Goal: Task Accomplishment & Management: Use online tool/utility

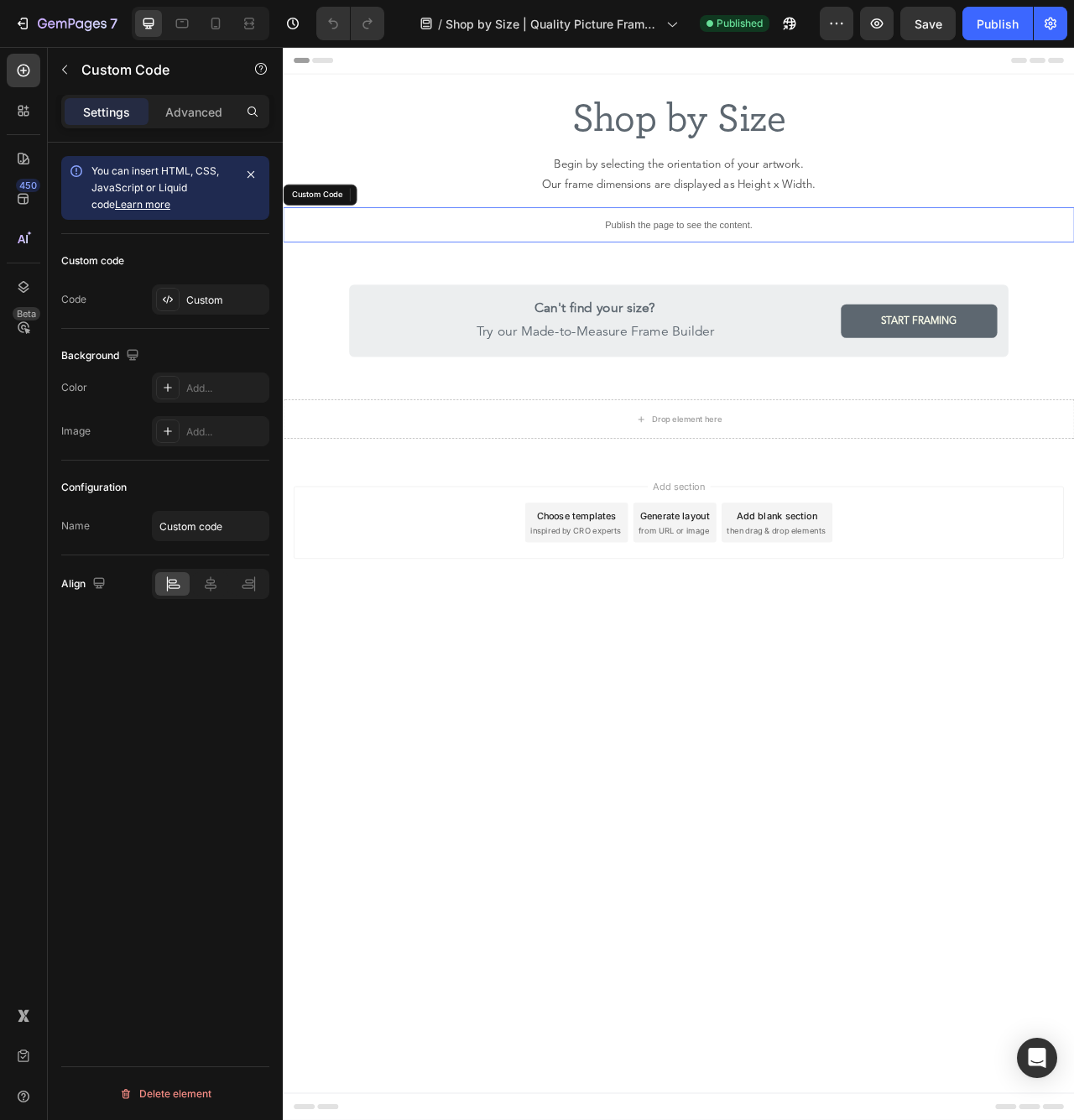
click at [786, 280] on p "Publish the page to see the content." at bounding box center [786, 273] width 1007 height 18
click at [177, 302] on div at bounding box center [168, 299] width 23 height 23
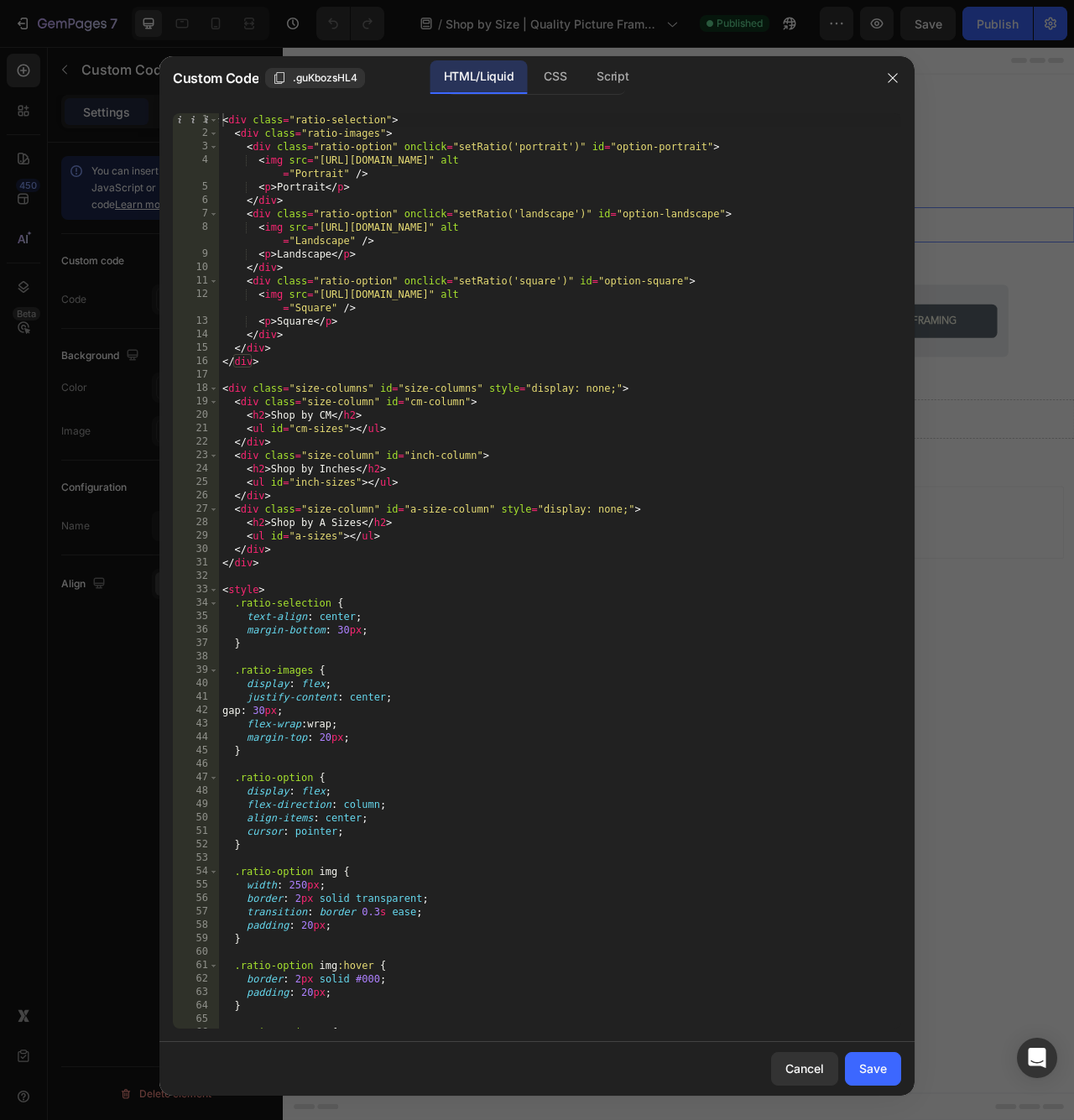
click at [544, 410] on div "< div class = "ratio-selection" > < div class = "ratio-images" > < div class = …" at bounding box center [560, 584] width 682 height 942
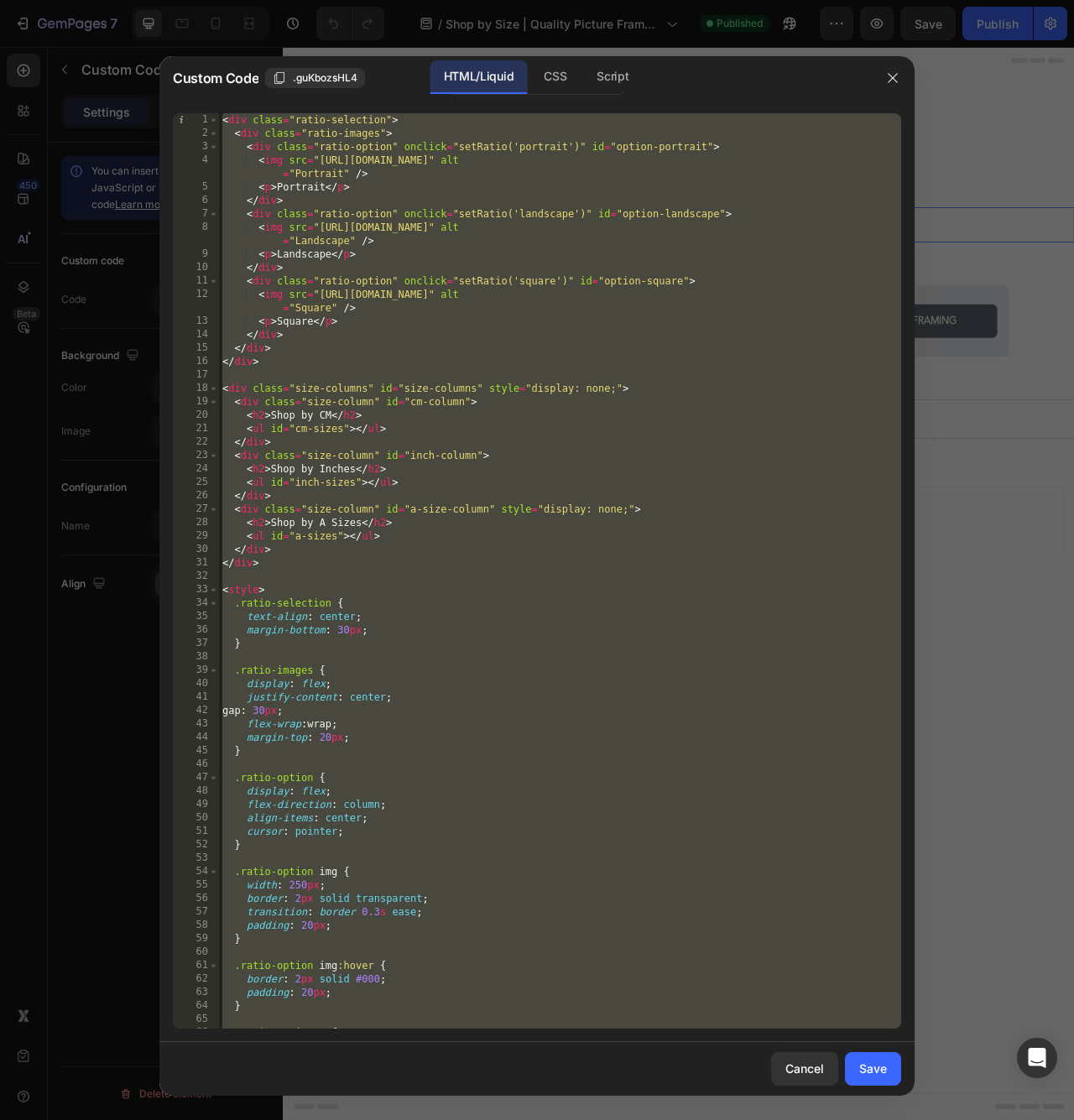
click at [485, 419] on div "< div class = "ratio-selection" > < div class = "ratio-images" > < div class = …" at bounding box center [560, 584] width 682 height 942
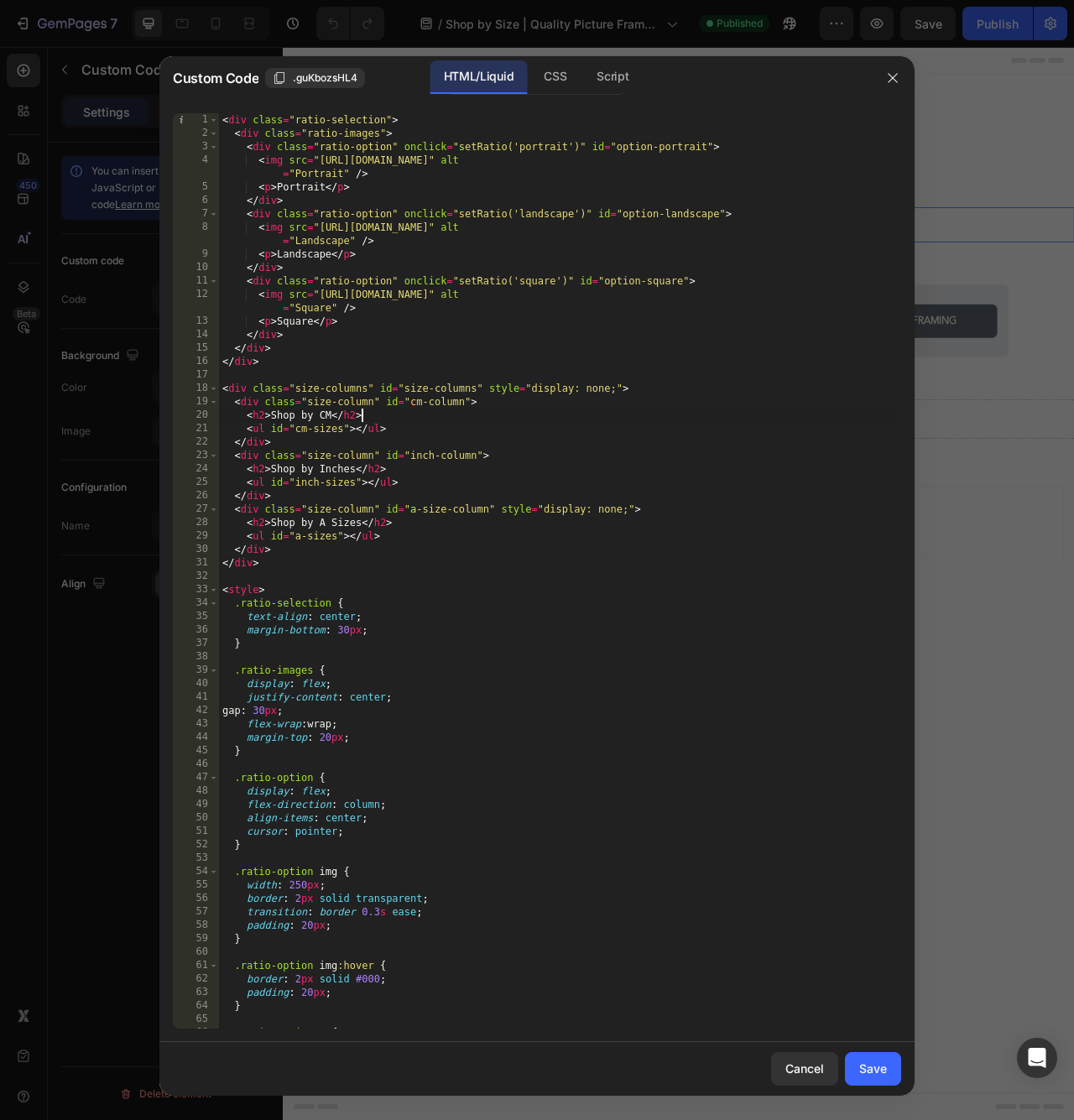
type textarea "</script>"
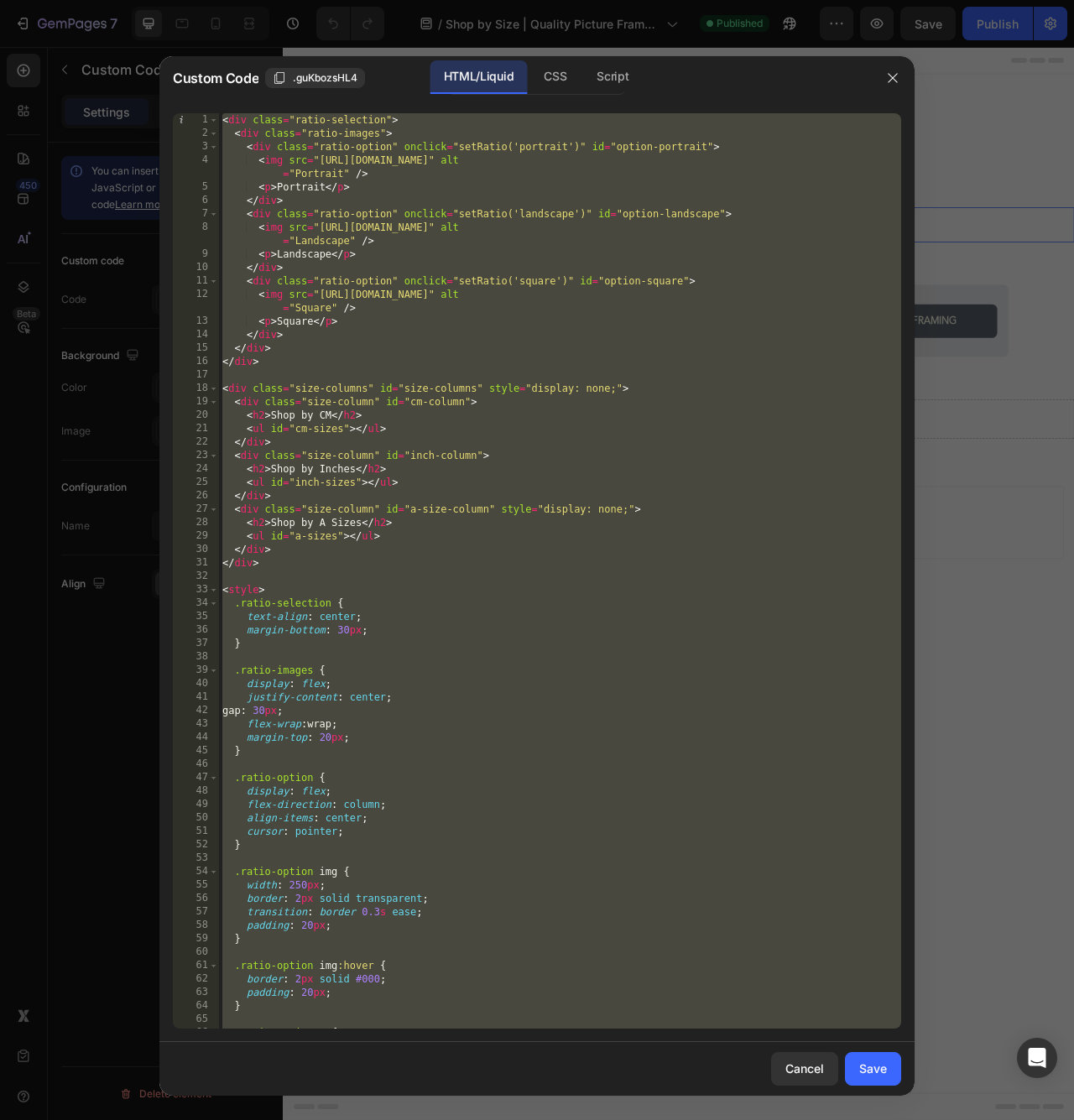
paste textarea
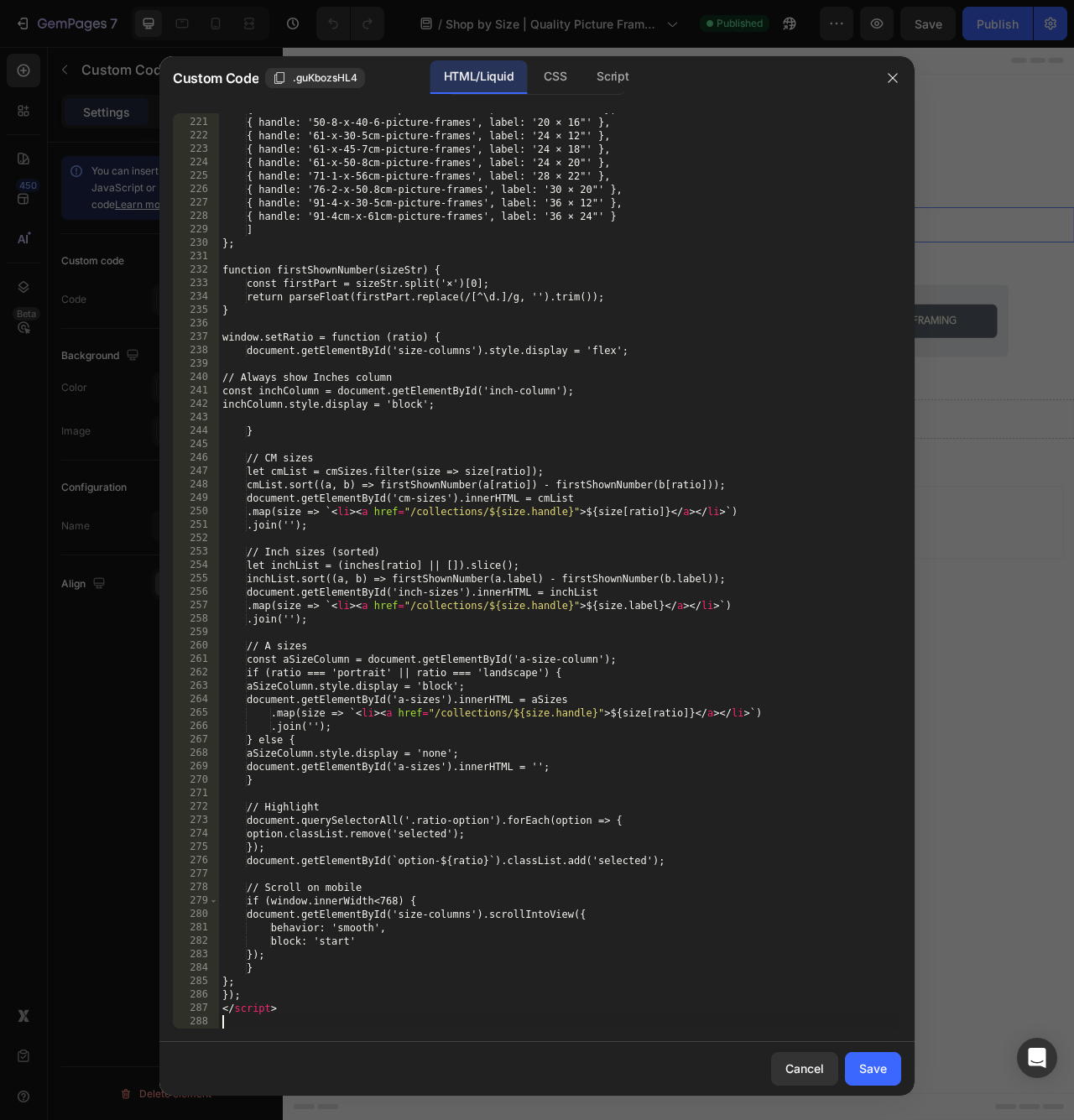
scroll to position [2990, 0]
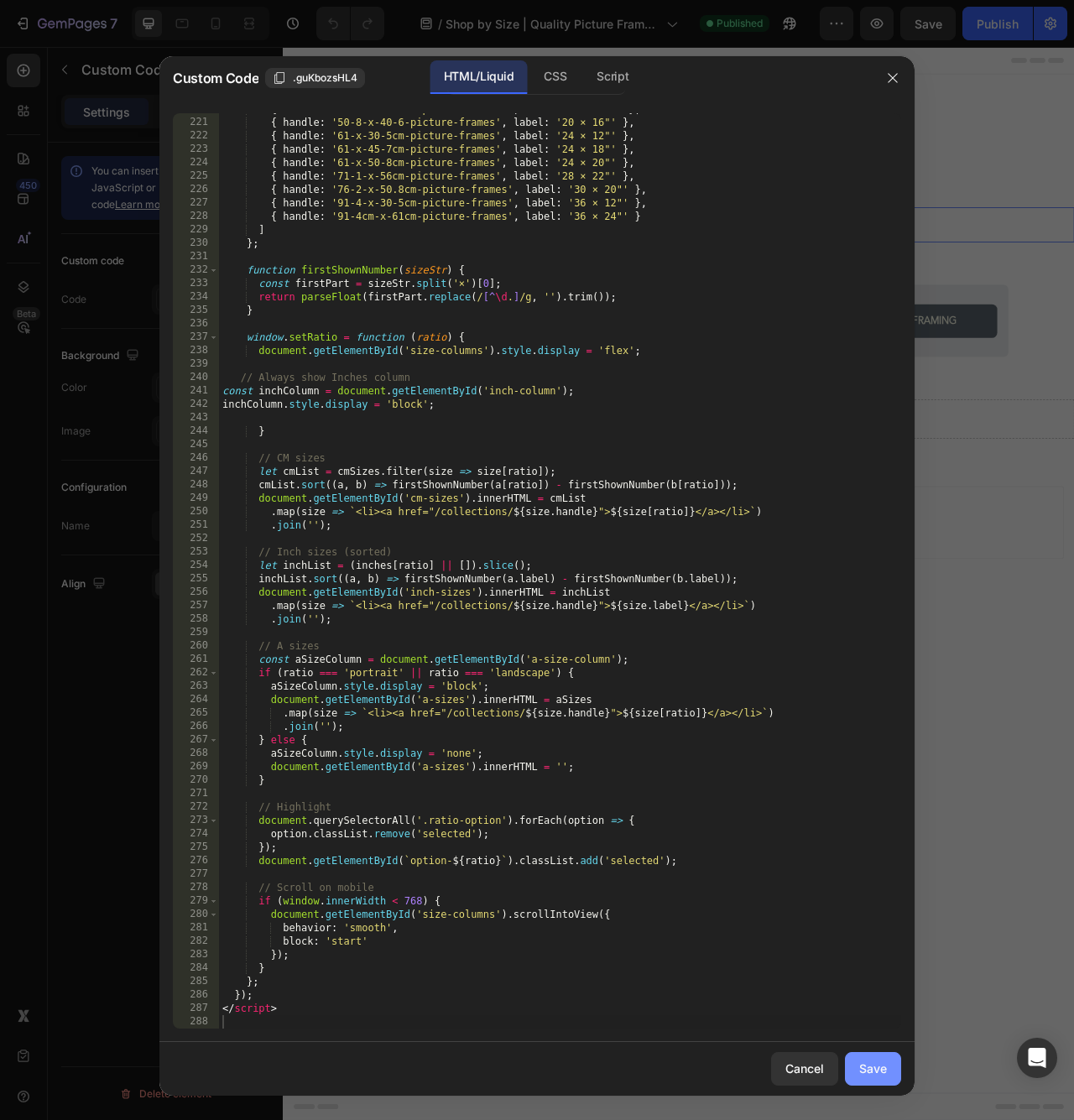
click at [865, 1069] on div "Save" at bounding box center [873, 1068] width 28 height 18
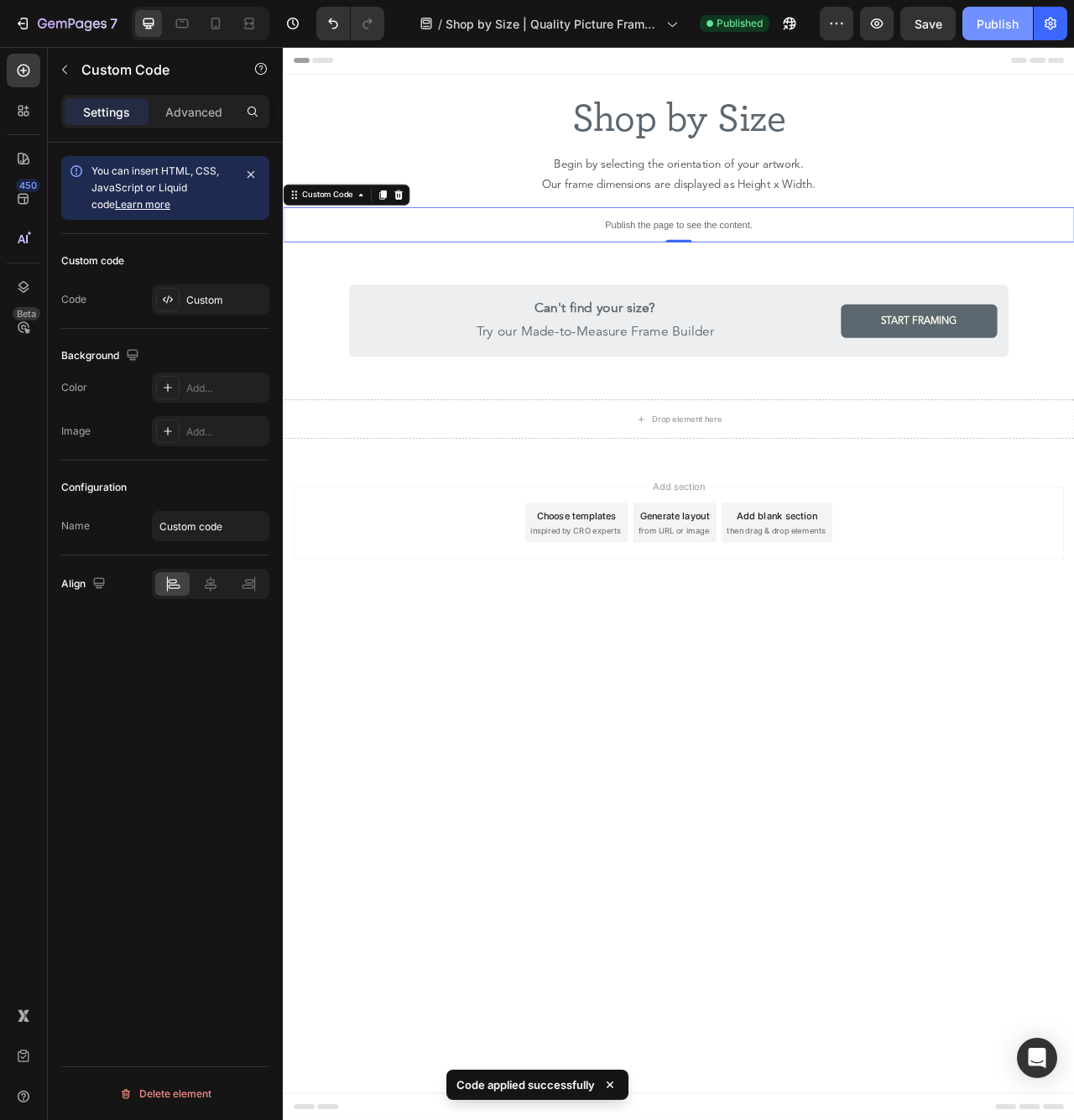
click at [987, 25] on div "Publish" at bounding box center [997, 24] width 42 height 18
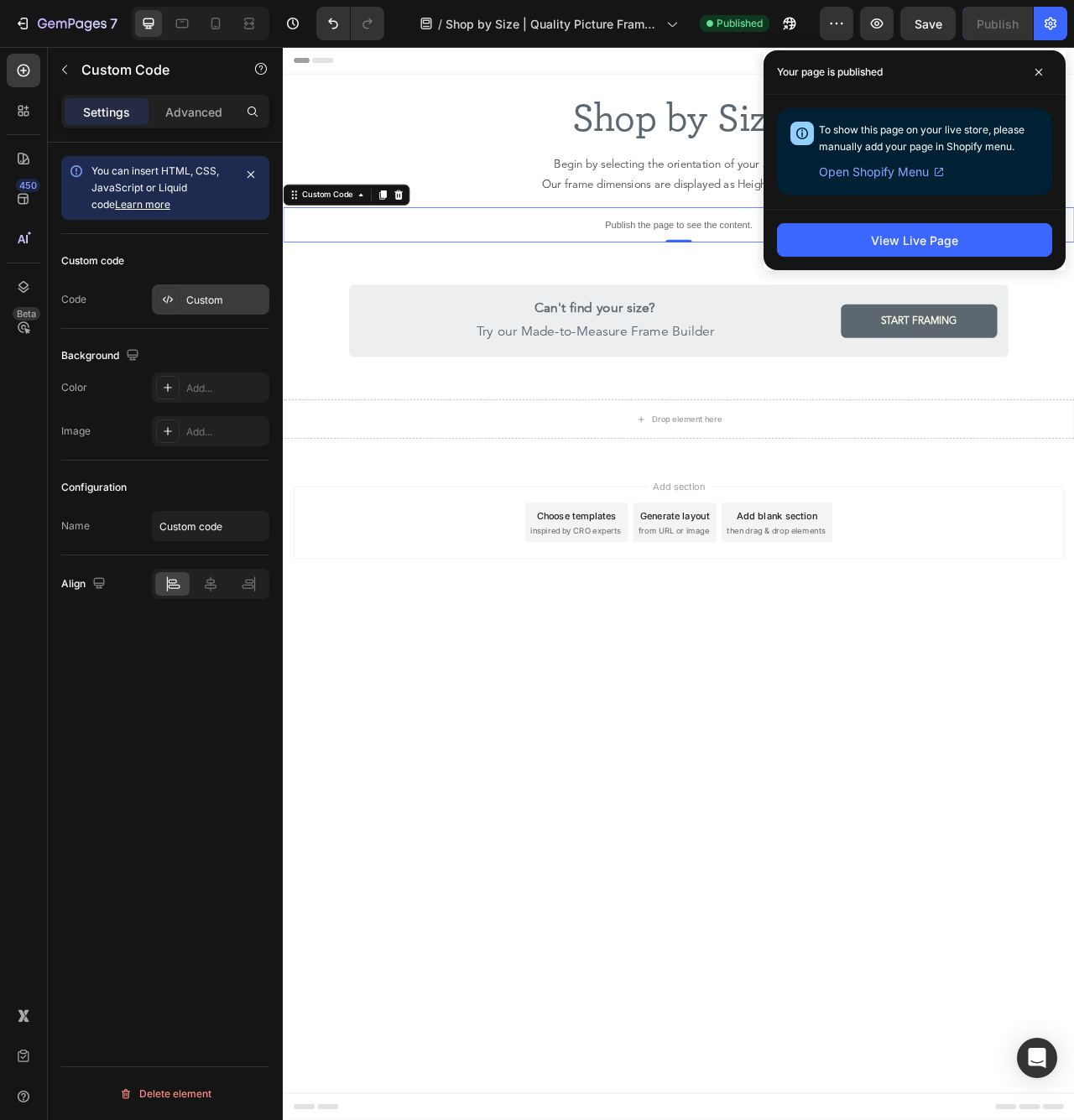
click at [204, 303] on div "Custom" at bounding box center [225, 300] width 79 height 15
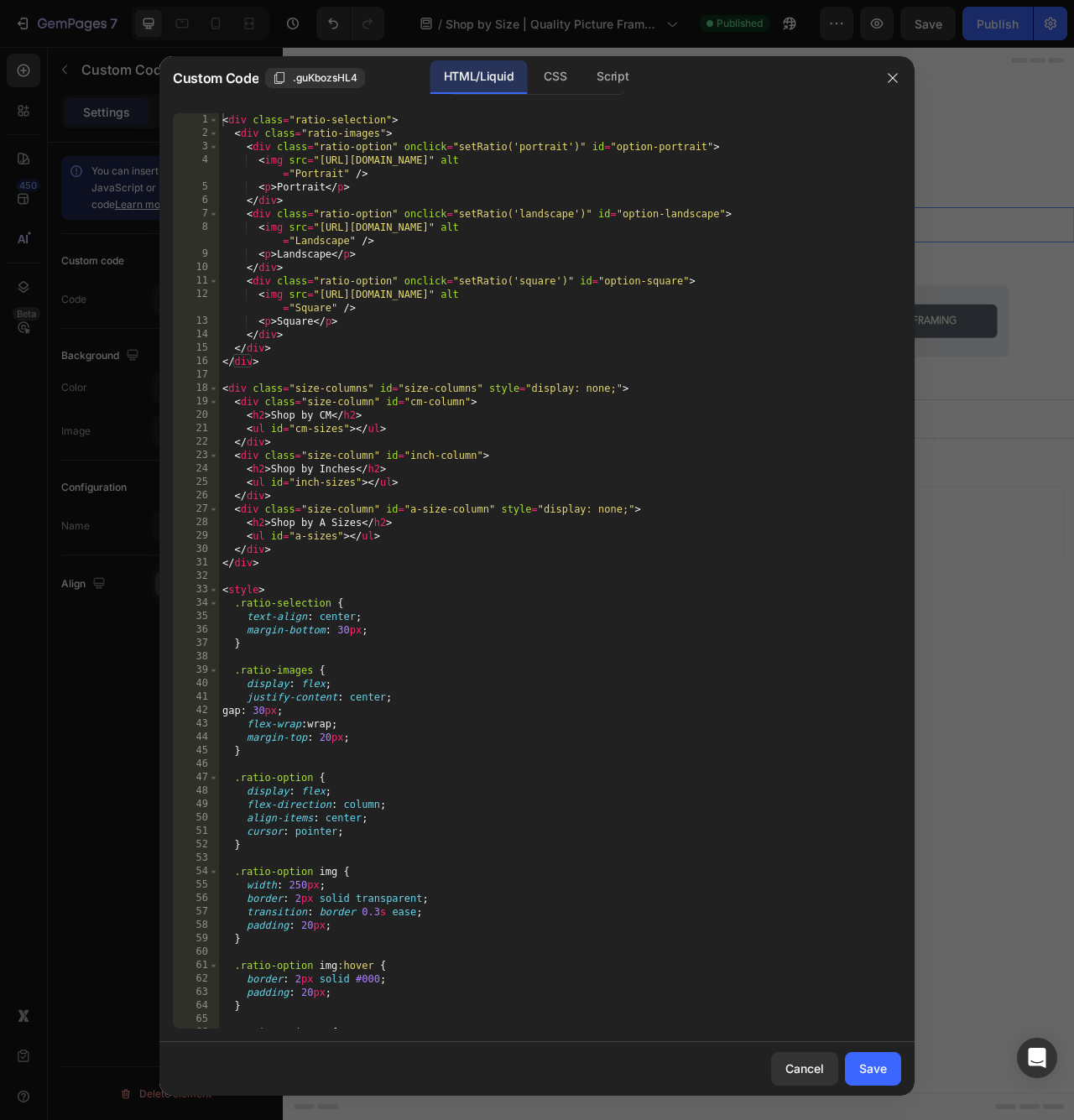
click at [162, 300] on div "1 2 3 4 5 6 7 8 9 10 11 12 13 14 15 16 17 18 19 20 21 22 23 24 25 26 27 28 29 3…" at bounding box center [537, 570] width 754 height 942
drag, startPoint x: 331, startPoint y: 303, endPoint x: 376, endPoint y: 312, distance: 45.9
click at [331, 303] on div "< div class = "ratio-selection" > < div class = "ratio-images" > < div class = …" at bounding box center [560, 584] width 682 height 942
type textarea "</script>"
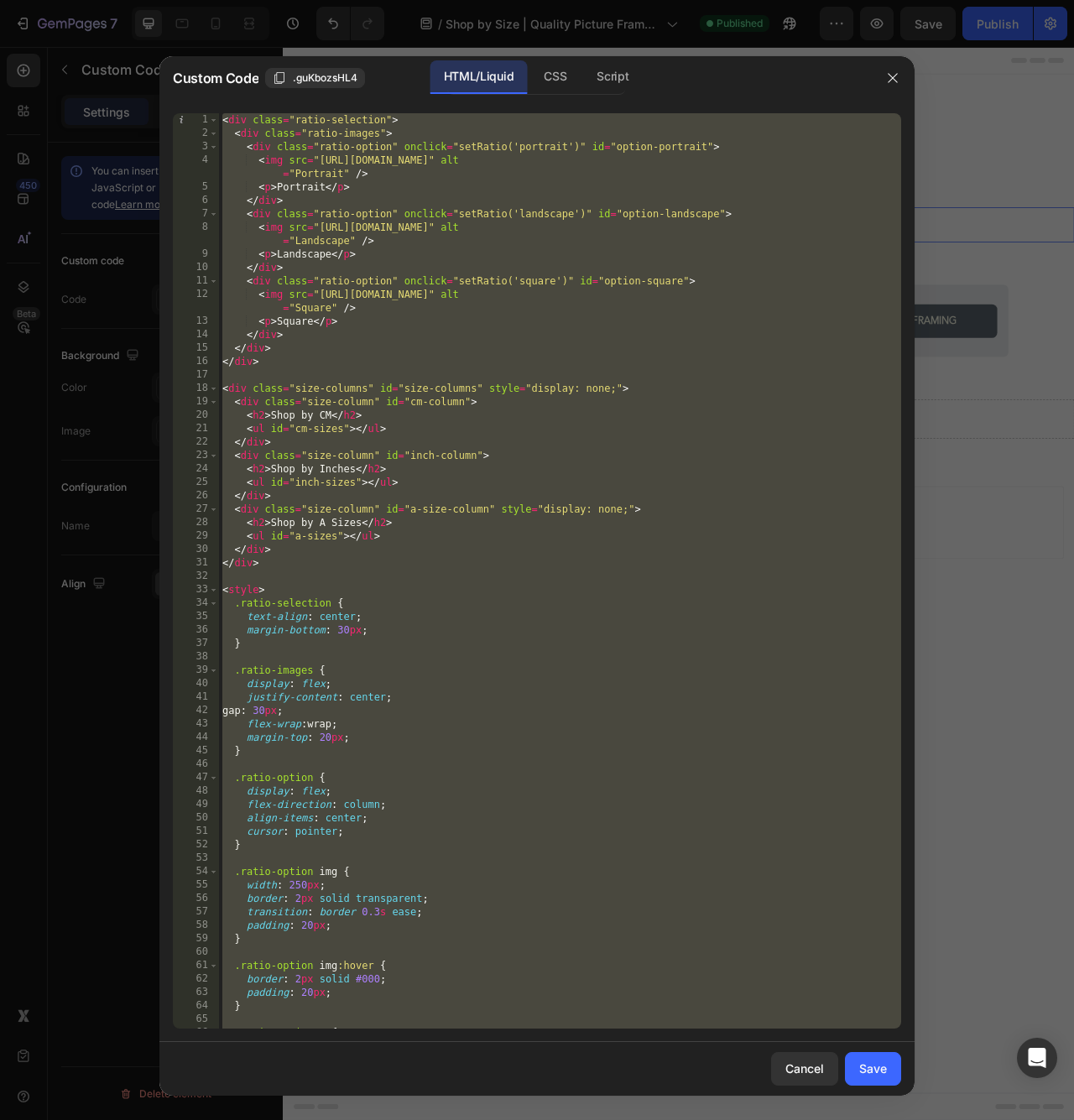
paste textarea
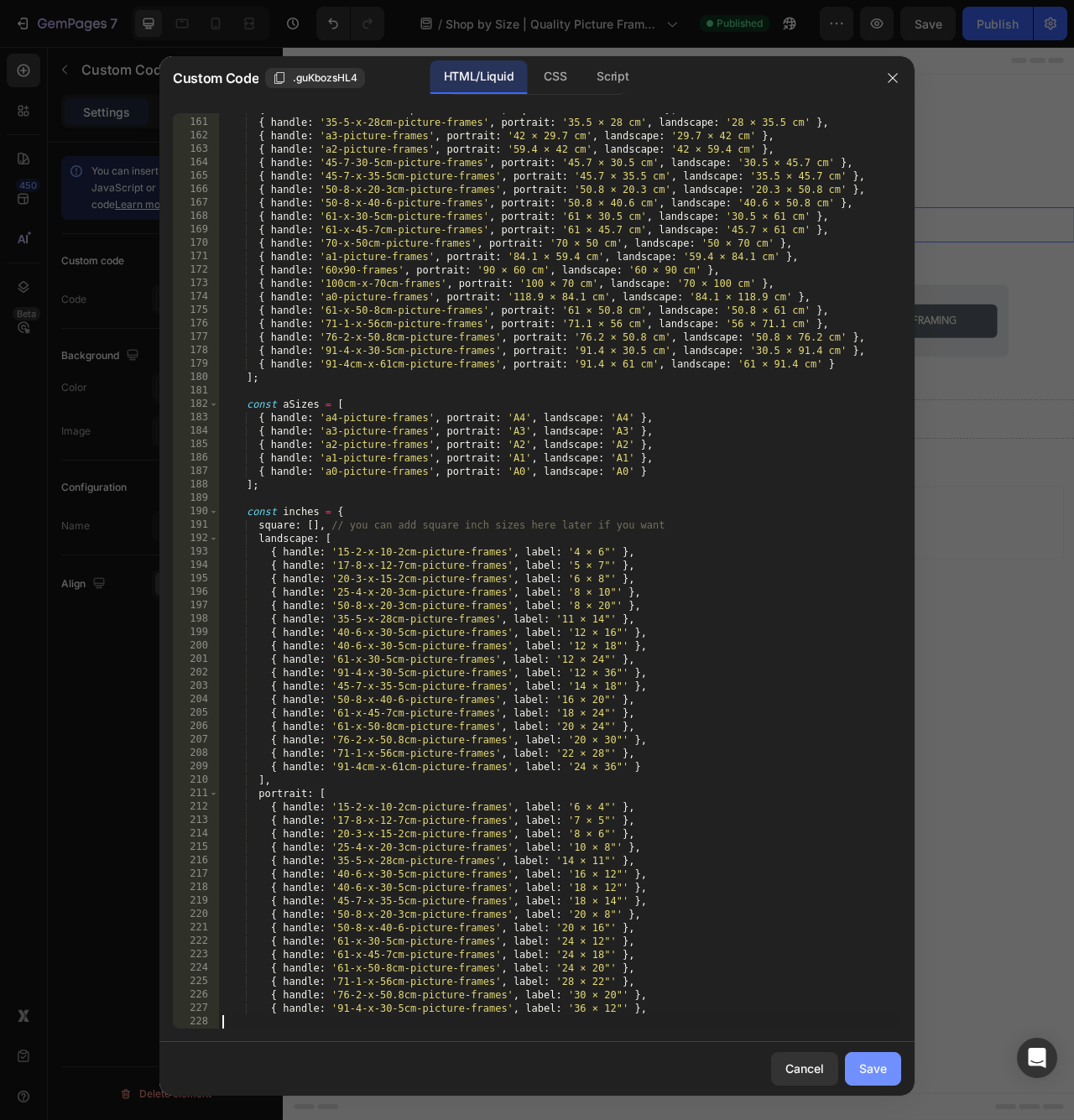
click at [876, 1074] on div "Save" at bounding box center [873, 1068] width 28 height 18
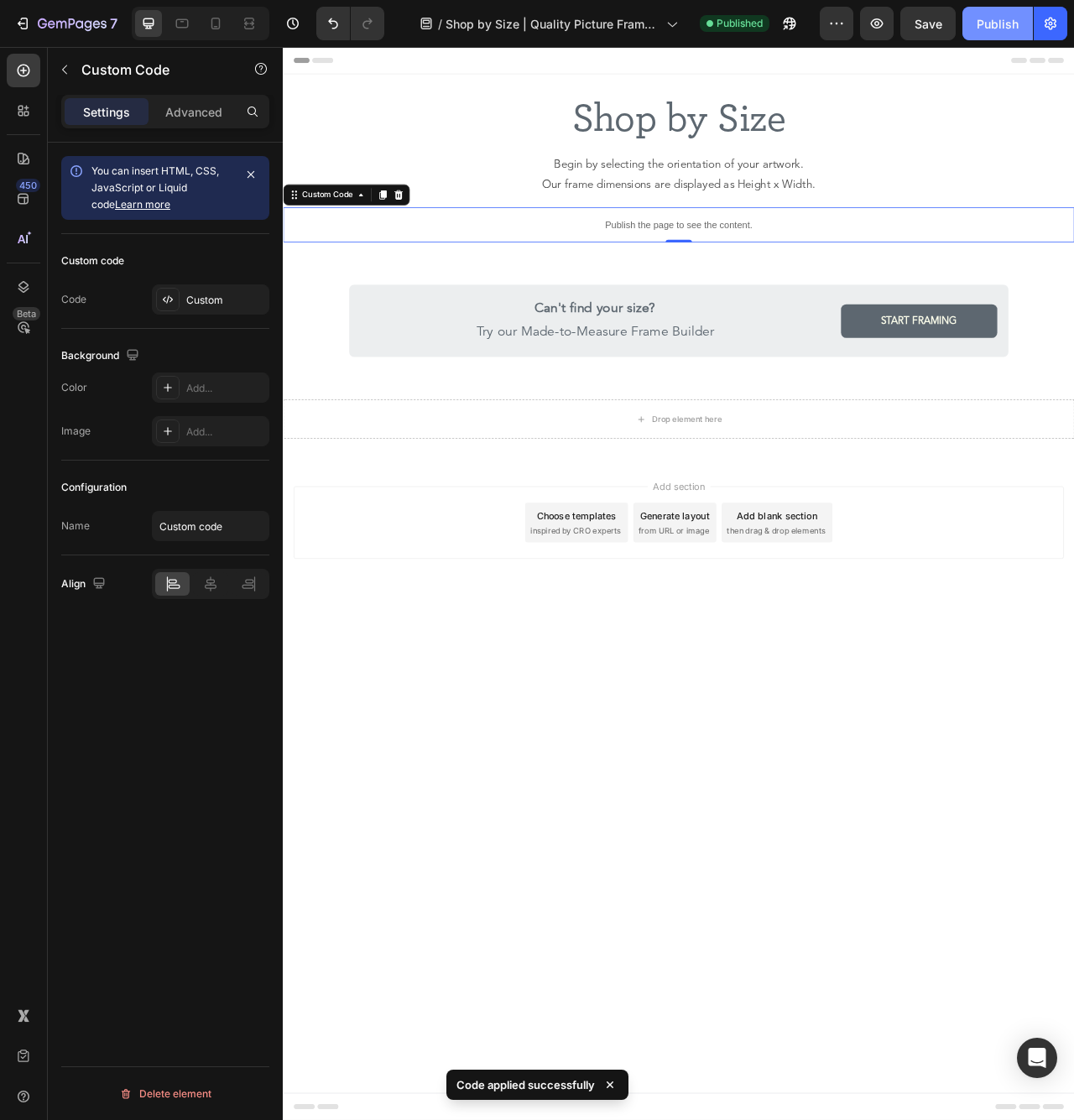
click at [975, 12] on button "Publish" at bounding box center [997, 24] width 70 height 34
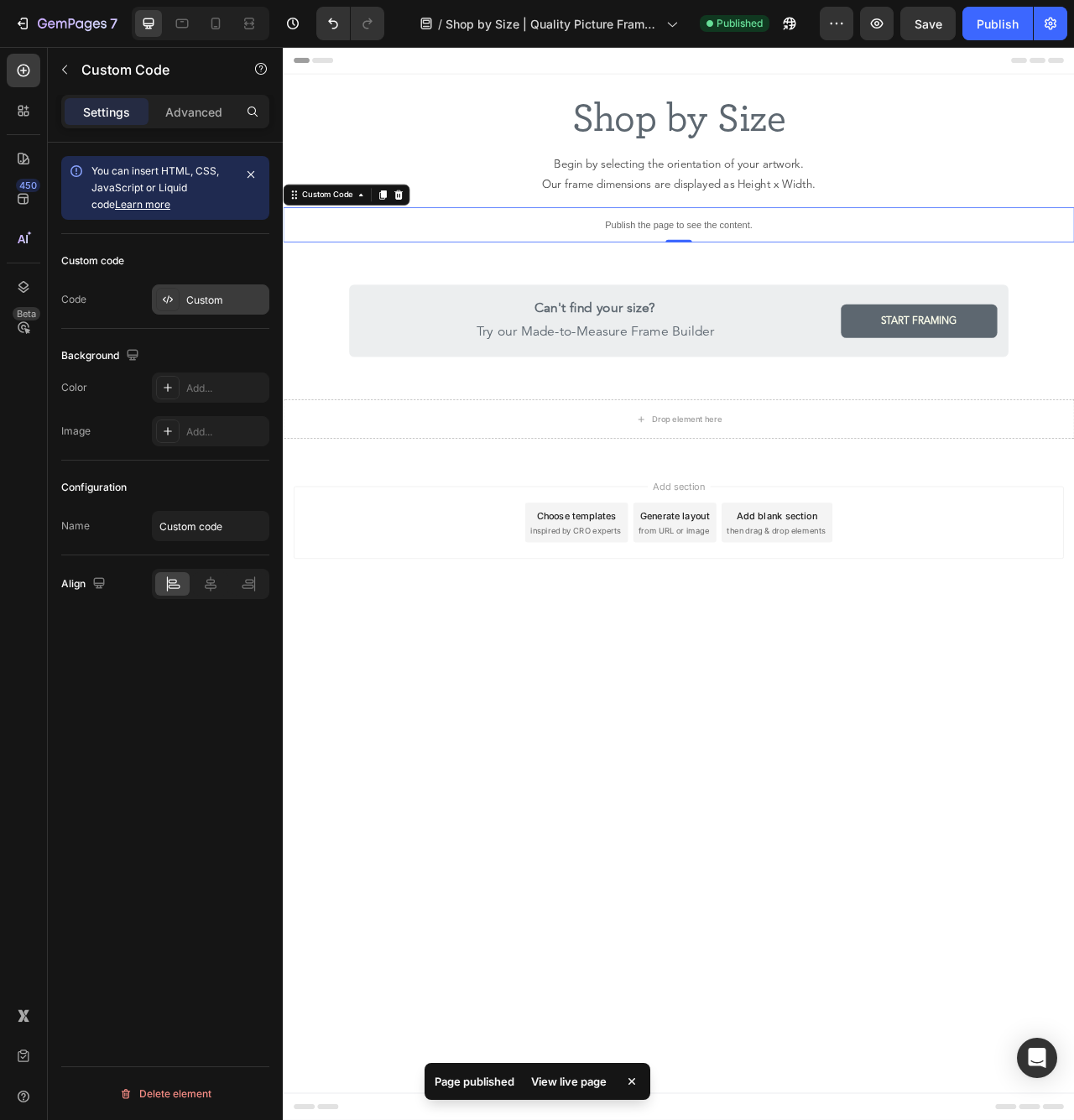
click at [172, 302] on icon at bounding box center [167, 299] width 13 height 13
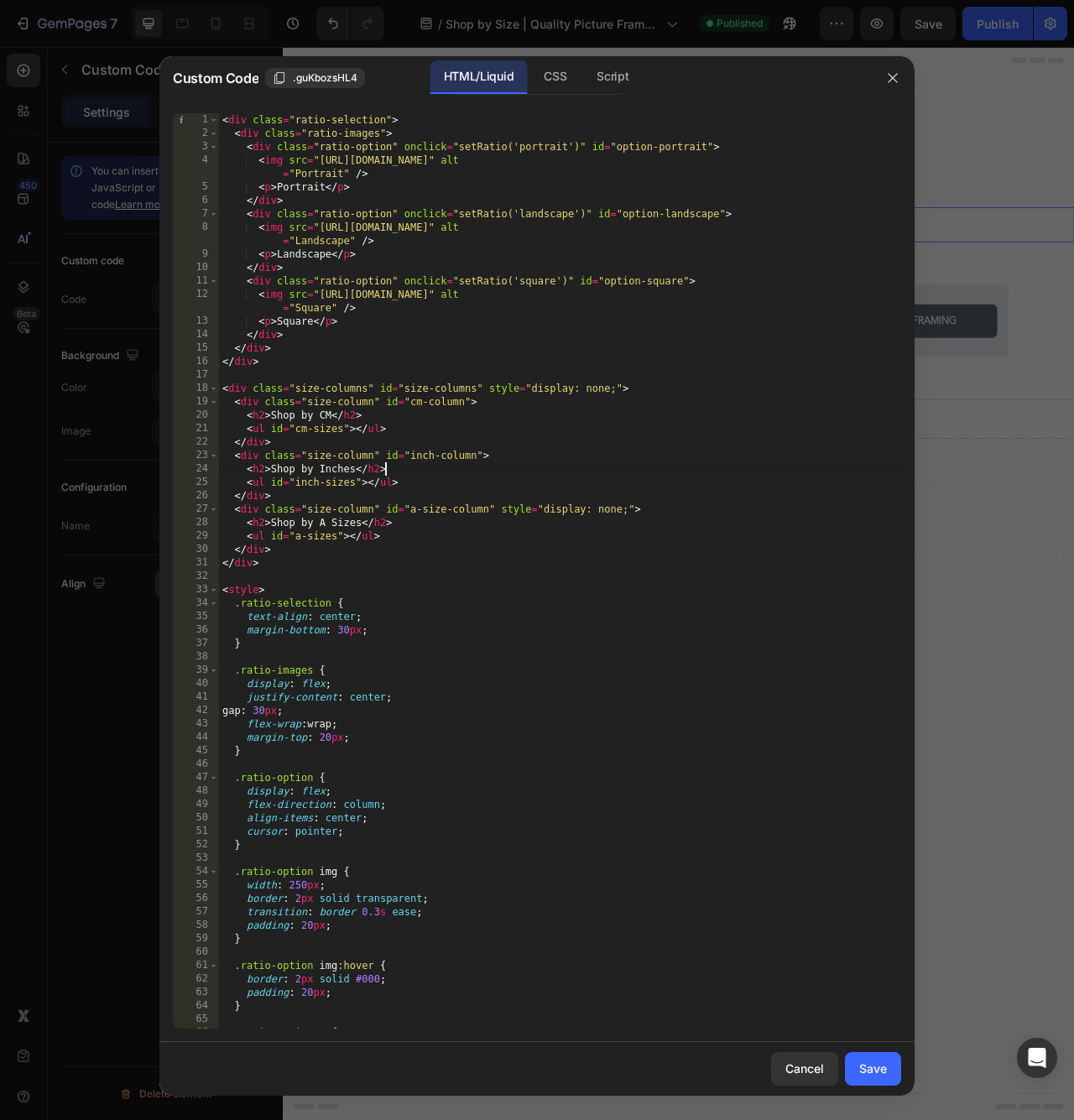
click at [611, 475] on div "< div class = "ratio-selection" > < div class = "ratio-images" > < div class = …" at bounding box center [560, 584] width 682 height 942
type textarea "{ handle: '91-4-x-30-5cm-picture-frames', label: '36 × 12"' },"
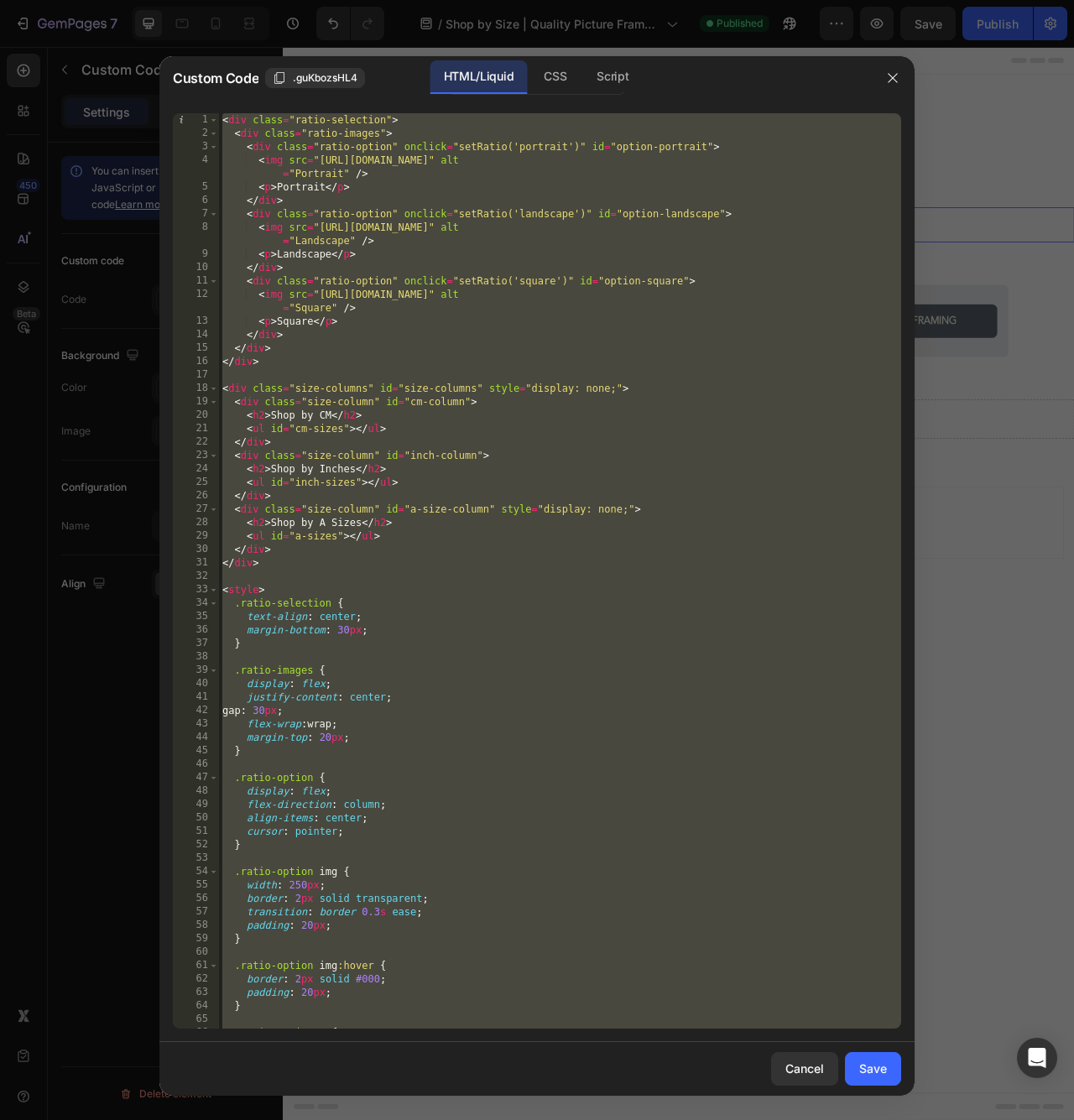
paste textarea
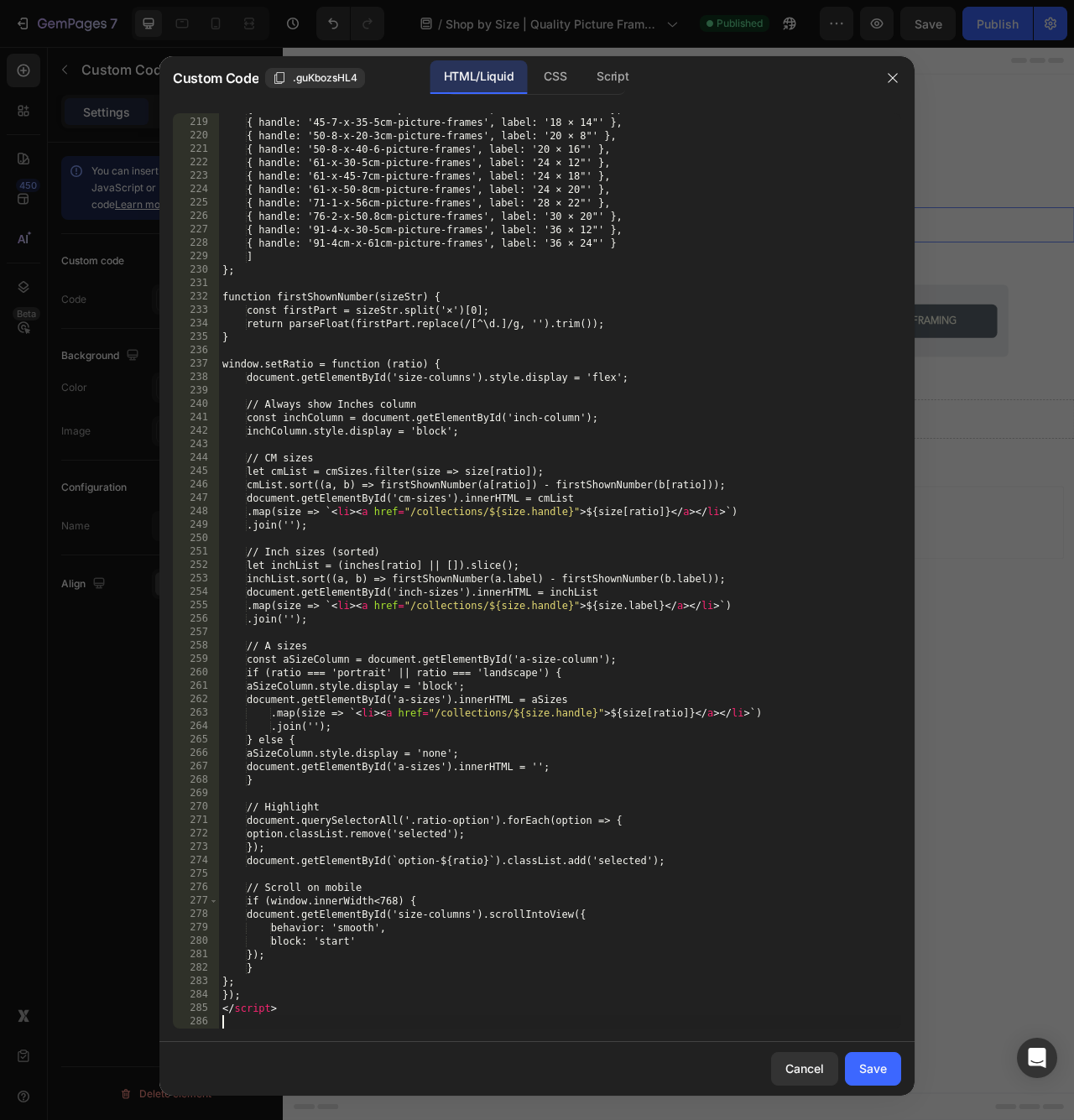
scroll to position [2962, 0]
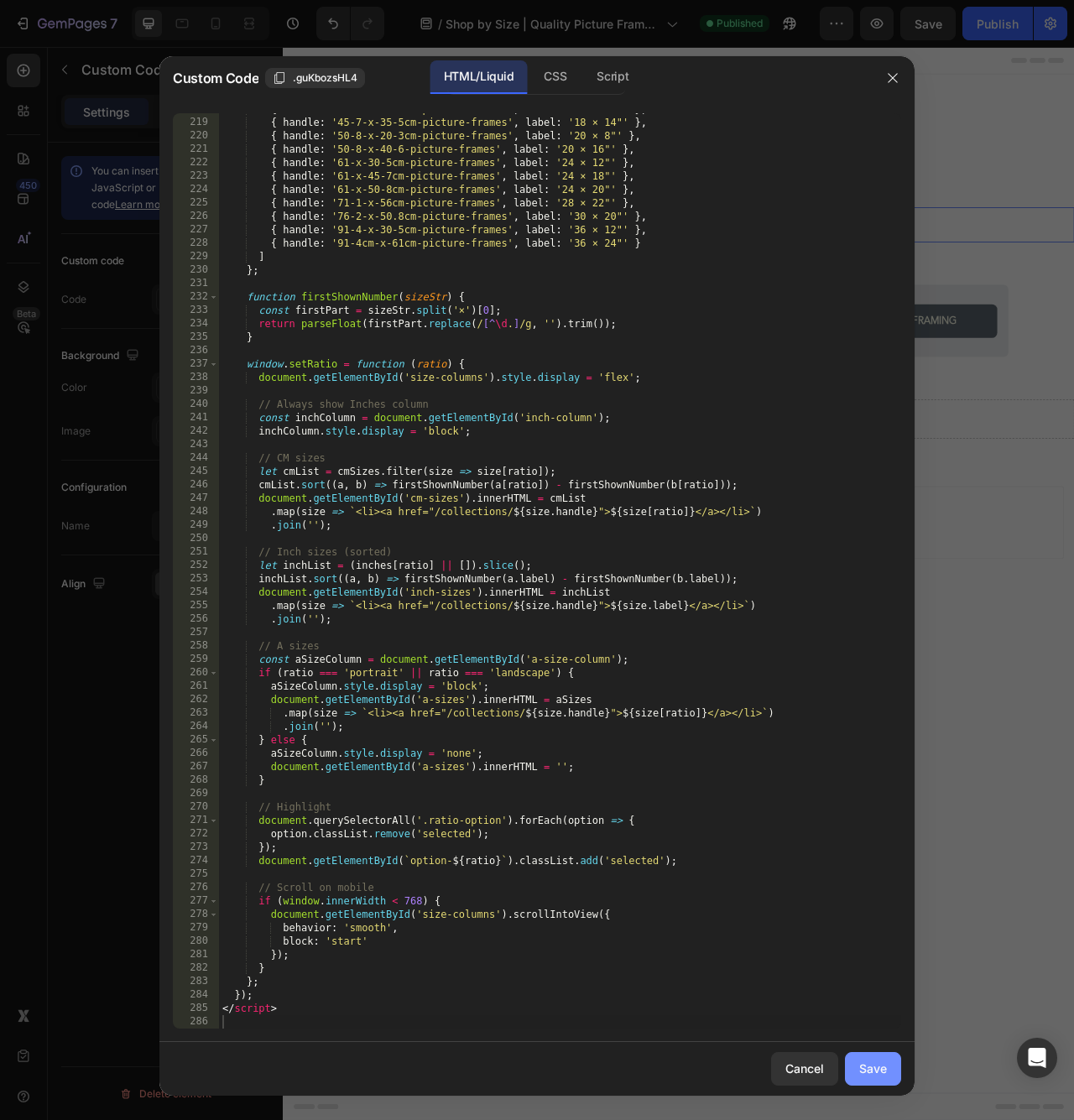
click at [881, 1074] on div "Save" at bounding box center [873, 1068] width 28 height 18
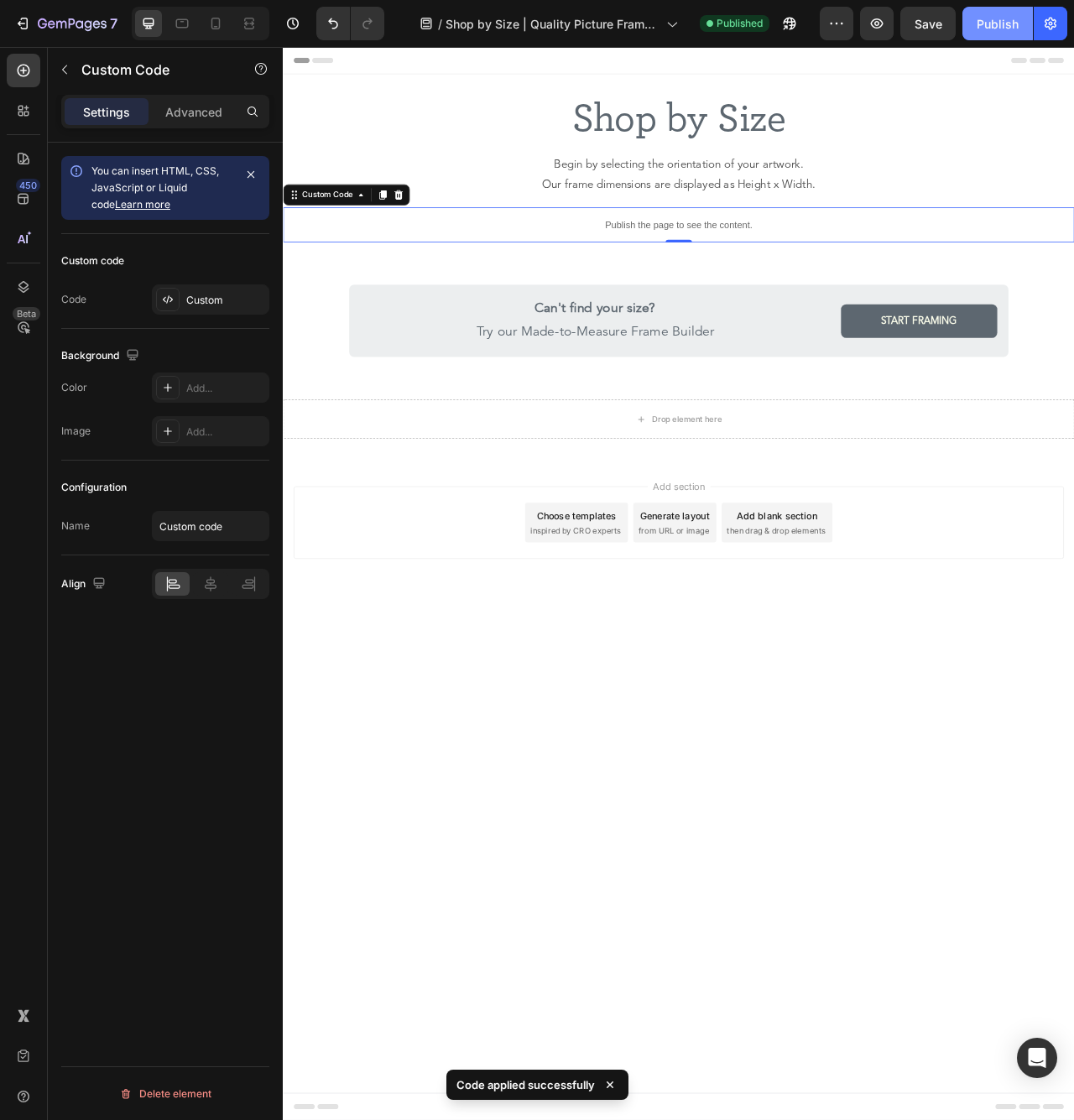
click at [1007, 27] on div "Publish" at bounding box center [997, 24] width 42 height 18
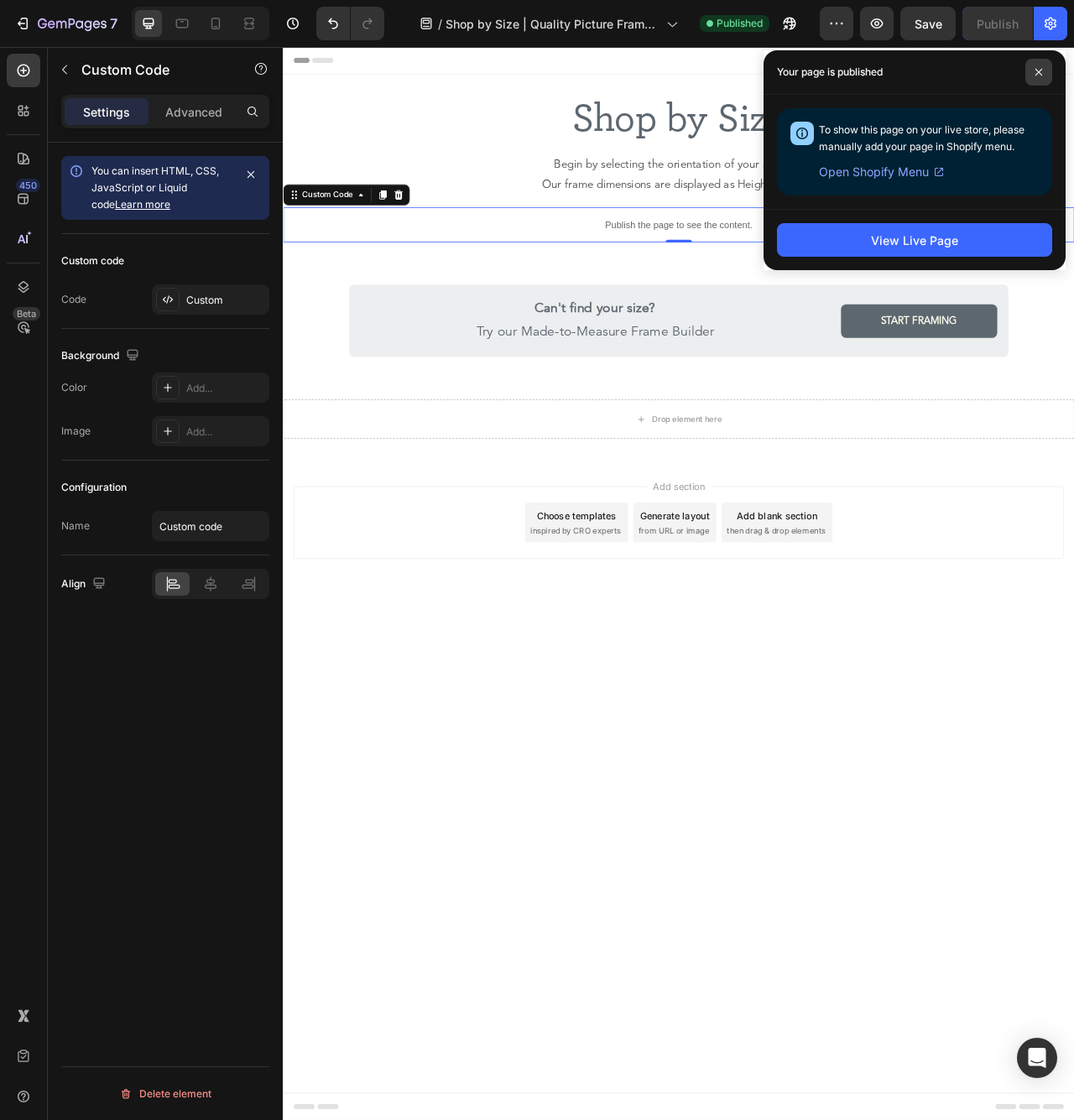
click at [1038, 68] on icon at bounding box center [1038, 72] width 8 height 8
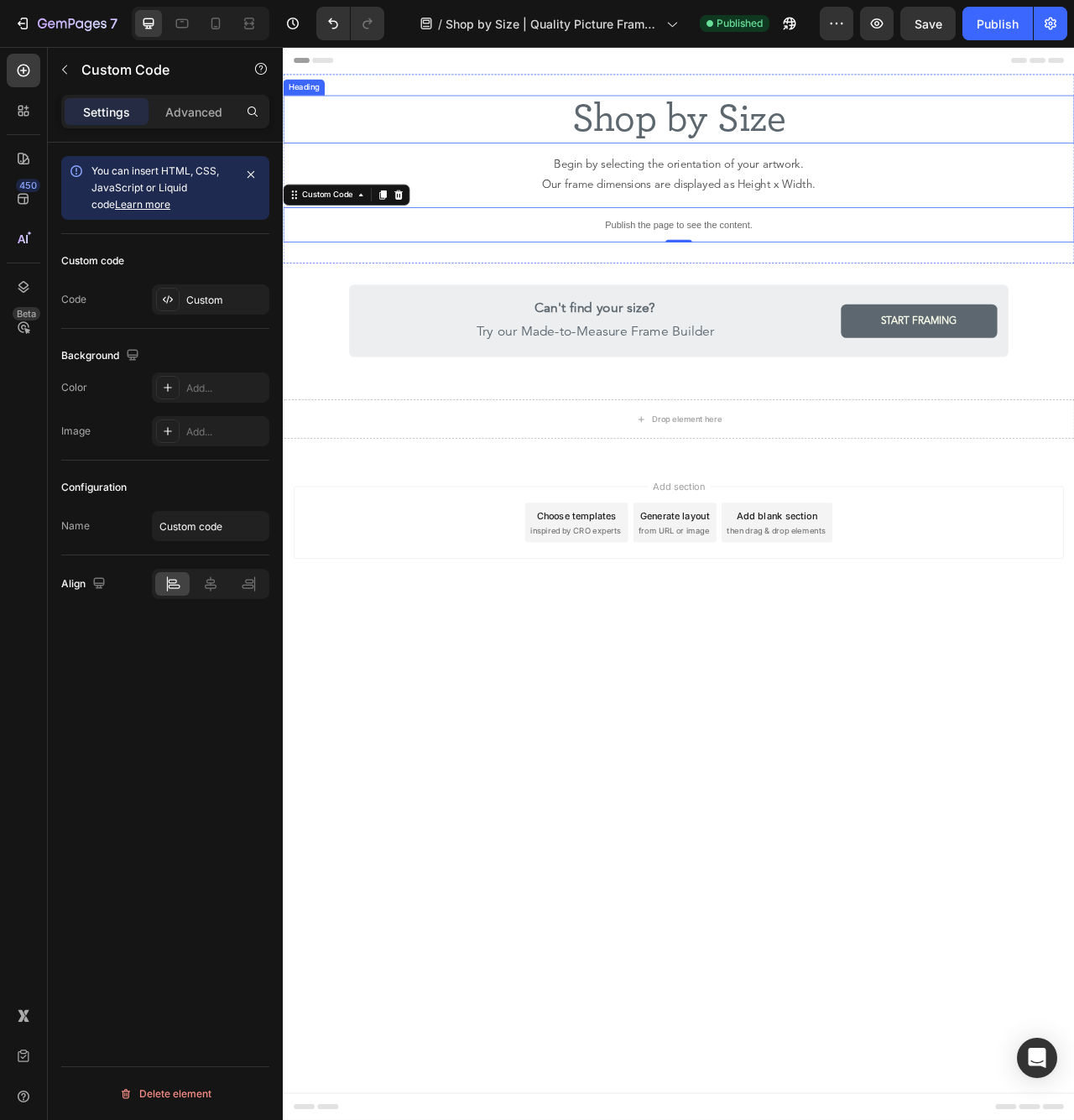
click at [686, 133] on h2 "Shop by Size" at bounding box center [786, 138] width 1007 height 61
click at [712, 255] on div "Publish the page to see the content." at bounding box center [786, 273] width 1007 height 44
click at [170, 300] on icon at bounding box center [167, 299] width 13 height 13
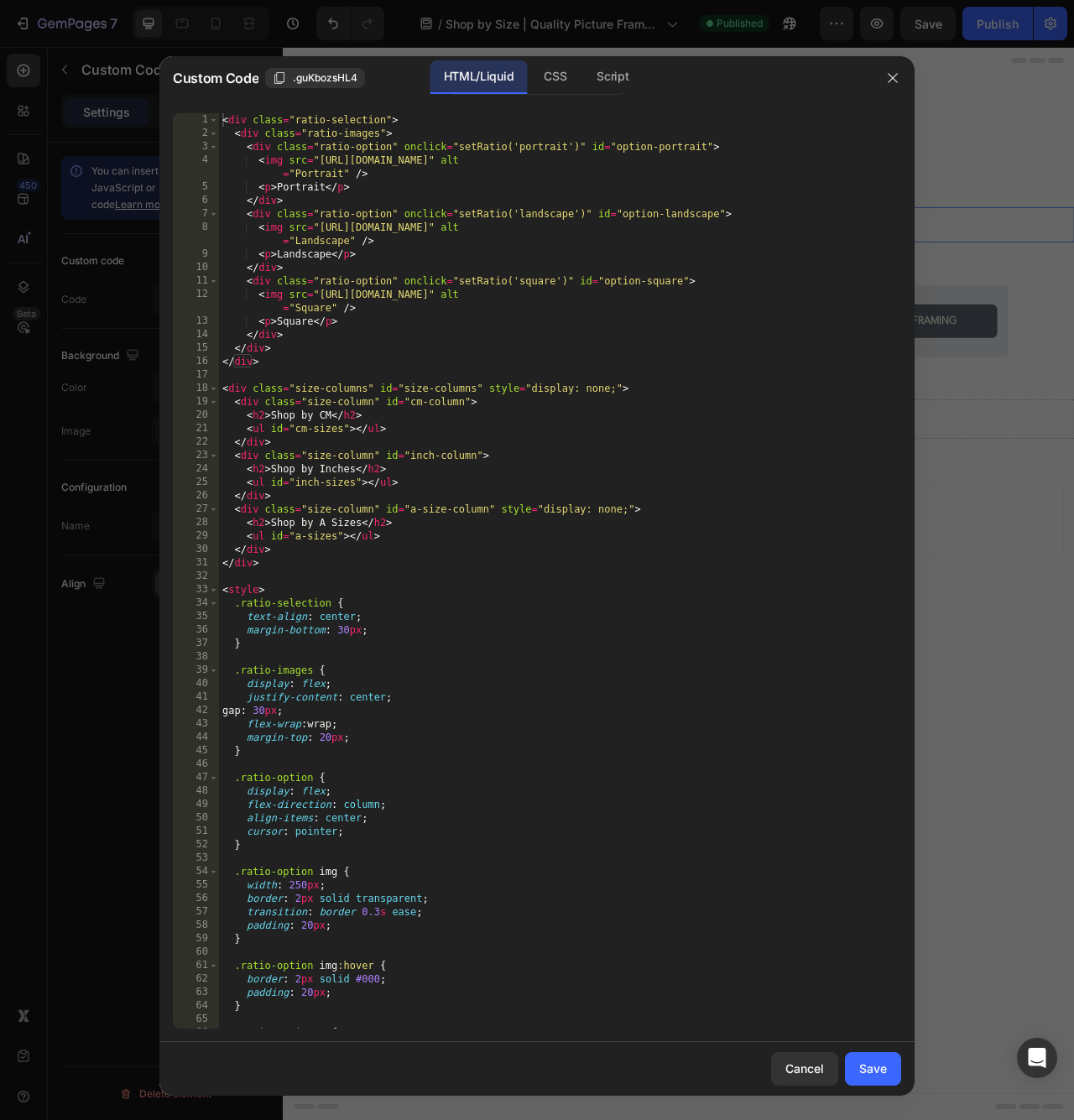
click at [363, 351] on div "< div class = "ratio-selection" > < div class = "ratio-images" > < div class = …" at bounding box center [560, 584] width 682 height 942
type textarea "</script>"
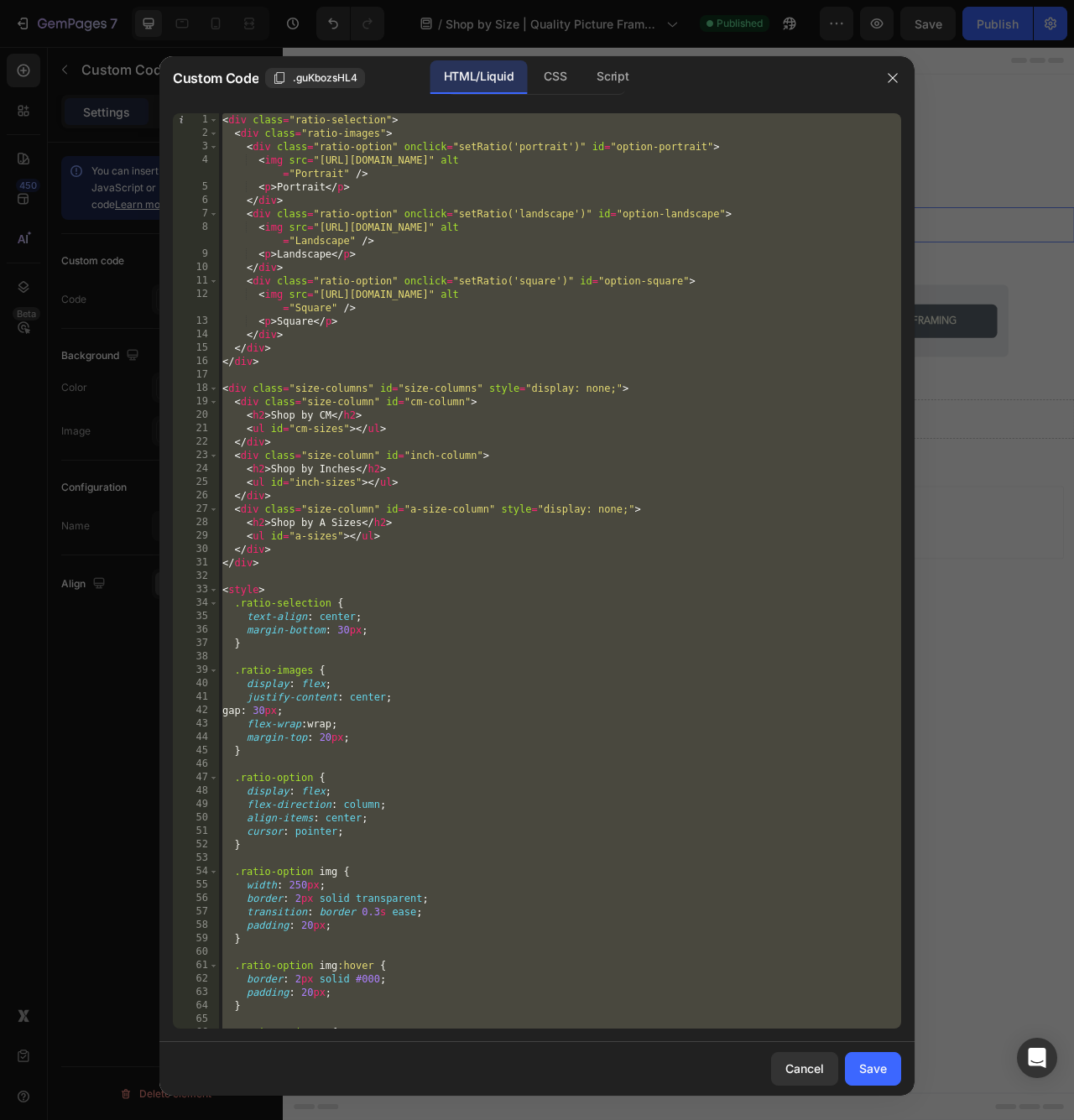
paste textarea
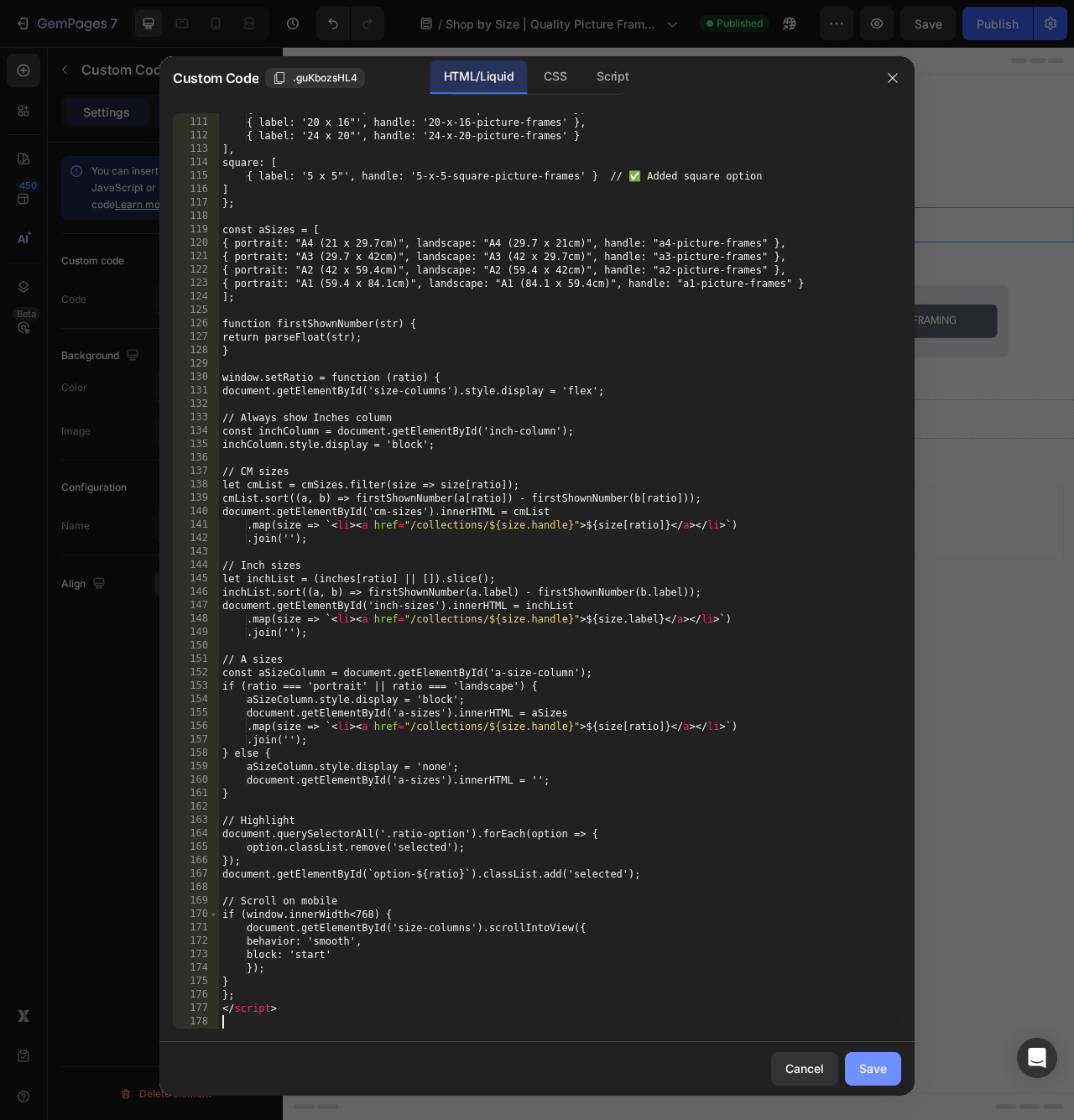
click at [871, 1074] on div "Save" at bounding box center [873, 1068] width 28 height 18
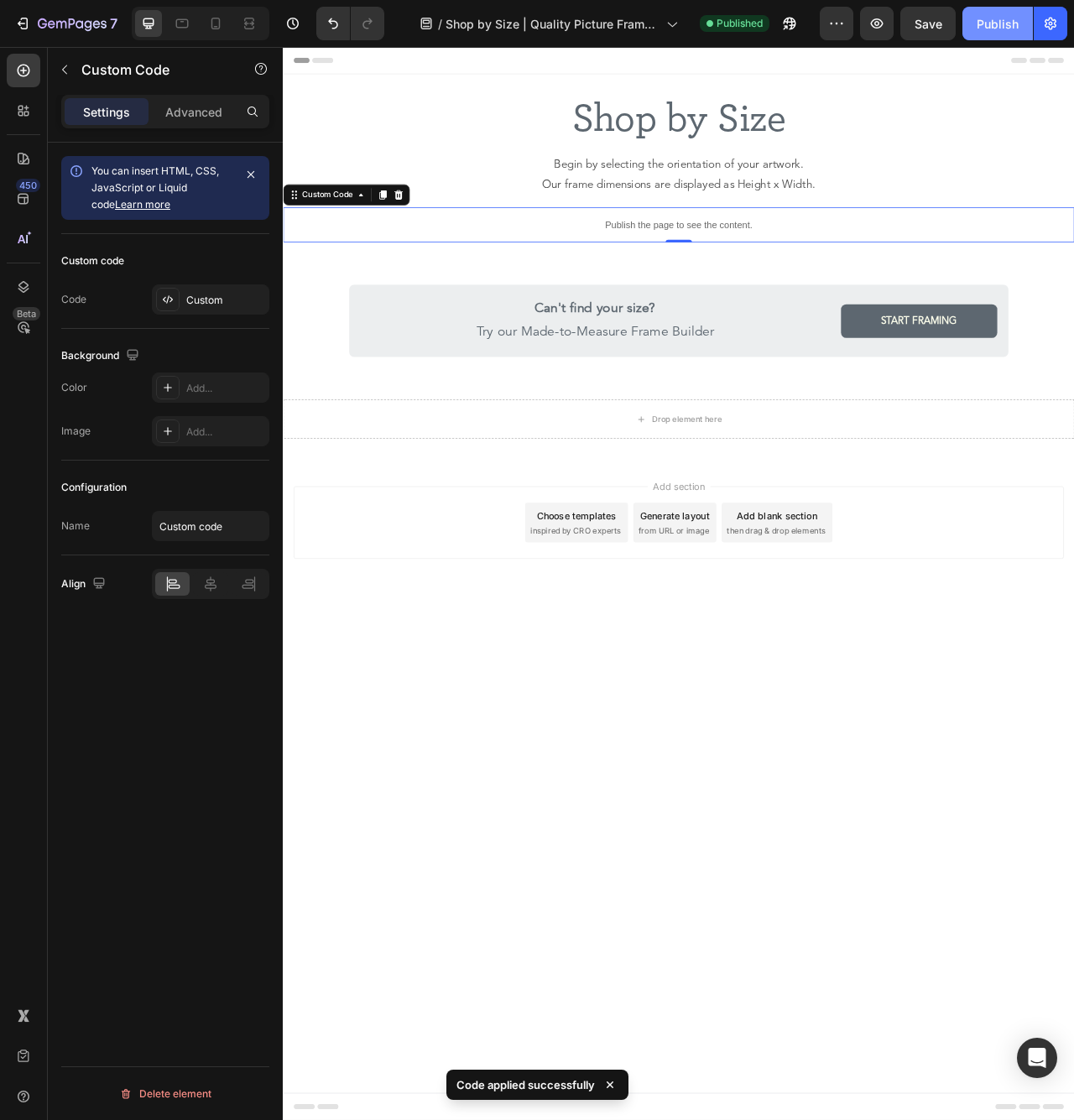
click at [973, 14] on button "Publish" at bounding box center [997, 24] width 70 height 34
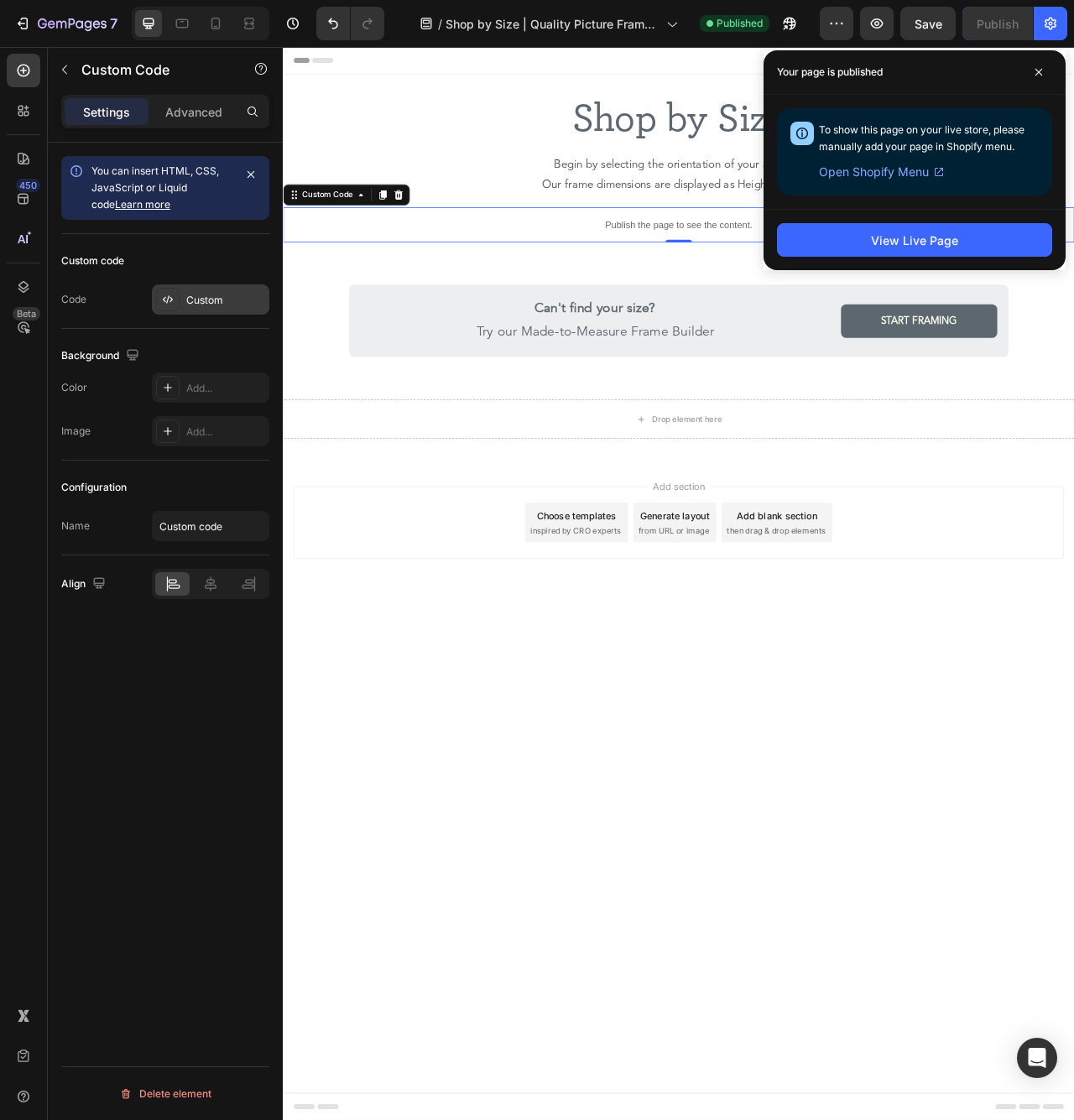
click at [225, 295] on div "Custom" at bounding box center [225, 300] width 79 height 15
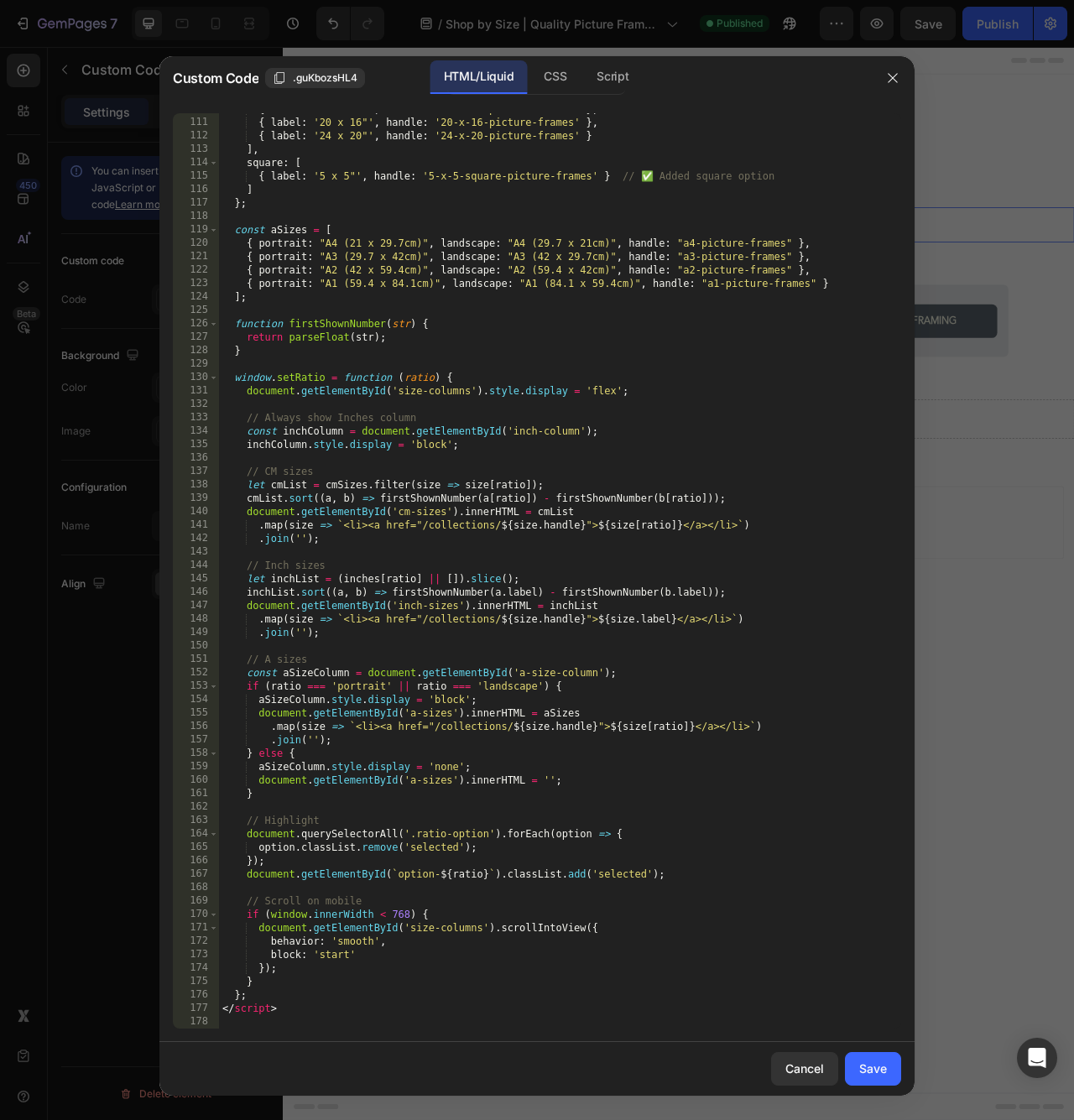
type textarea "{ label: '5 x 5"', handle: '5-x-5-square-picture-frames' } // ✅ Added square op…"
drag, startPoint x: 646, startPoint y: 179, endPoint x: 624, endPoint y: 175, distance: 22.4
click at [624, 175] on div "{ label : '14 x 11"' , handle : '14-x-11-picture-frames' } , { label : '20 x 16…" at bounding box center [560, 572] width 682 height 942
click at [655, 175] on div "{ label : '14 x 11"' , handle : '14-x-11-picture-frames' } , { label : '20 x 16…" at bounding box center [560, 572] width 682 height 942
click at [604, 315] on div "{ label : '14 x 11"' , handle : '14-x-11-picture-frames' } , { label : '20 x 16…" at bounding box center [560, 572] width 682 height 942
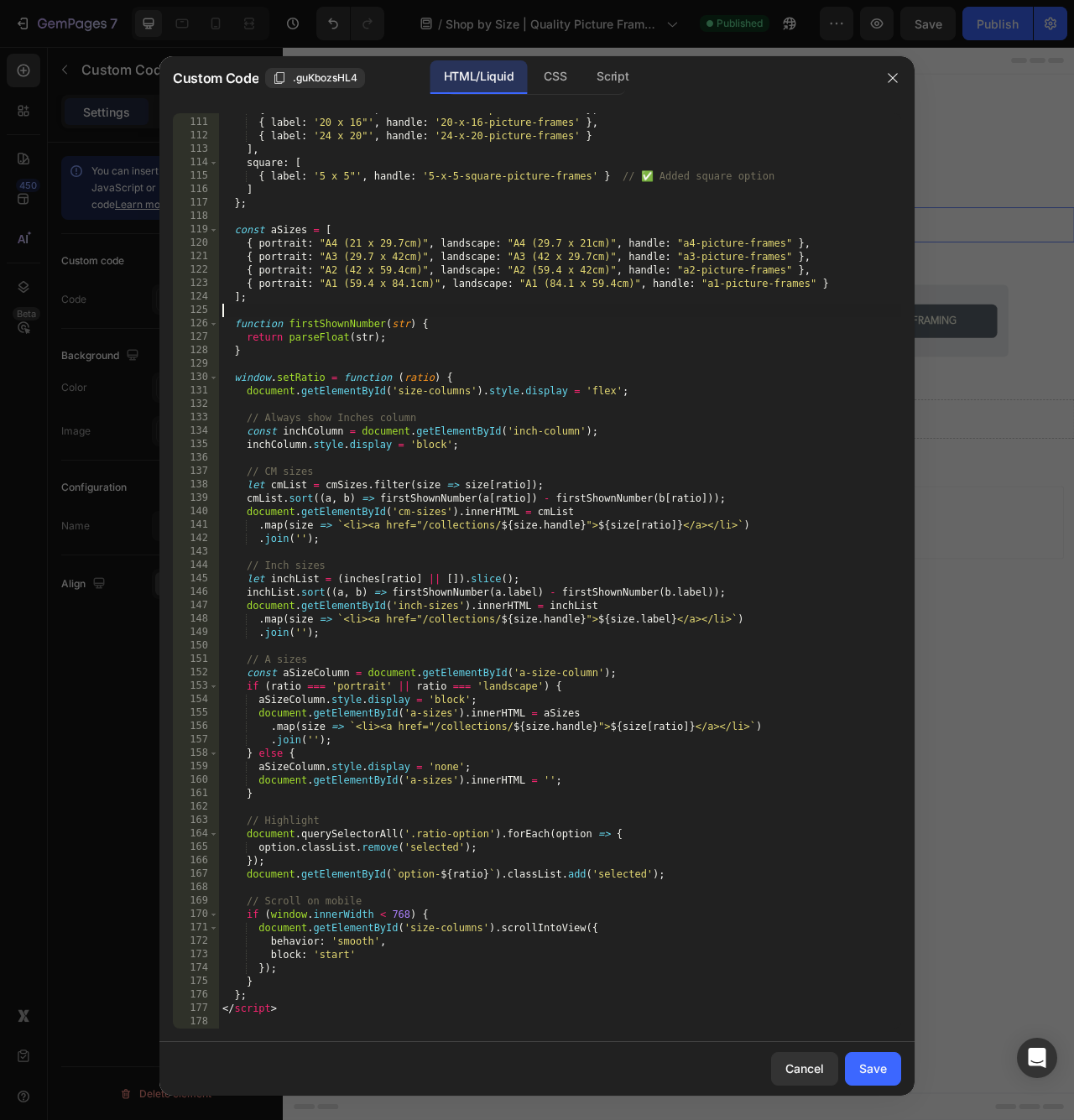
type textarea "</script>"
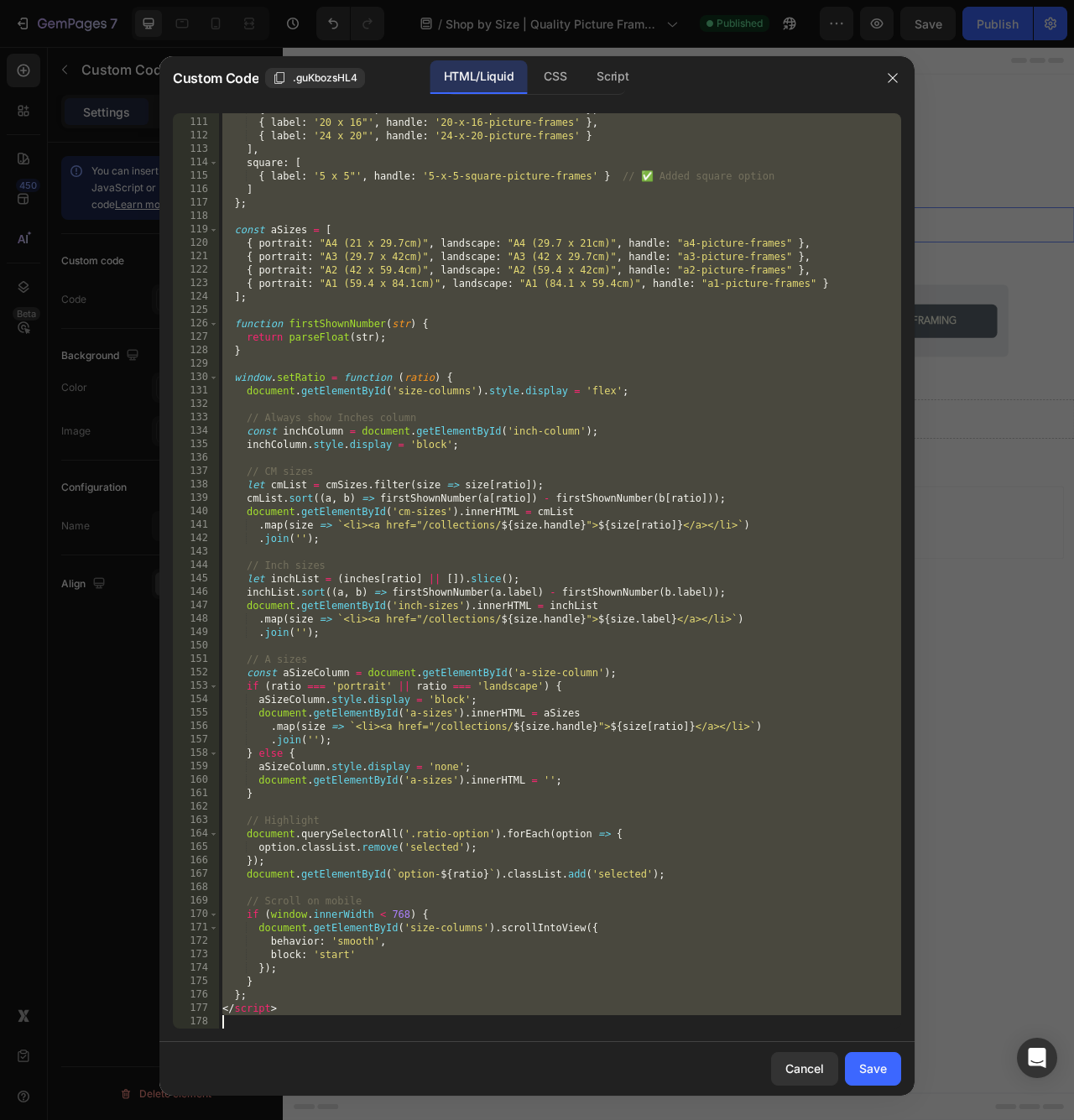
paste textarea
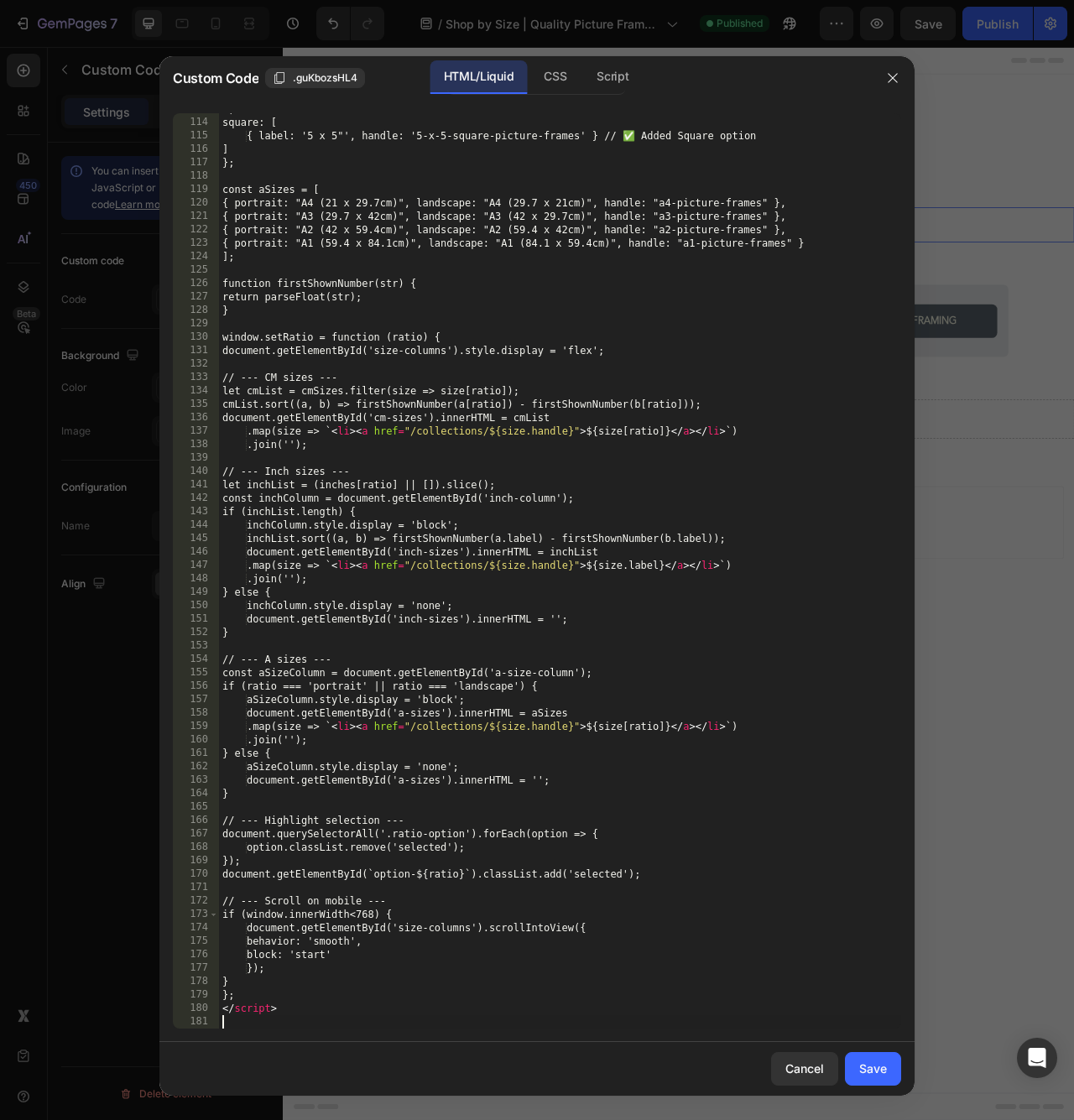
scroll to position [1554, 0]
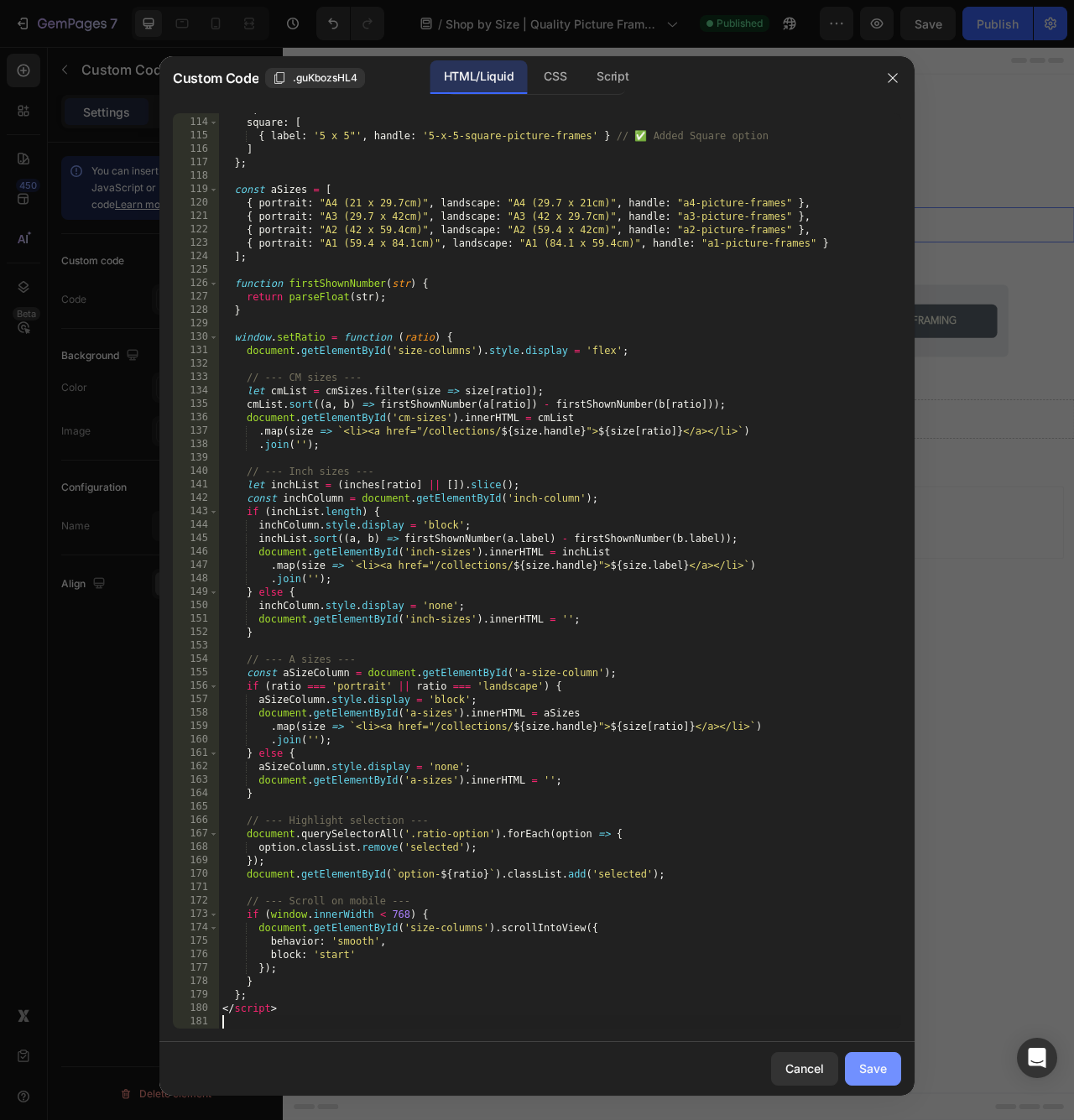
click at [851, 1068] on button "Save" at bounding box center [873, 1069] width 56 height 34
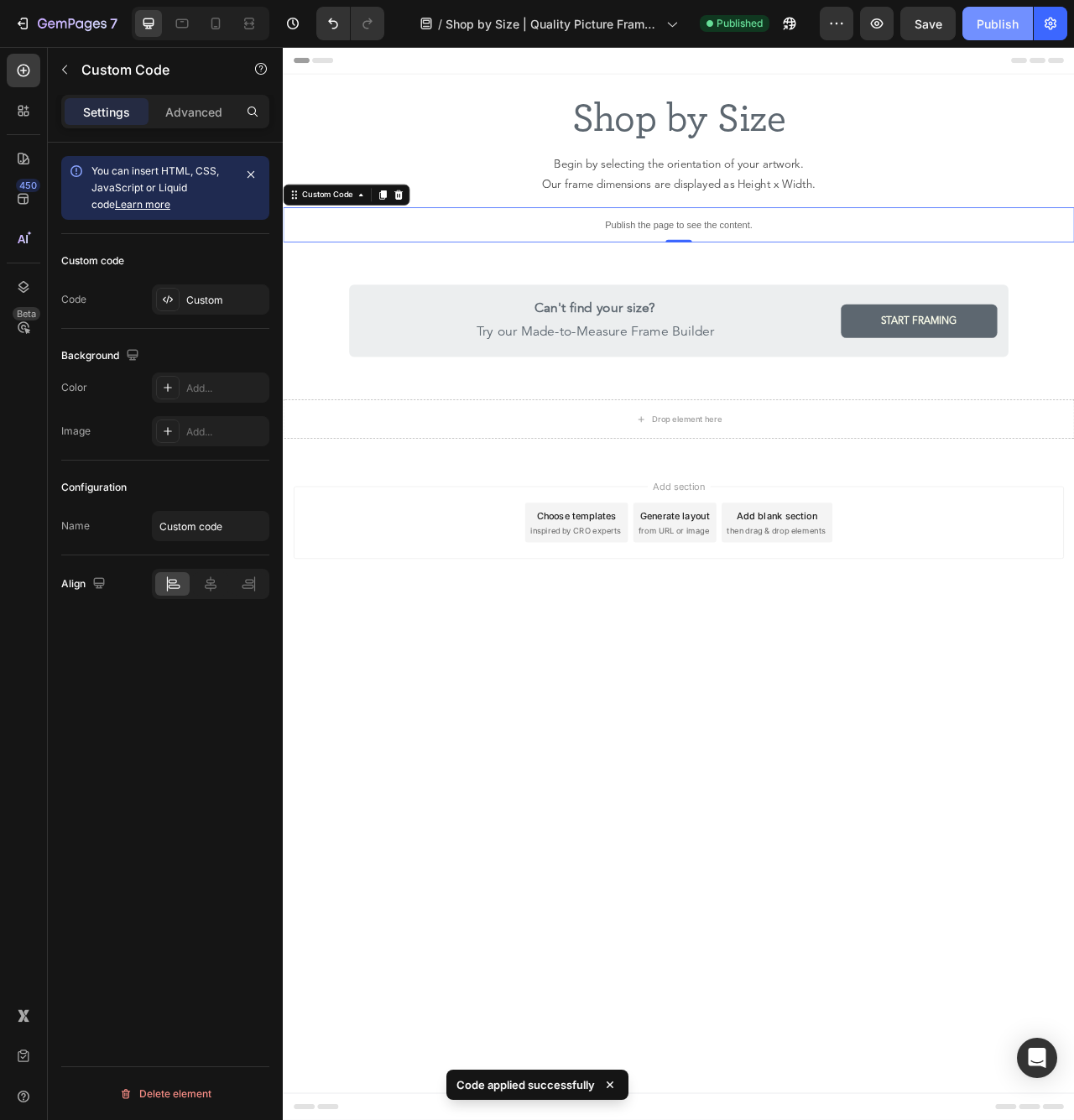
click at [1000, 22] on div "Publish" at bounding box center [997, 24] width 42 height 18
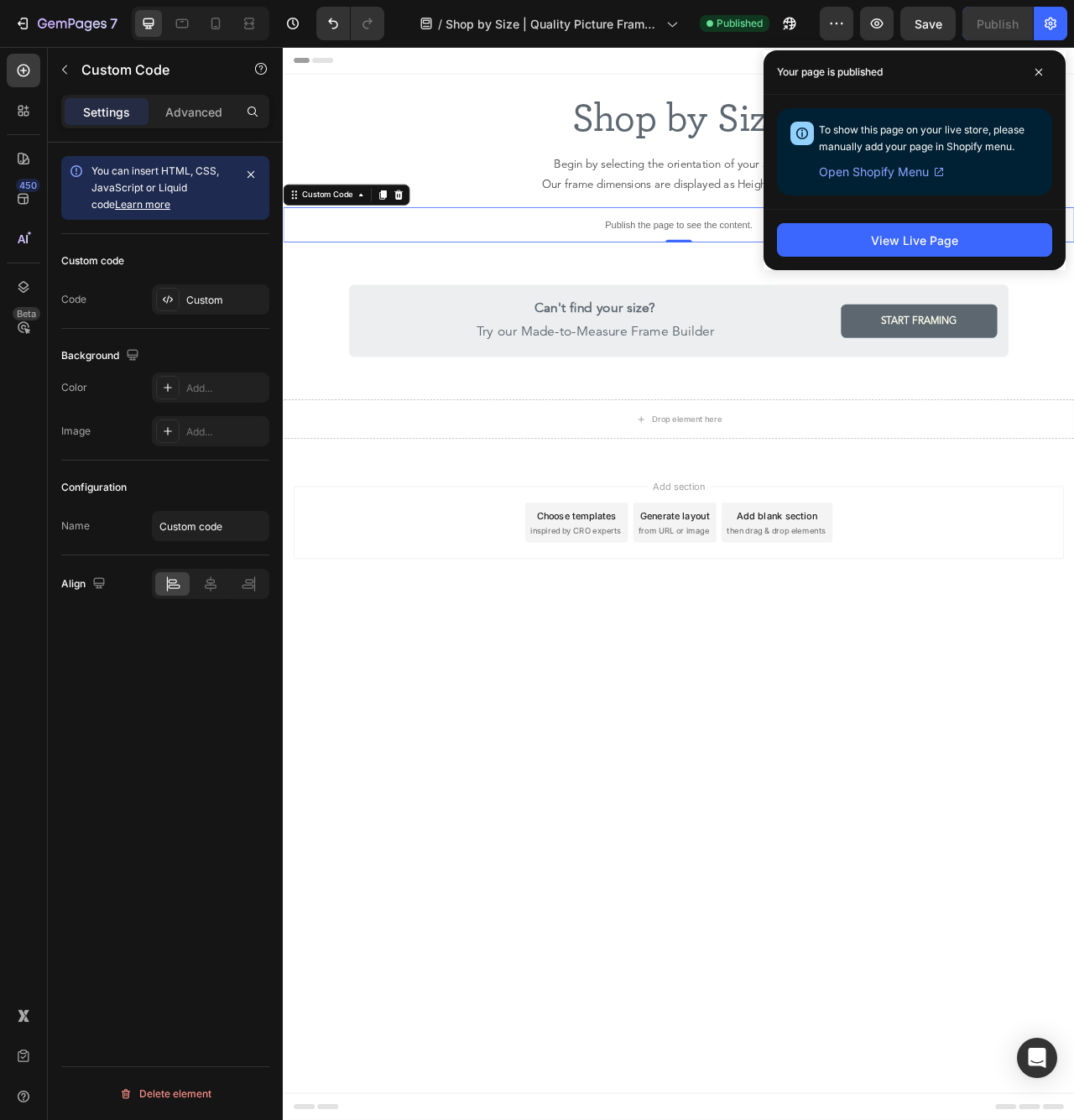
click at [714, 275] on p "Publish the page to see the content." at bounding box center [786, 273] width 1007 height 18
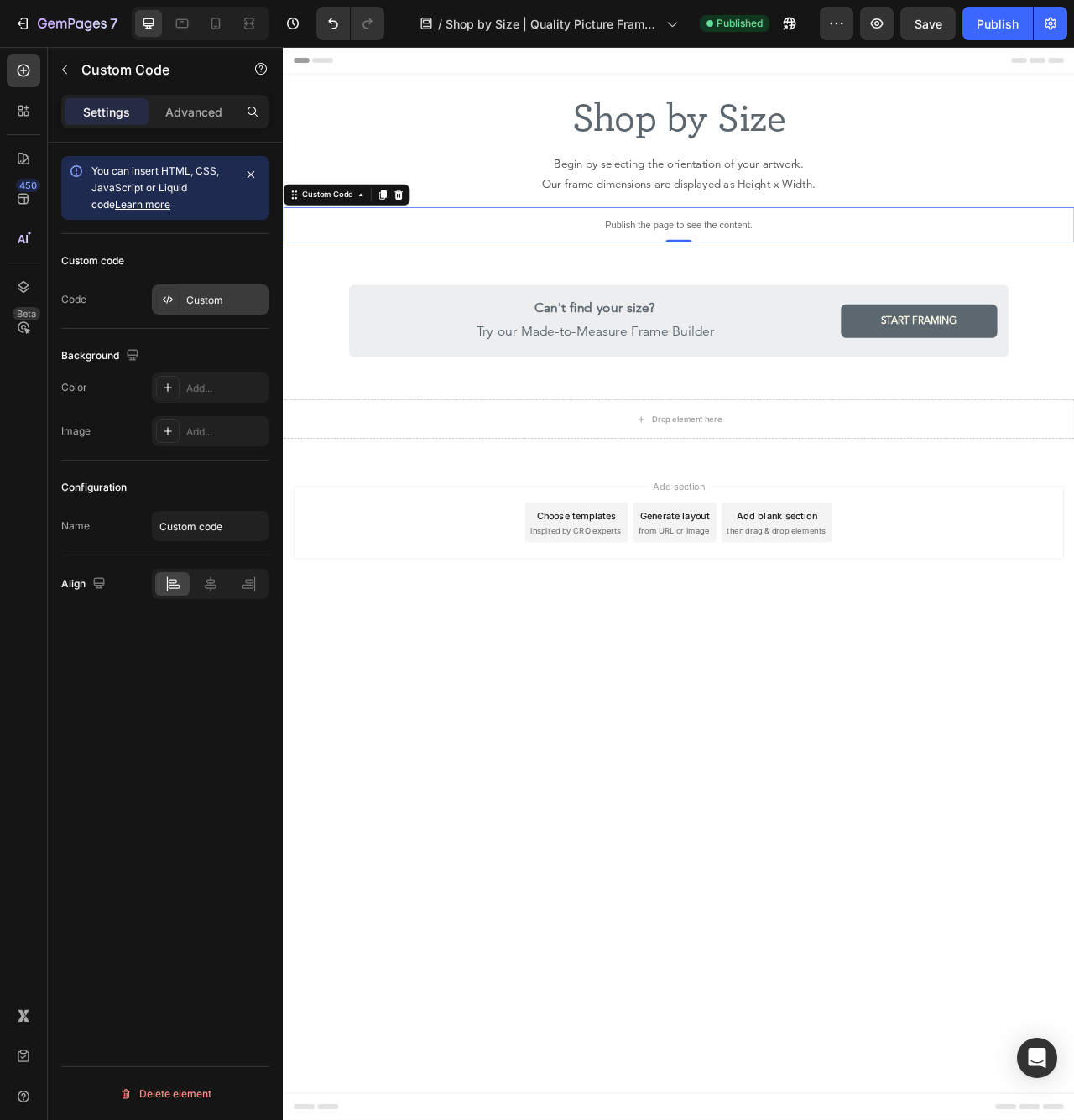
click at [198, 295] on div "Custom" at bounding box center [225, 300] width 79 height 15
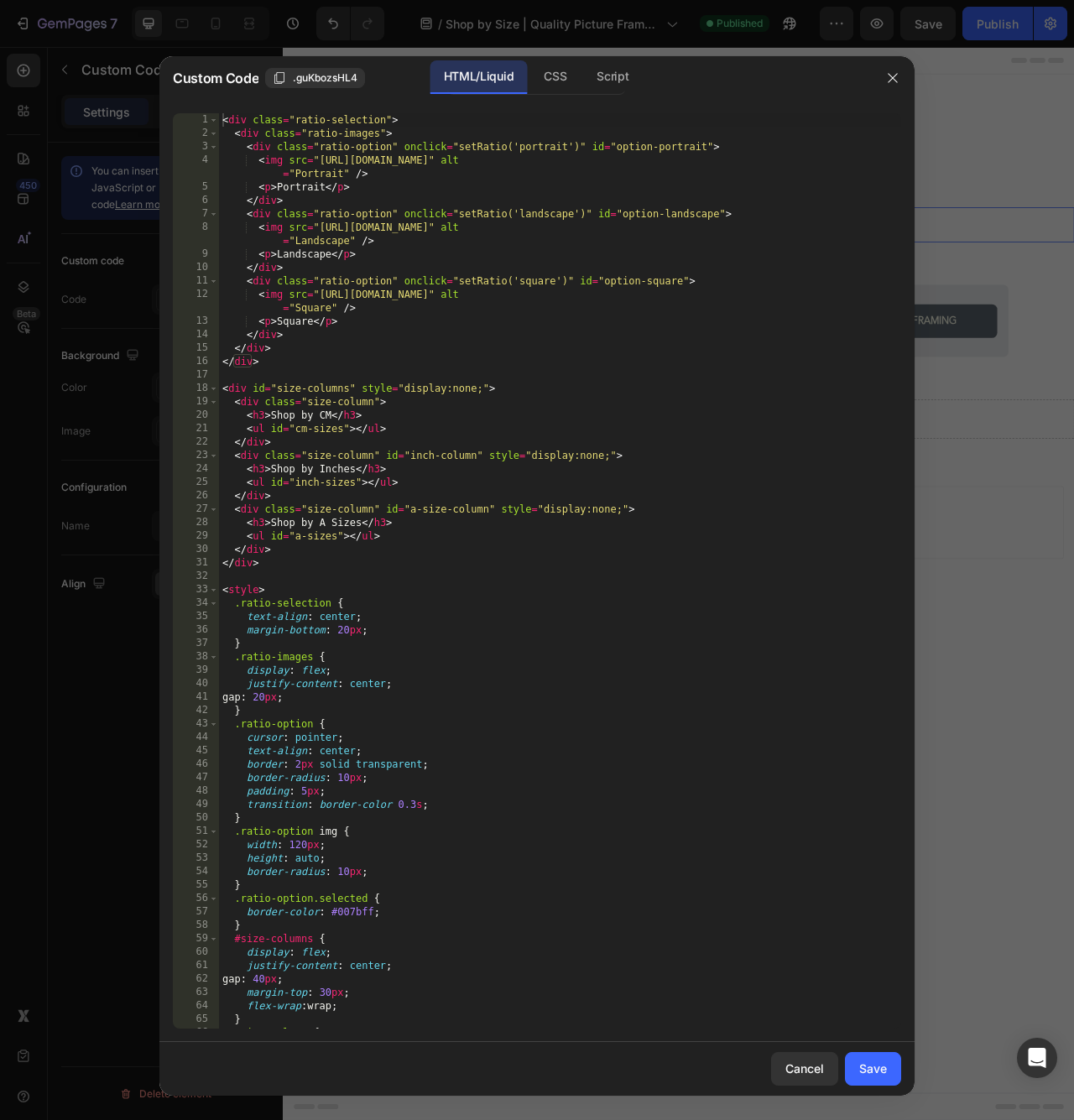
click at [350, 343] on div "< div class = "ratio-selection" > < div class = "ratio-images" > < div class = …" at bounding box center [560, 584] width 682 height 942
type textarea "</script>"
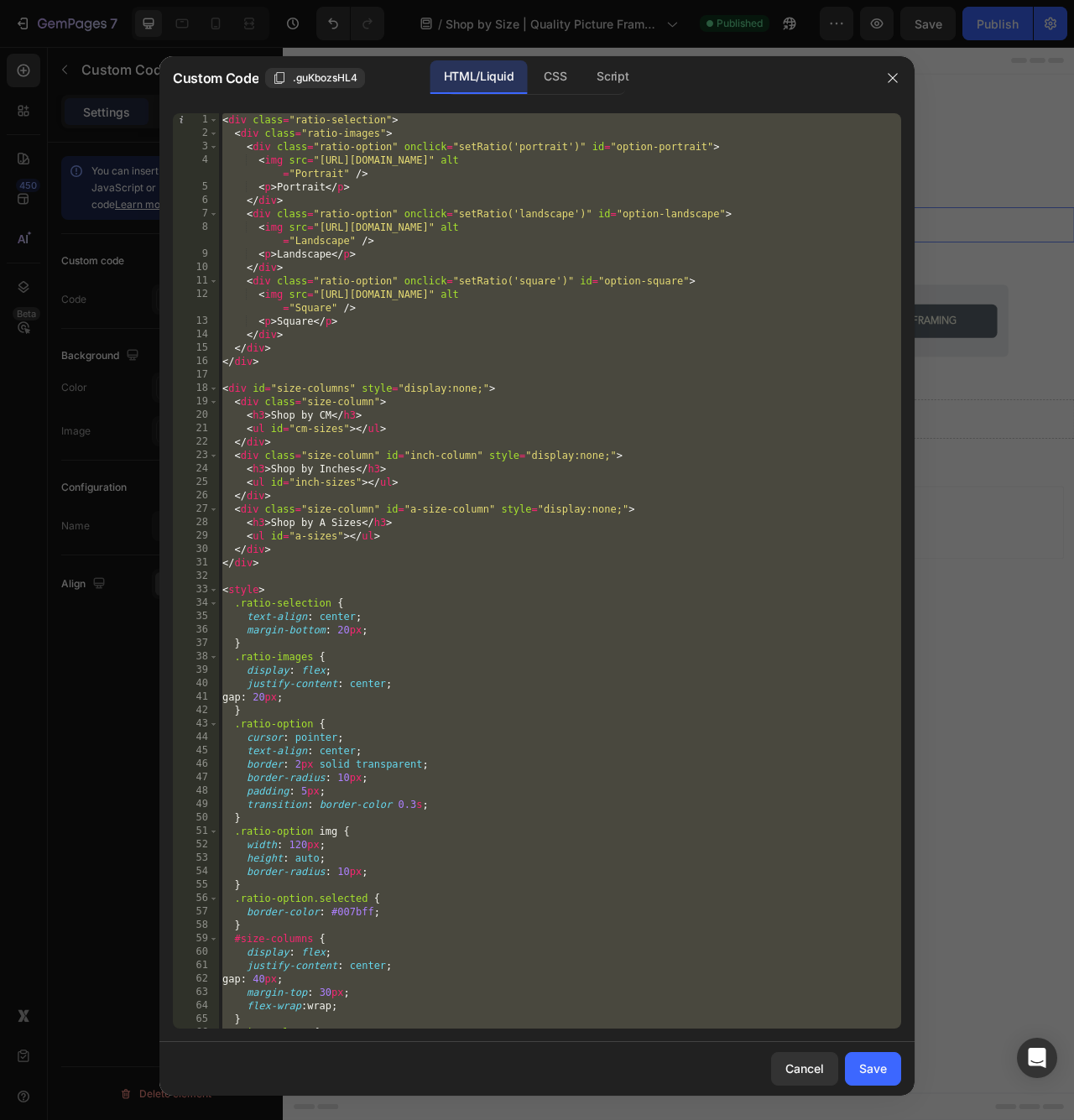
paste textarea
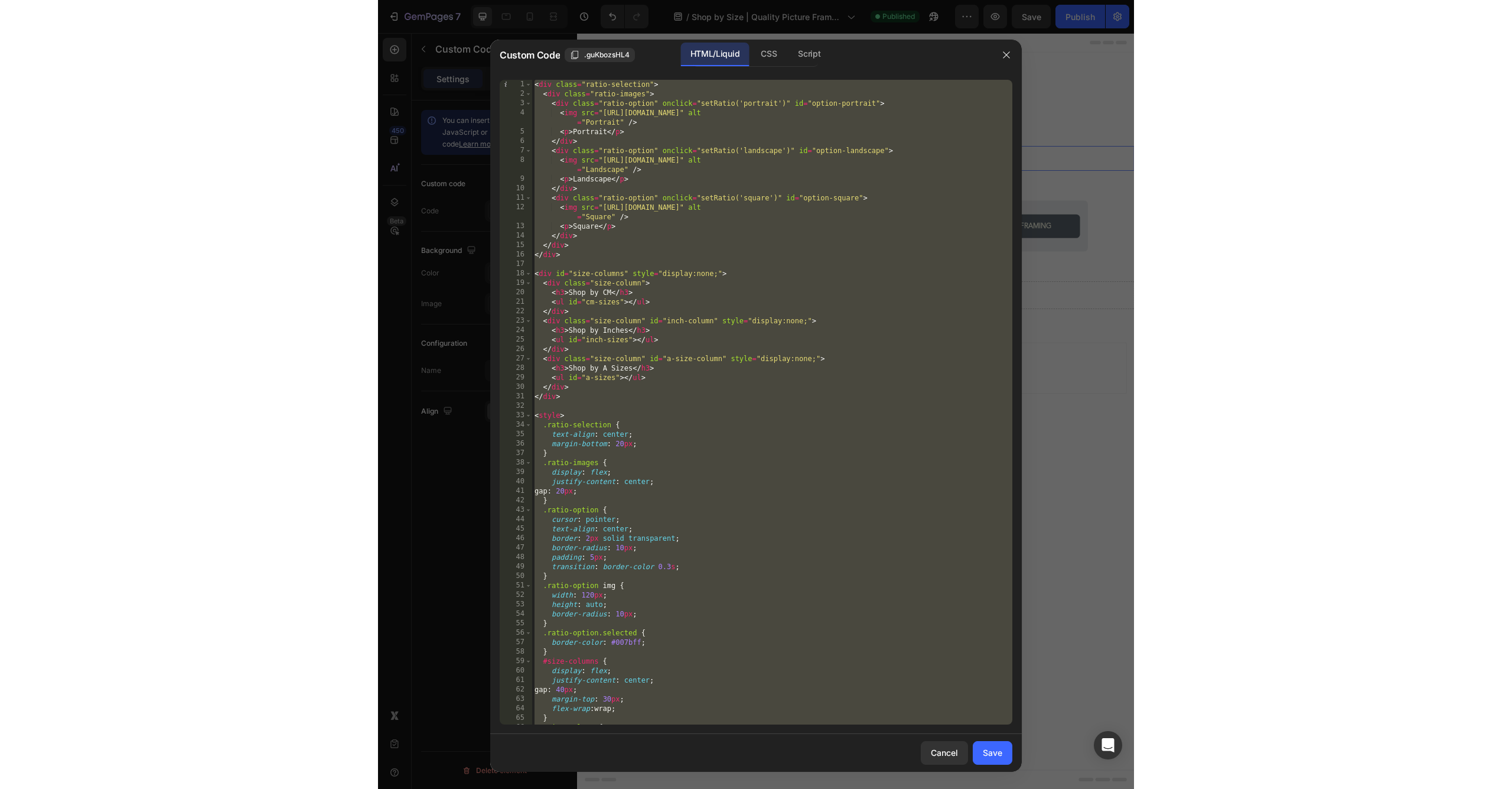
scroll to position [2087, 0]
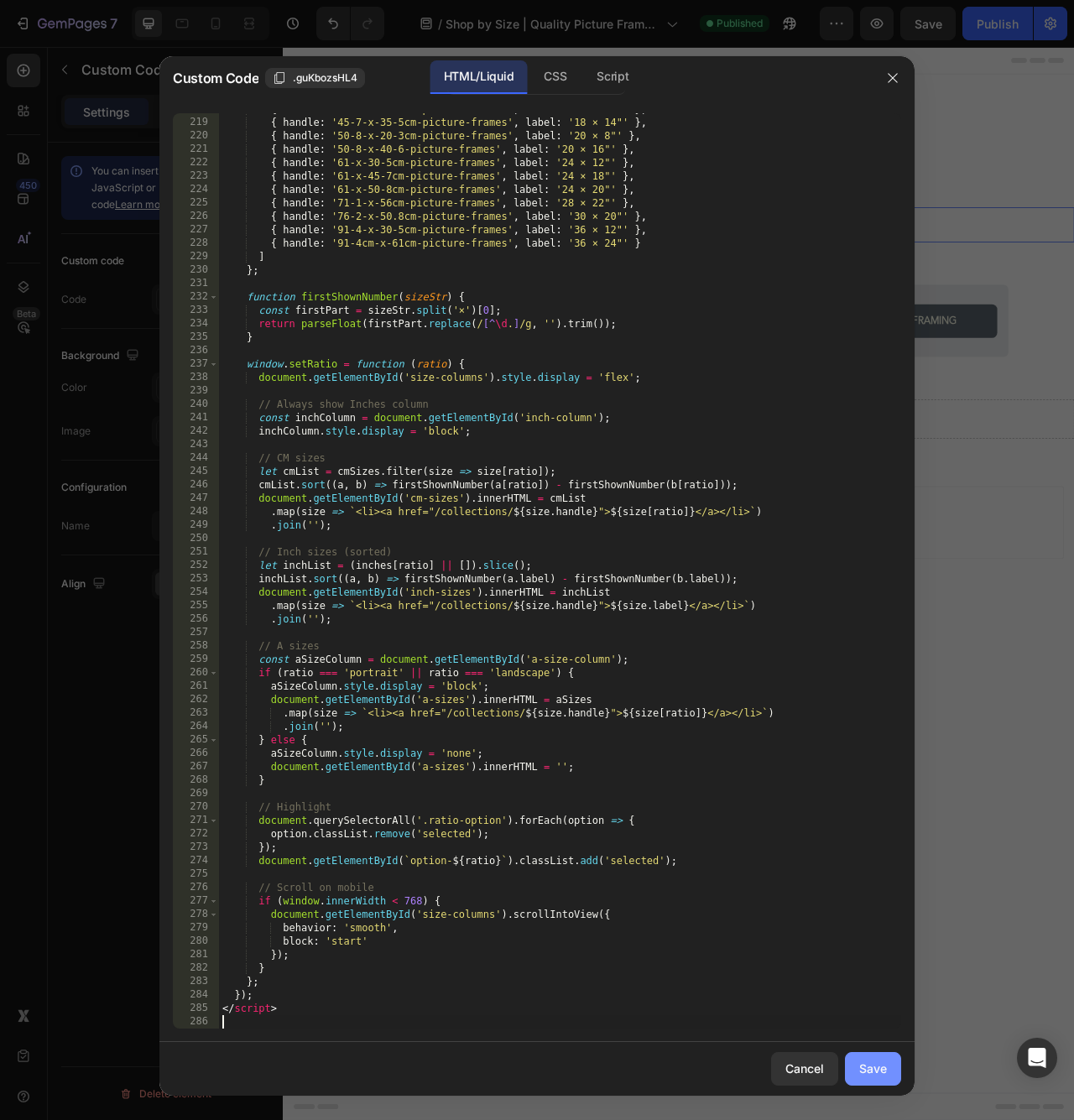
click at [871, 1068] on div "Save" at bounding box center [873, 1068] width 28 height 18
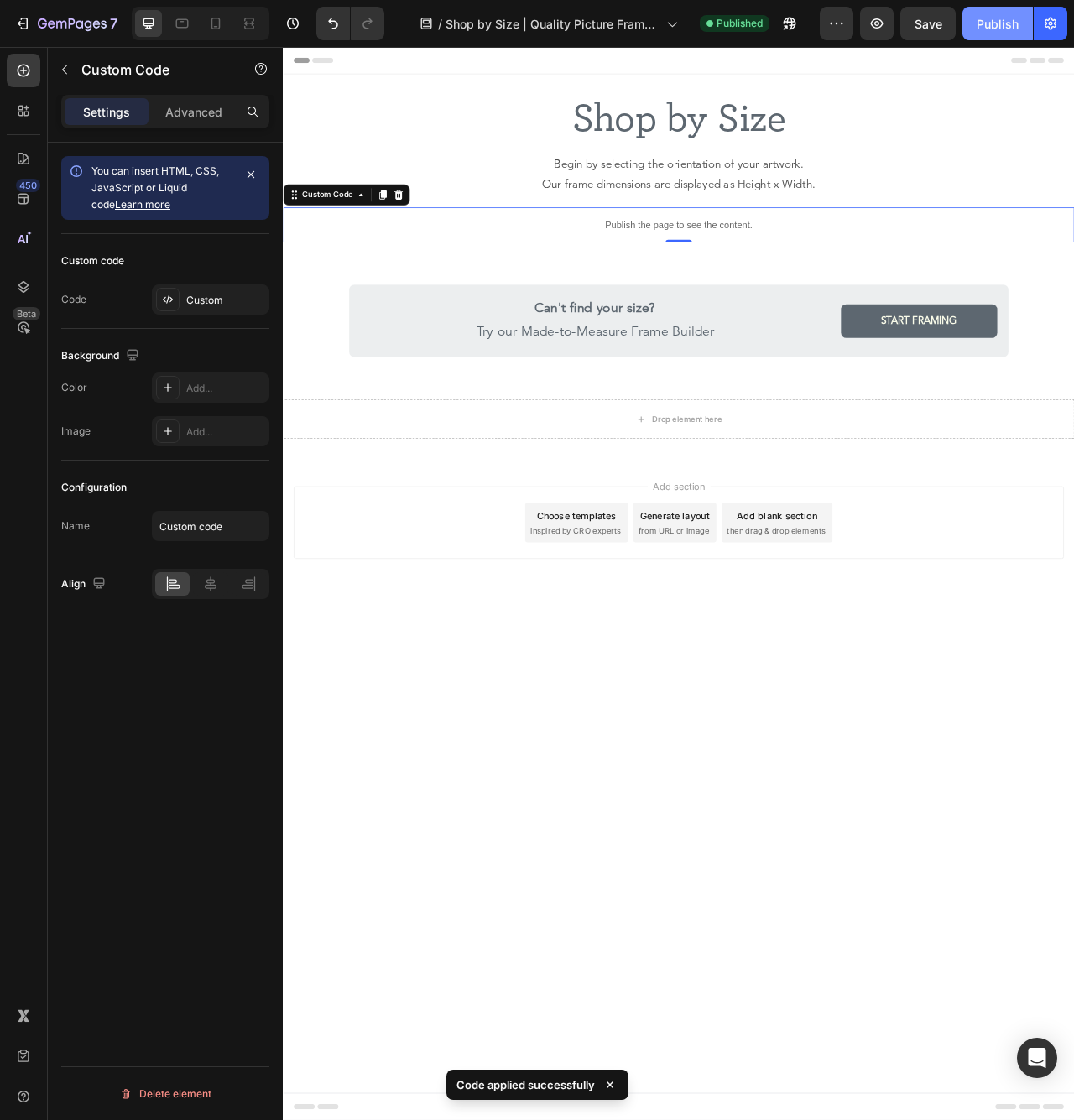
click at [1014, 32] on div "Publish" at bounding box center [997, 24] width 42 height 18
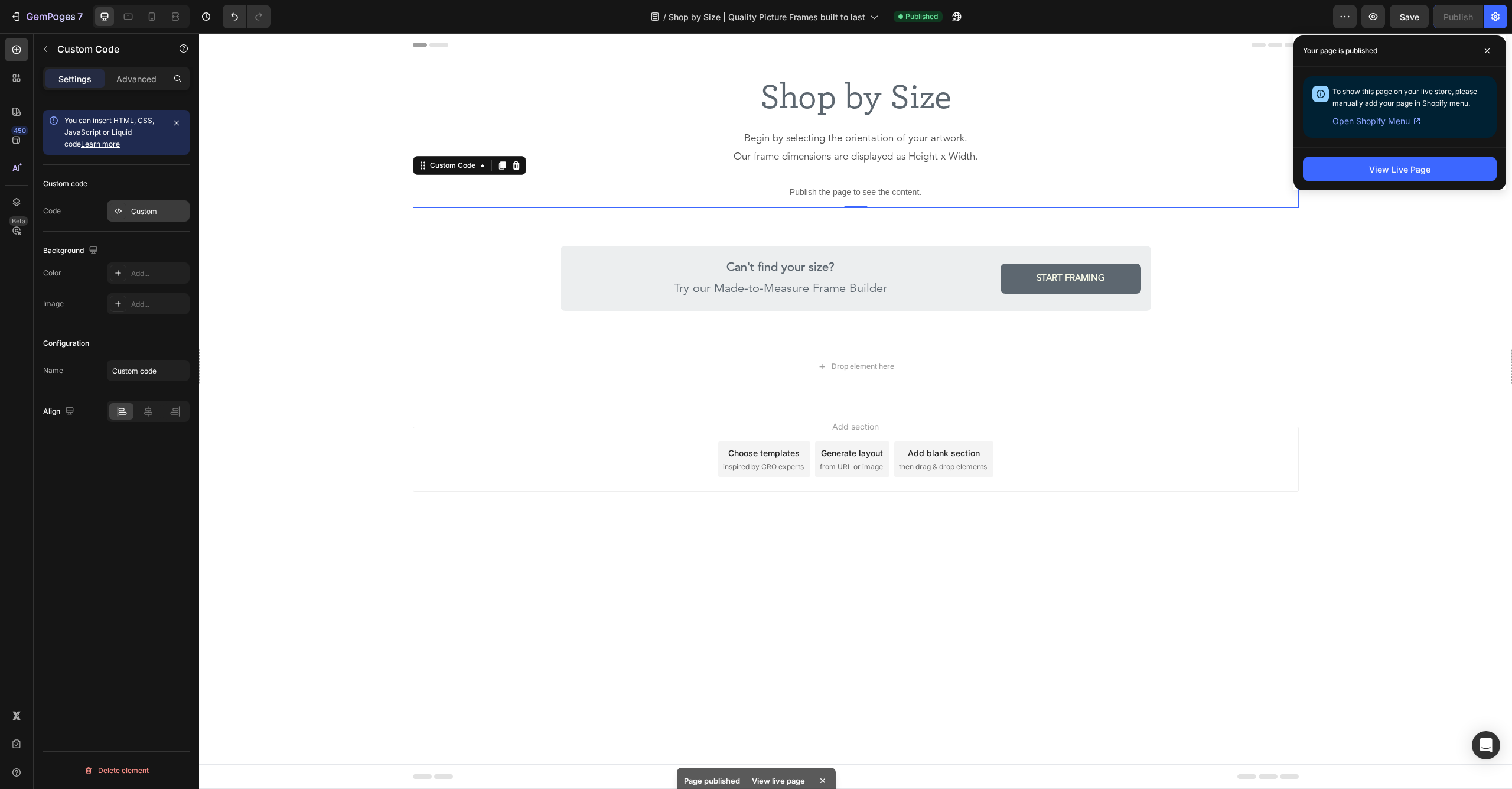
click at [117, 206] on div at bounding box center [118, 211] width 16 height 16
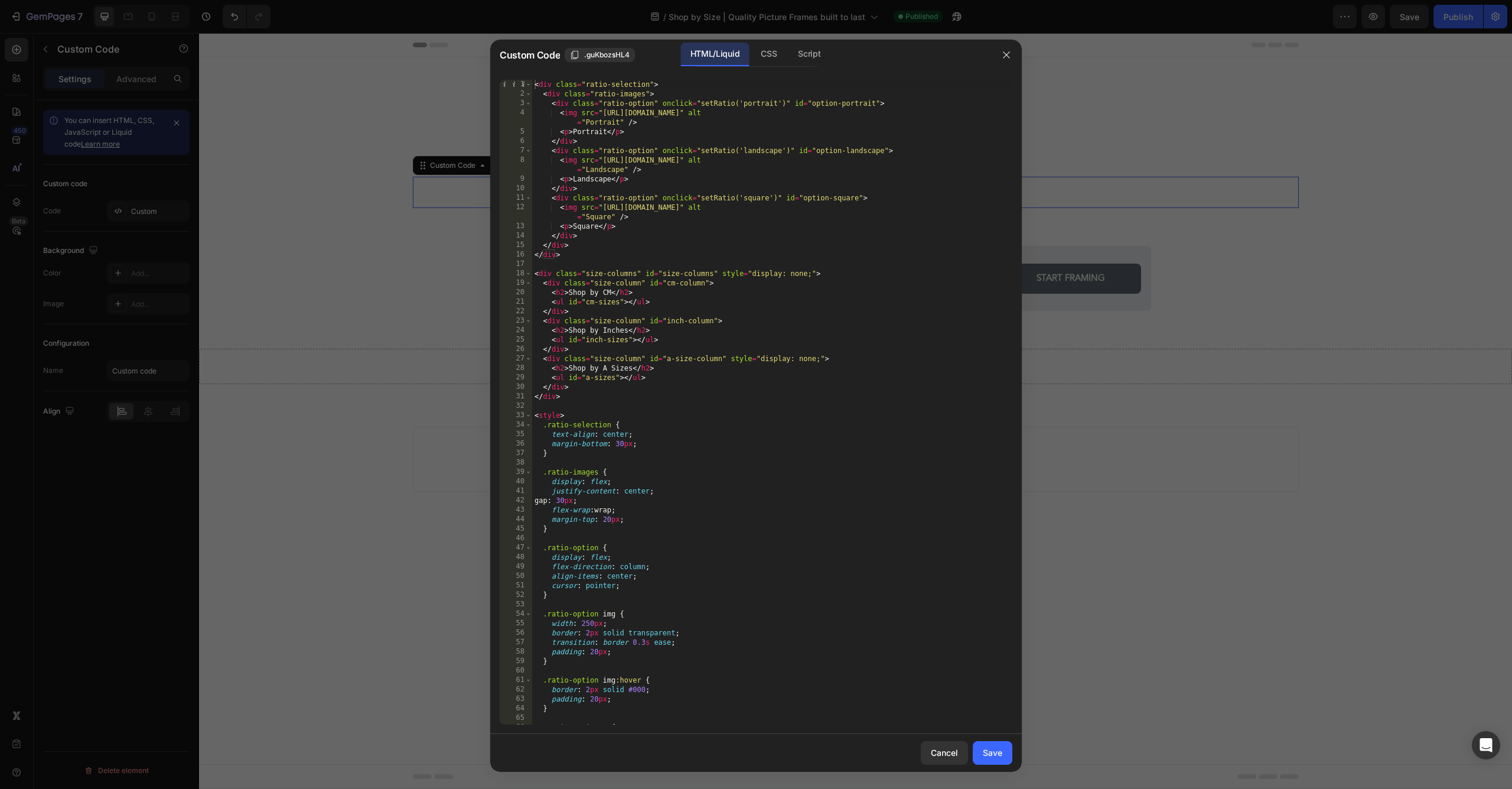
click at [756, 395] on div "< div class = "ratio-selection" > < div class = "ratio-images" > < div class = …" at bounding box center [772, 411] width 480 height 663
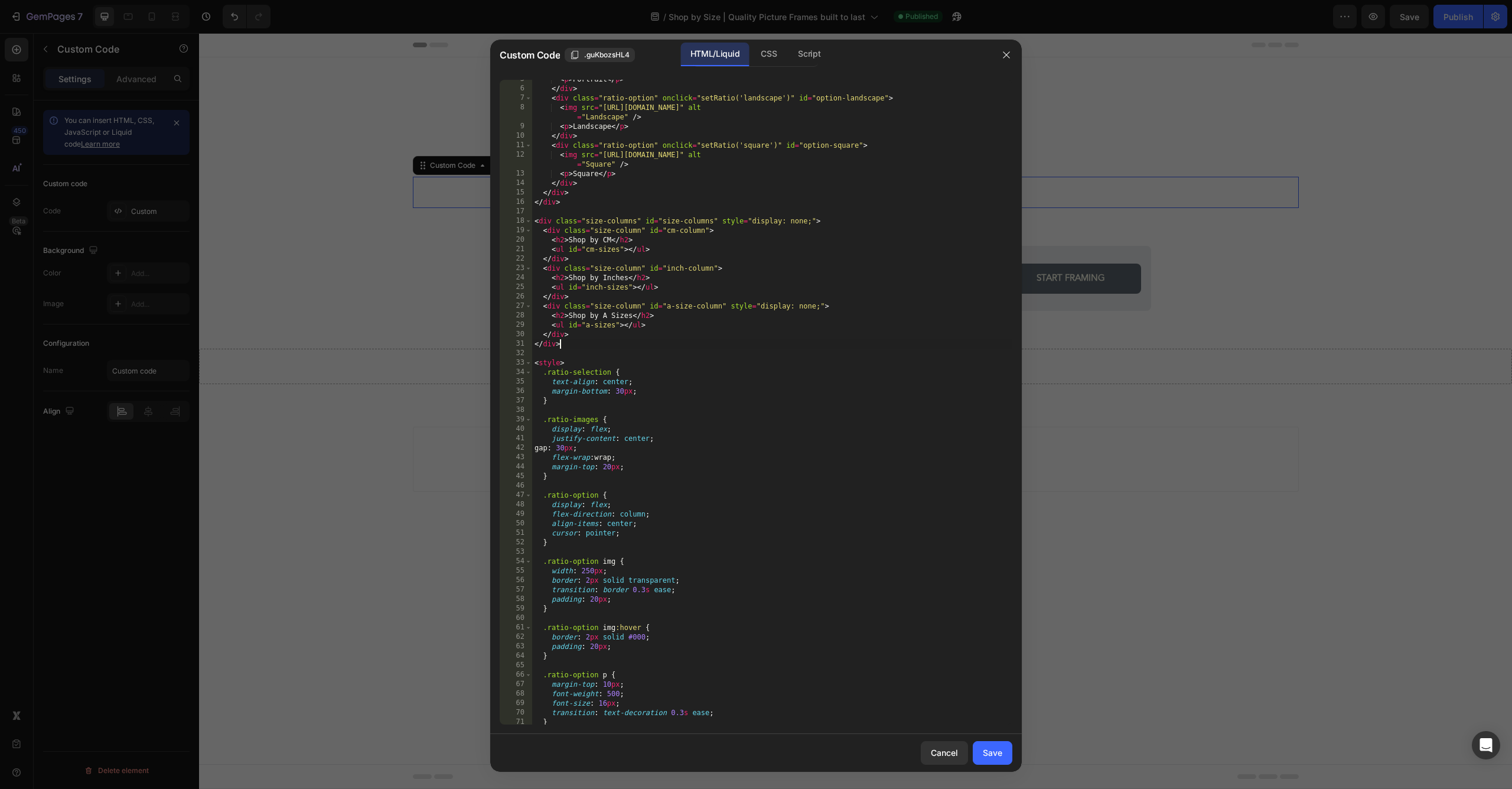
click at [719, 301] on div "< p > Portrait </ p > </ div > < div class = "ratio-option" onclick = "setRatio…" at bounding box center [772, 406] width 480 height 663
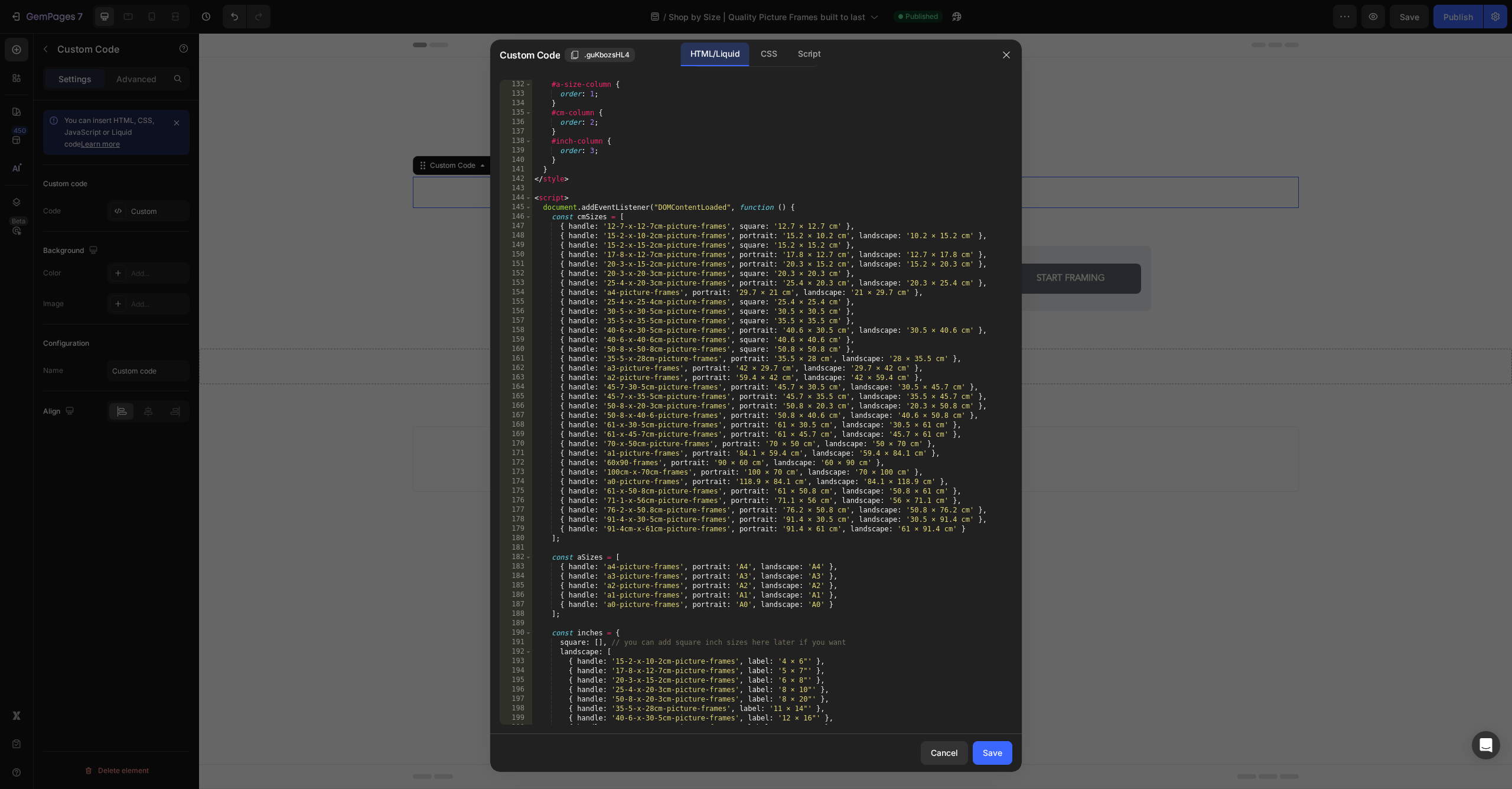
scroll to position [1547, 0]
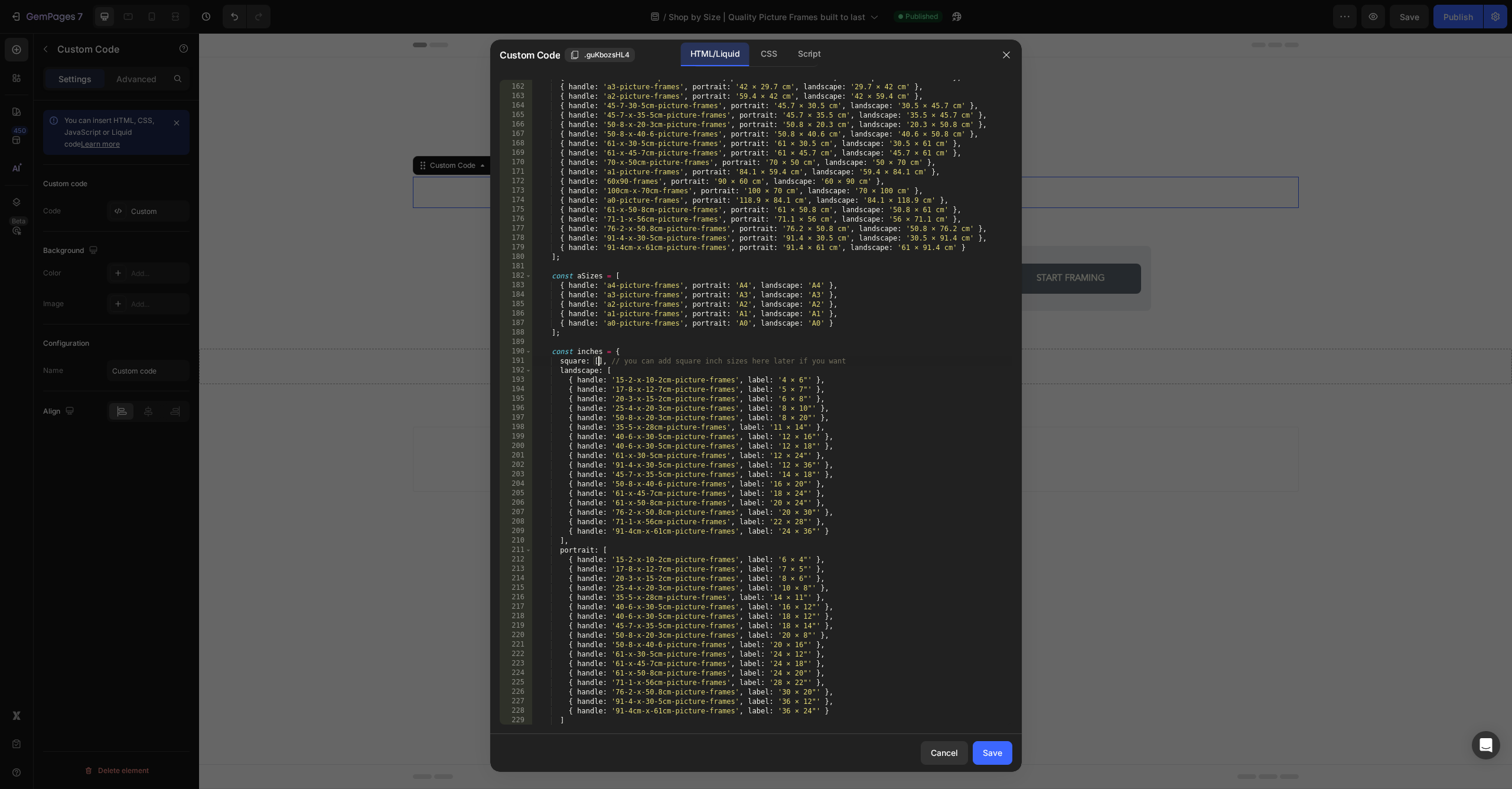
click at [599, 359] on div "{ handle : '35-5-x-28cm-picture-frames' , portrait : '35.5 × 28 cm' , landscape…" at bounding box center [772, 404] width 480 height 663
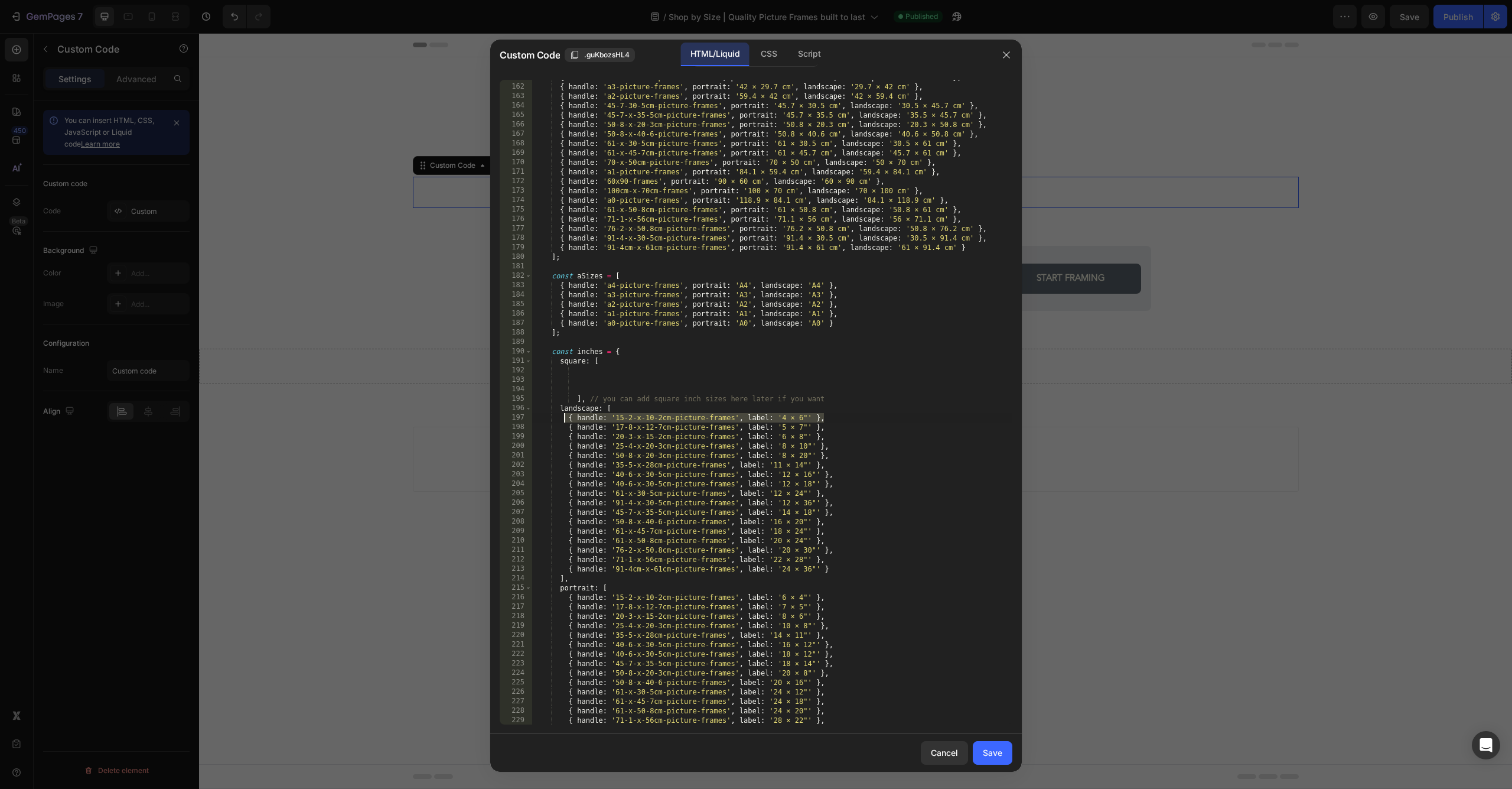
drag, startPoint x: 826, startPoint y: 416, endPoint x: 566, endPoint y: 415, distance: 260.0
click at [566, 415] on div "{ handle : '35-5-x-28cm-picture-frames' , portrait : '35.5 × 28 cm' , landscape…" at bounding box center [772, 404] width 480 height 663
type textarea "{ handle: '15-2-x-10-2cm-picture-frames', label: '4 × 6"' },"
drag, startPoint x: 596, startPoint y: 374, endPoint x: 634, endPoint y: 381, distance: 38.6
click at [596, 374] on div "{ handle : '35-5-x-28cm-picture-frames' , portrait : '35.5 × 28 cm' , landscape…" at bounding box center [772, 404] width 480 height 663
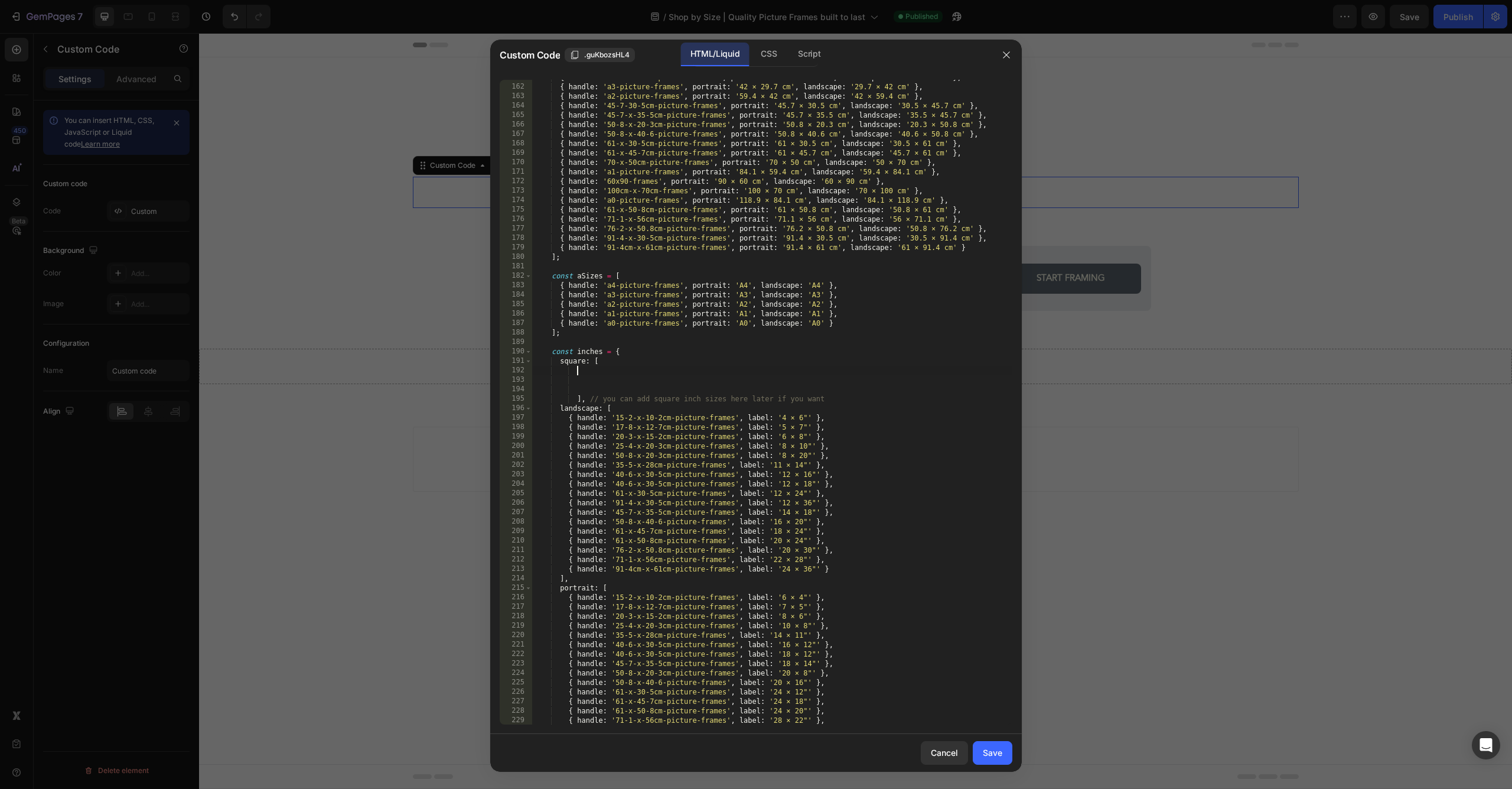
paste textarea "{ handle: '15-2-x-10-2cm-picture-frames', label: '4 × 6"' },"
type textarea "{ handle: '15-2-x-10-2cm-picture-frames', label: '4 × 6"' },"
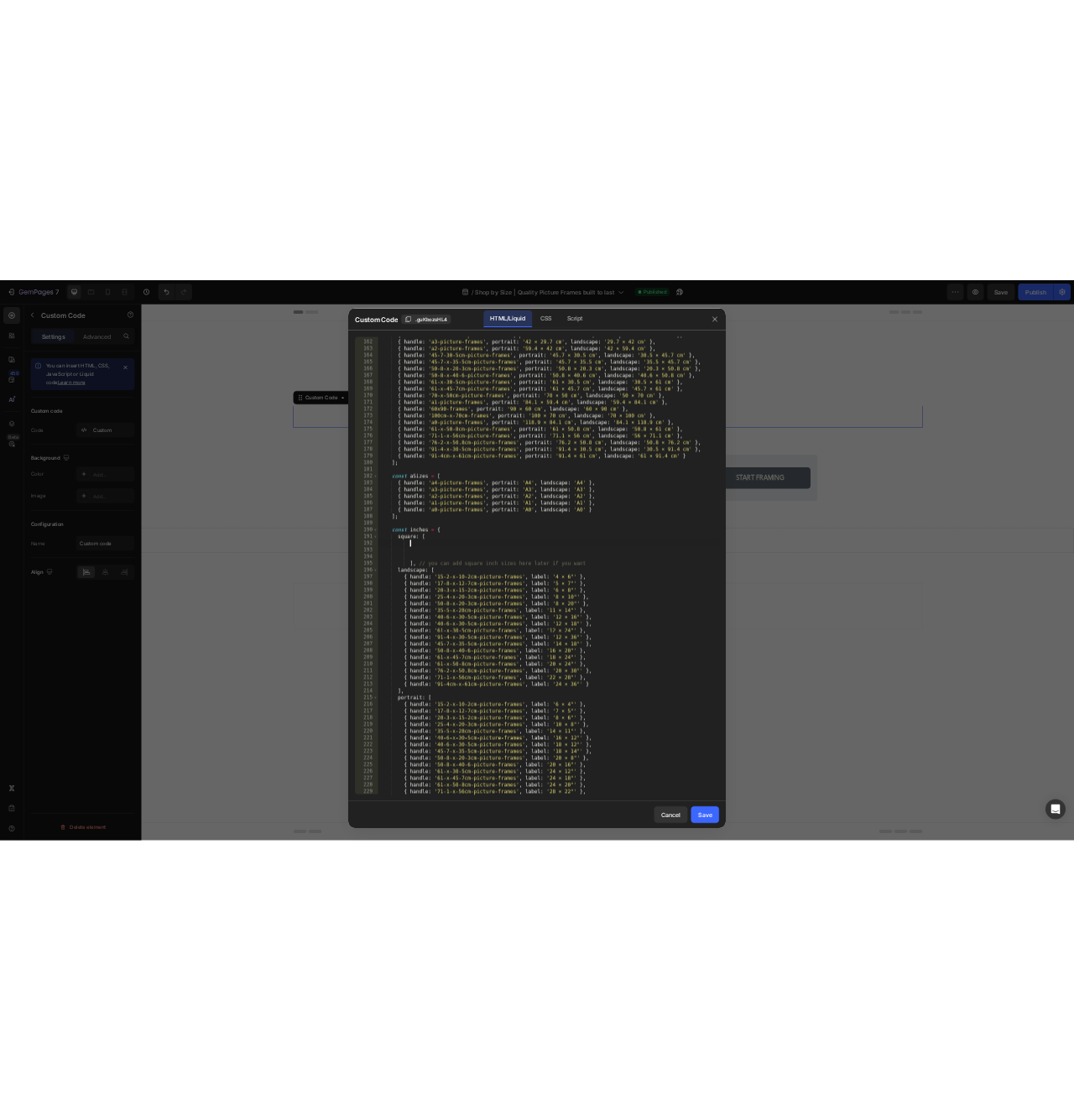
scroll to position [0, 4]
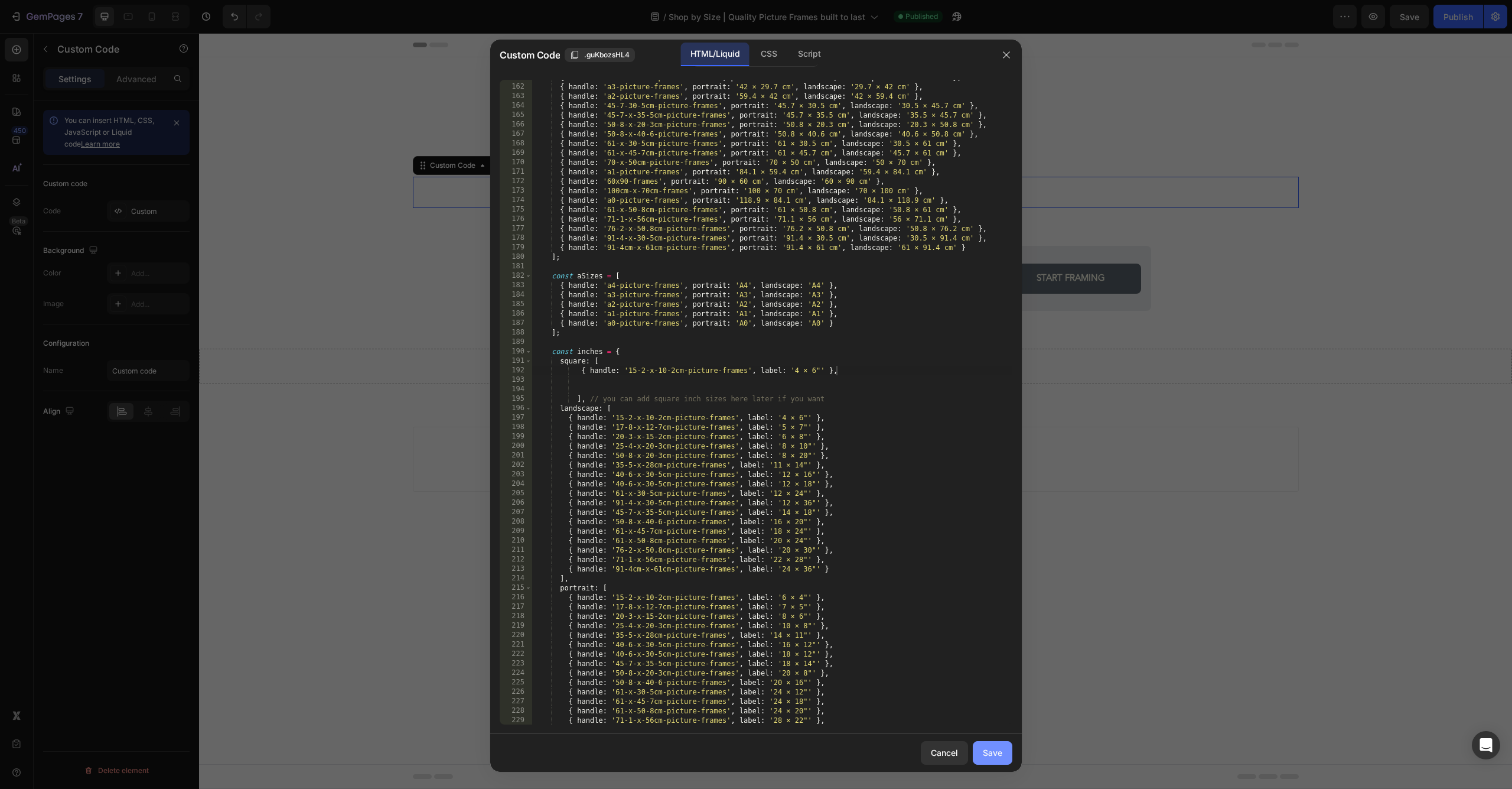
click at [756, 757] on div "Save" at bounding box center [992, 752] width 19 height 13
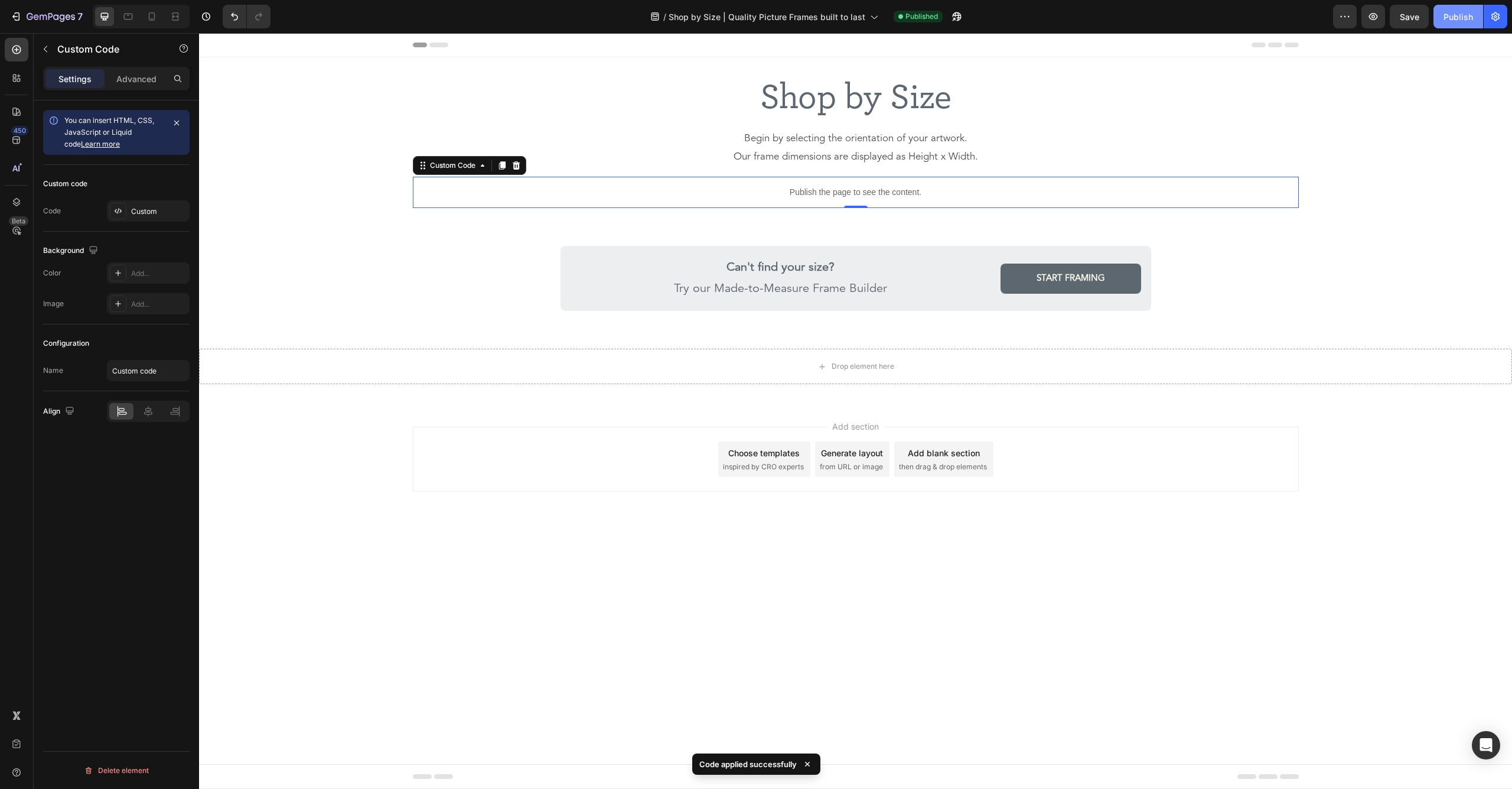
click at [756, 22] on div "Publish" at bounding box center [1458, 17] width 29 height 13
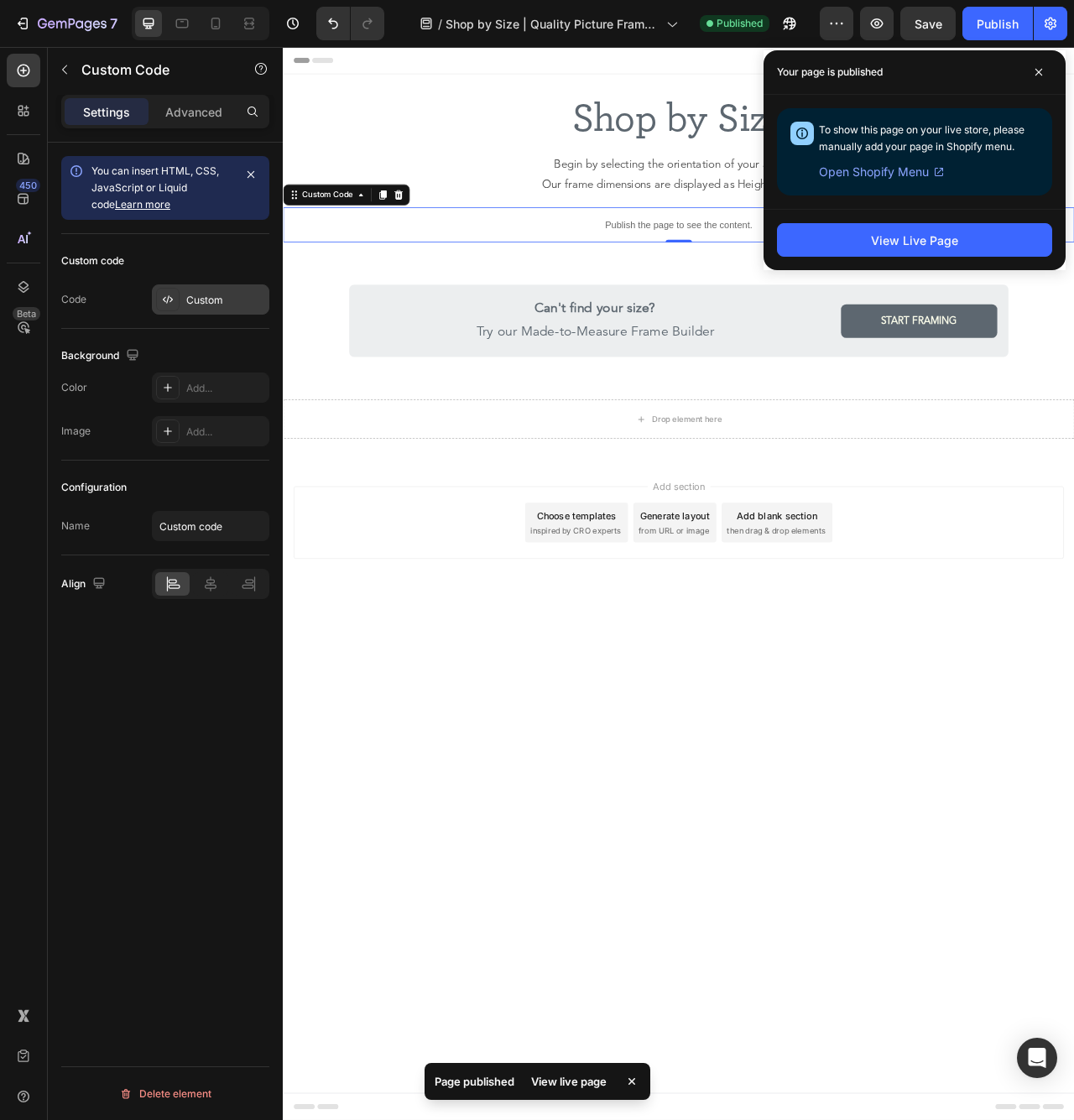
click at [233, 306] on div "Custom" at bounding box center [225, 300] width 79 height 15
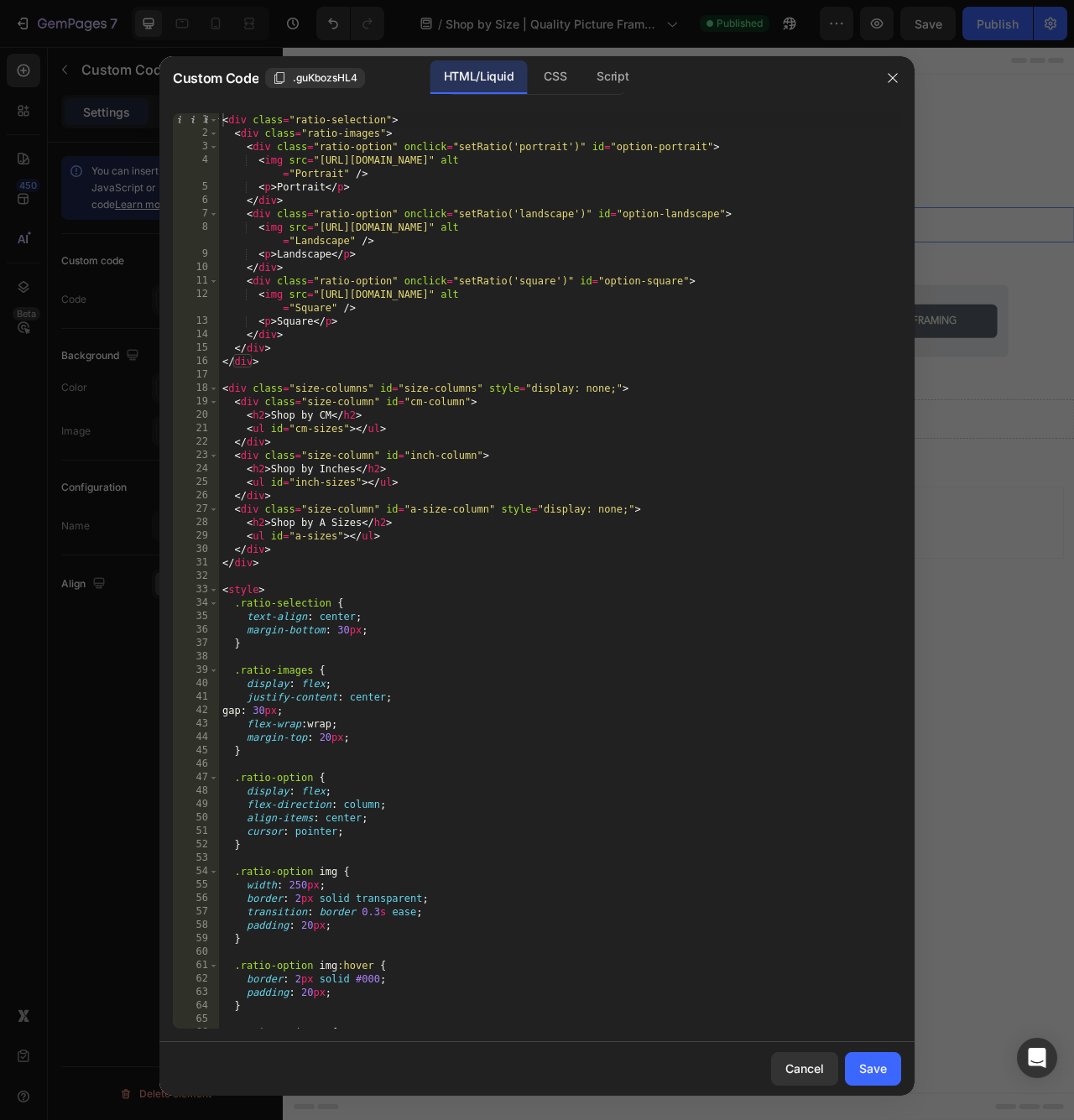
click at [617, 461] on div "< div class = "ratio-selection" > < div class = "ratio-images" > < div class = …" at bounding box center [560, 584] width 682 height 942
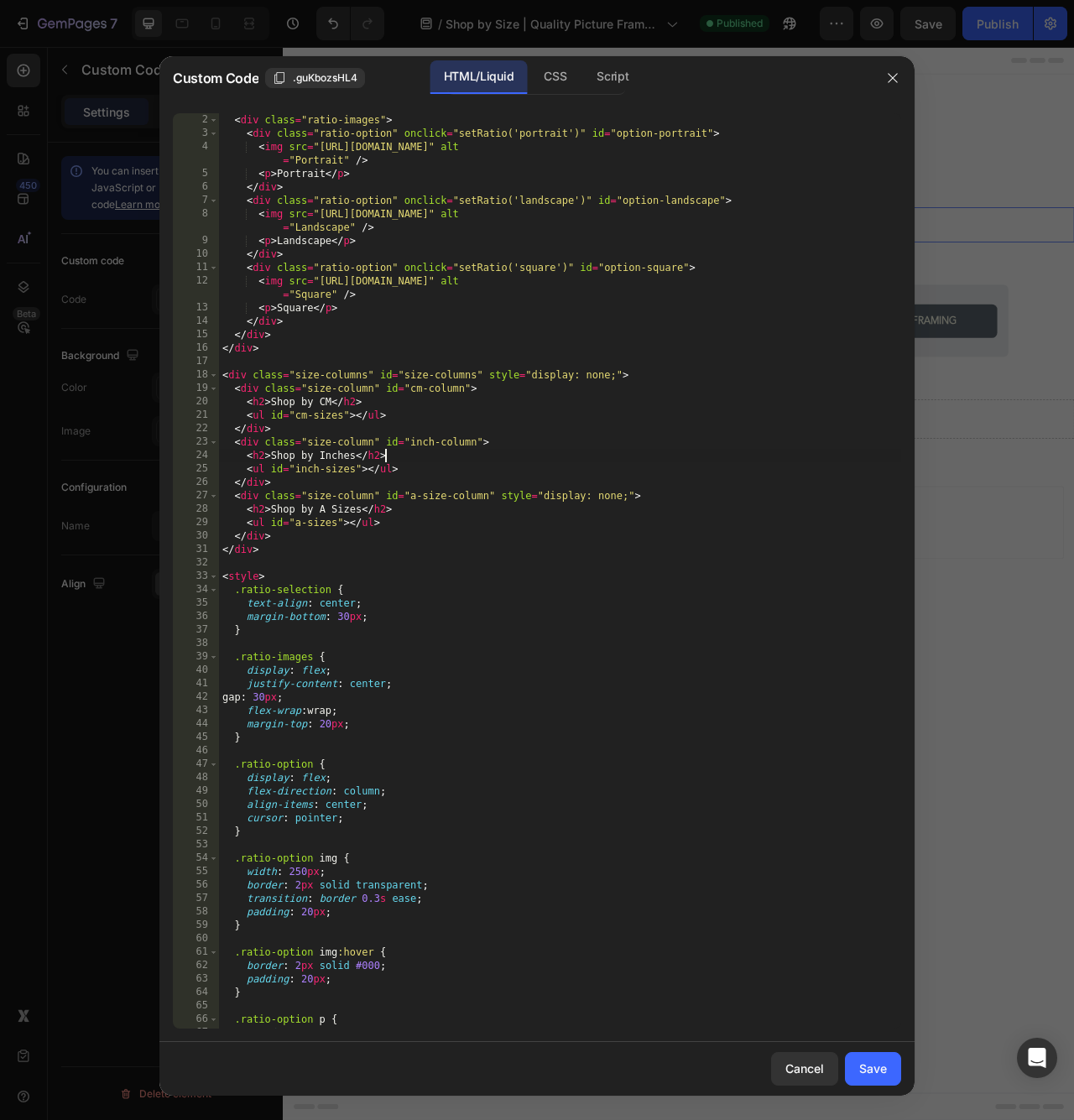
scroll to position [12, 0]
type textarea "</script>"
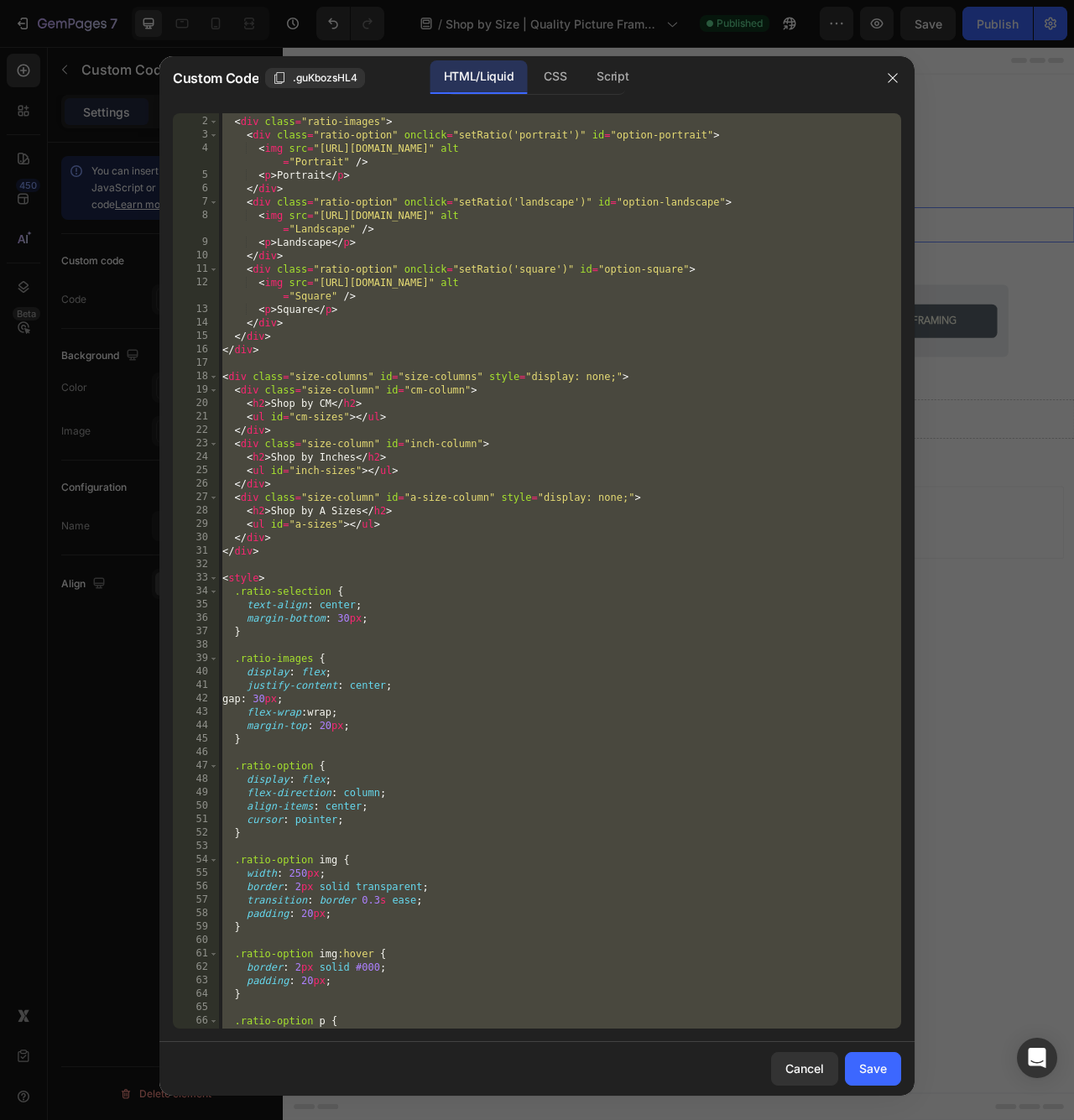
click at [344, 571] on div "< div class = "ratio-selection" > < div class = "ratio-images" > < div class = …" at bounding box center [560, 572] width 682 height 942
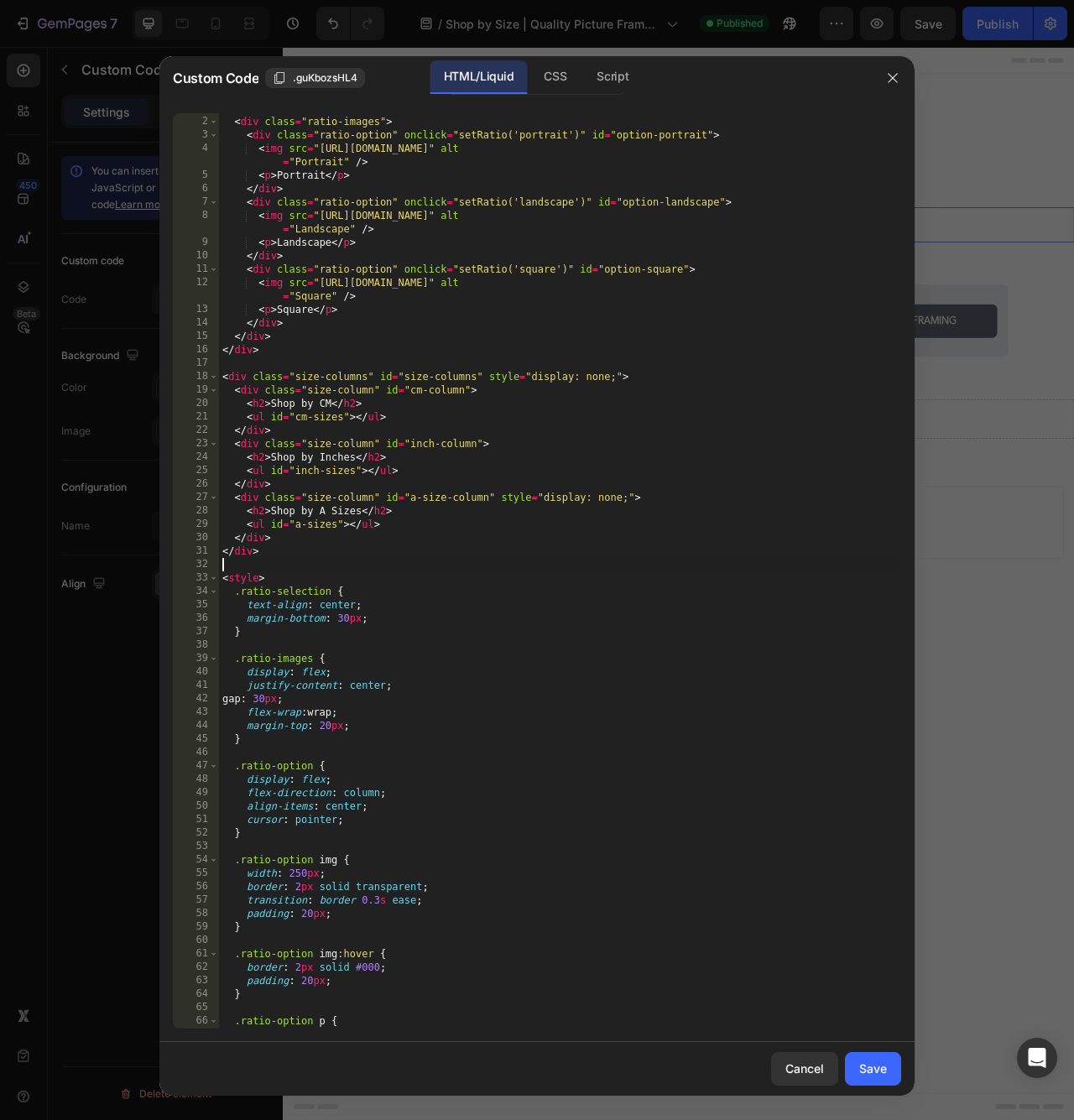
type textarea "</script>"
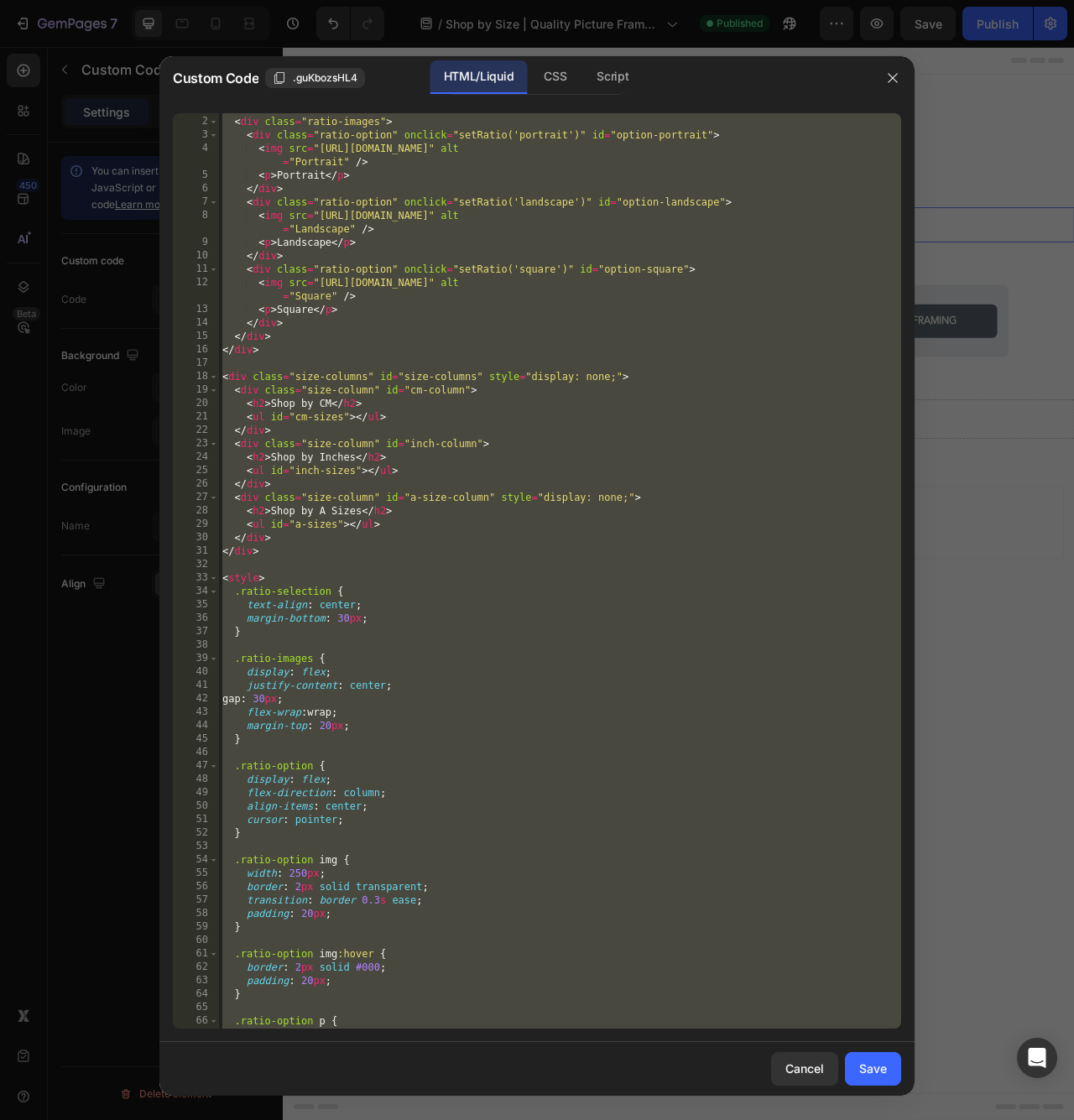
paste textarea
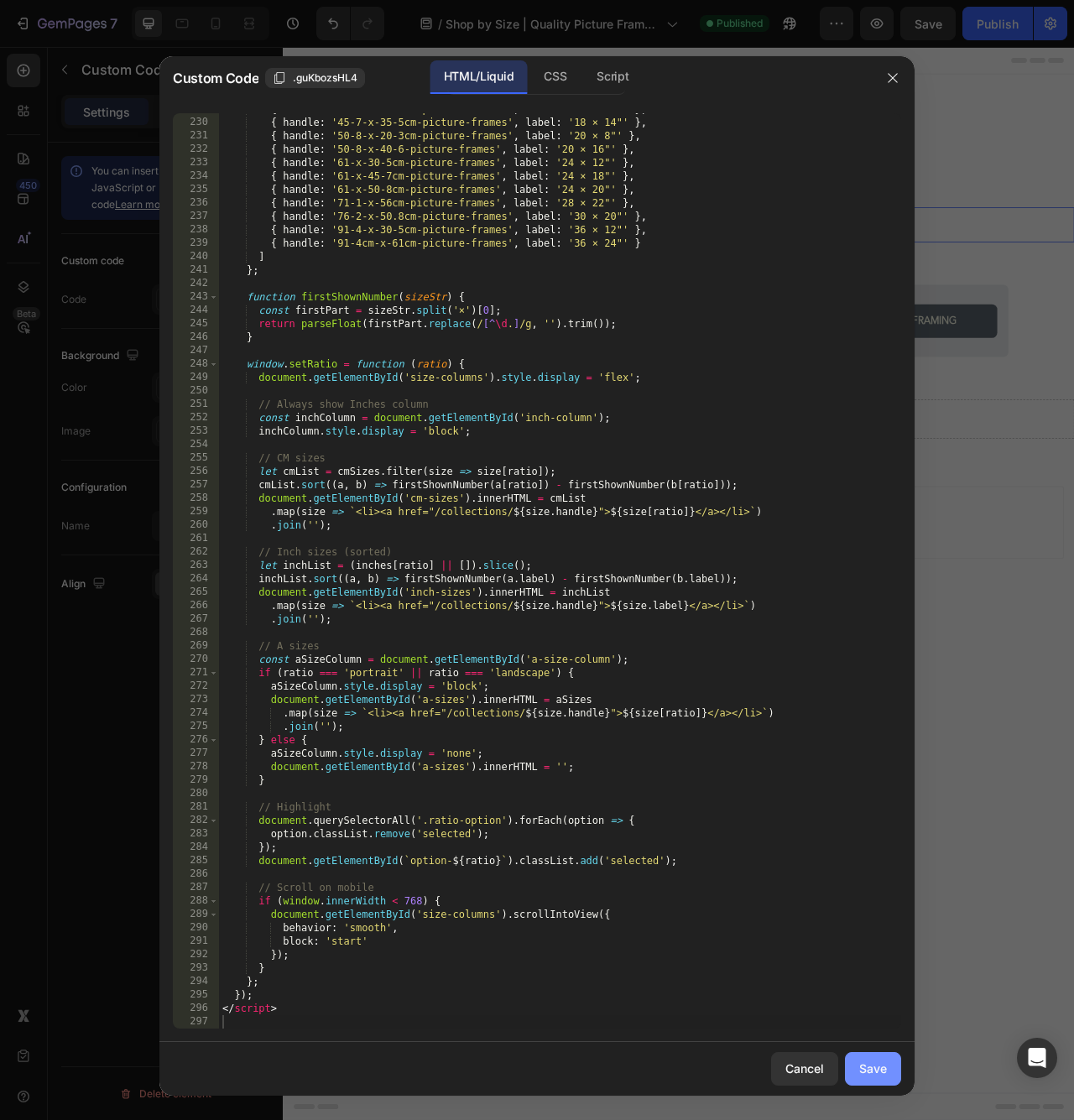
click at [879, 1081] on button "Save" at bounding box center [873, 1069] width 56 height 34
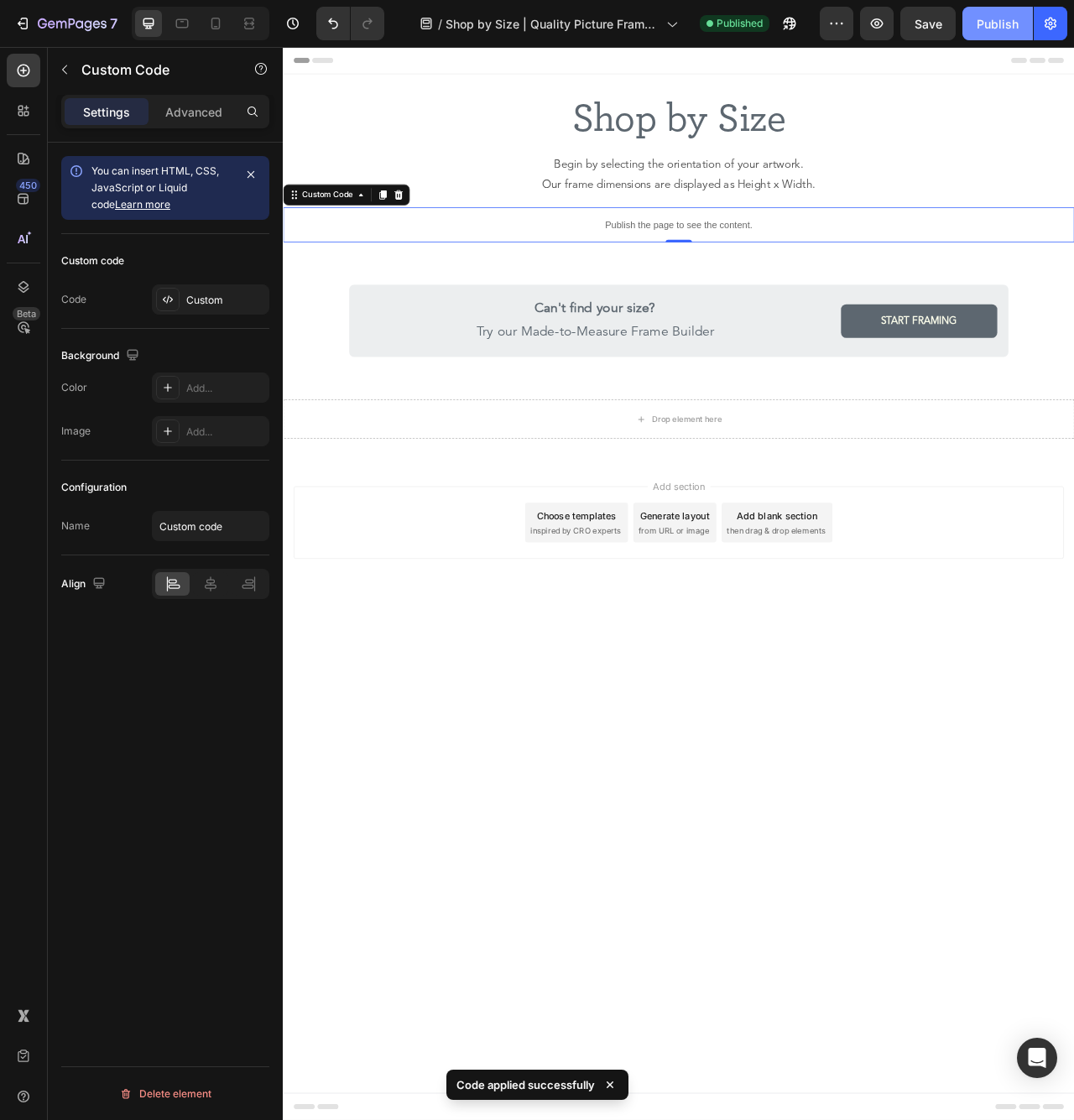
click at [980, 20] on div "Publish" at bounding box center [997, 24] width 42 height 18
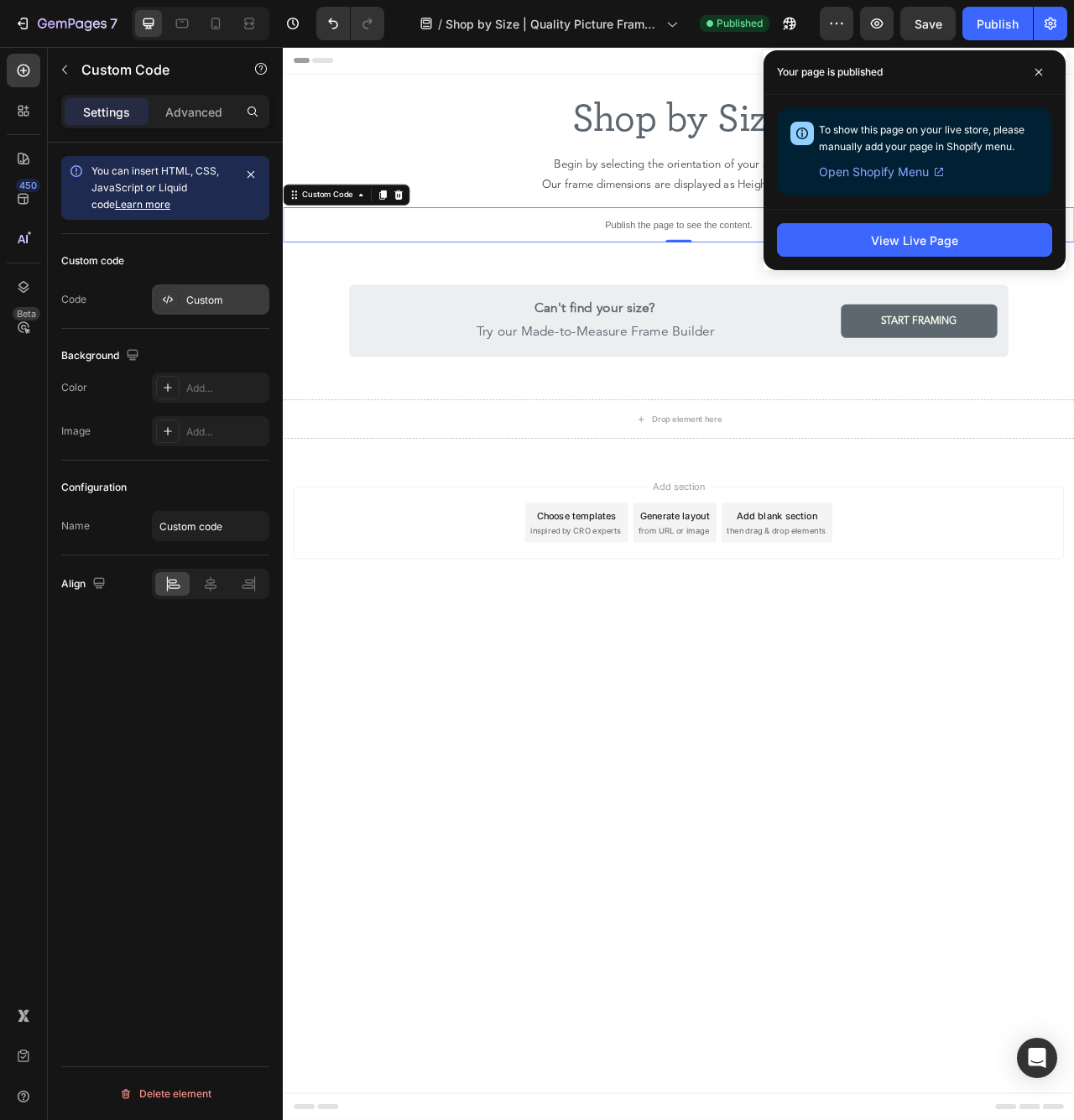
click at [238, 313] on div "Custom" at bounding box center [210, 299] width 117 height 30
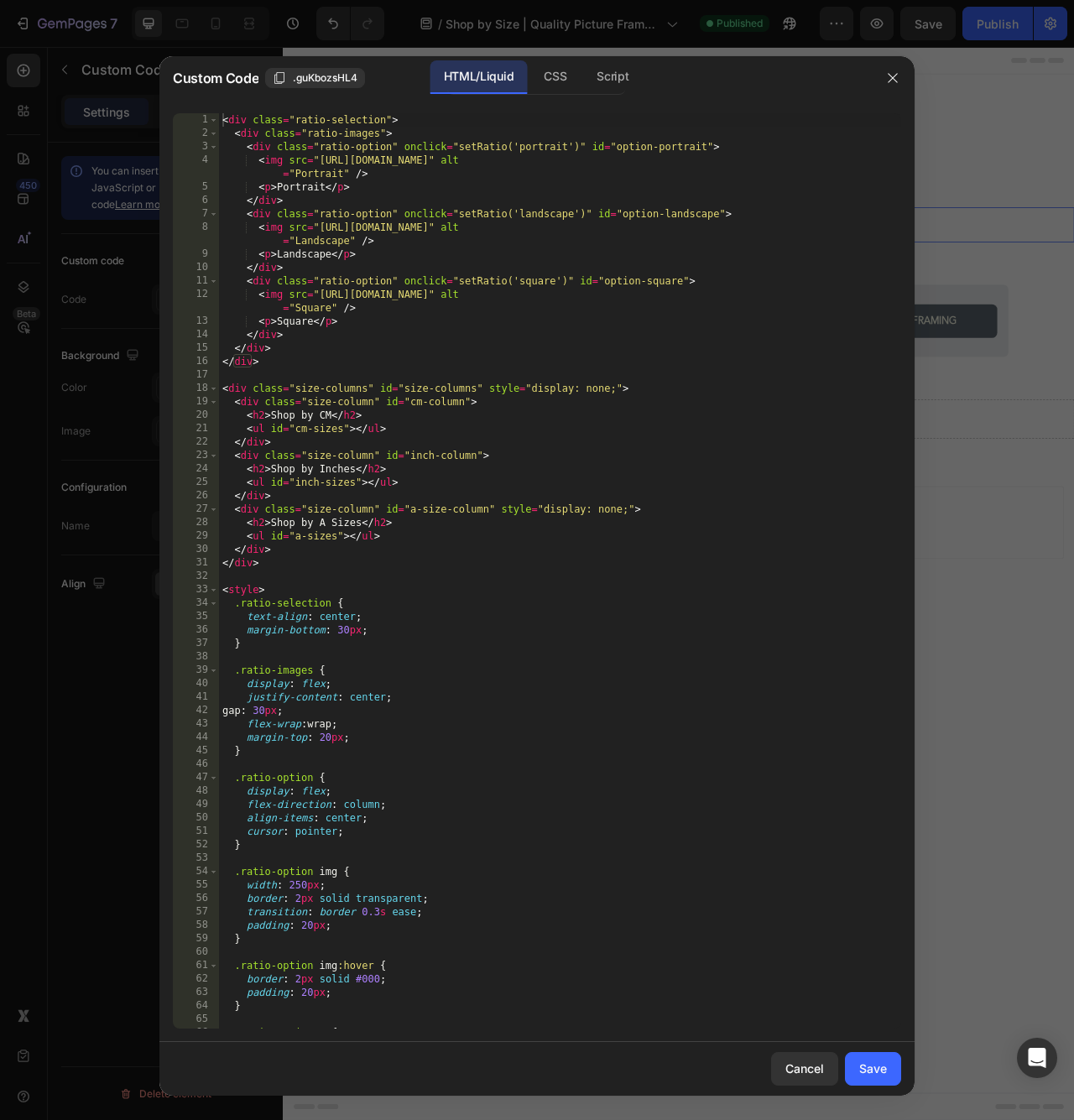
click at [604, 387] on div "< div class = "ratio-selection" > < div class = "ratio-images" > < div class = …" at bounding box center [560, 584] width 682 height 942
type textarea "</script>"
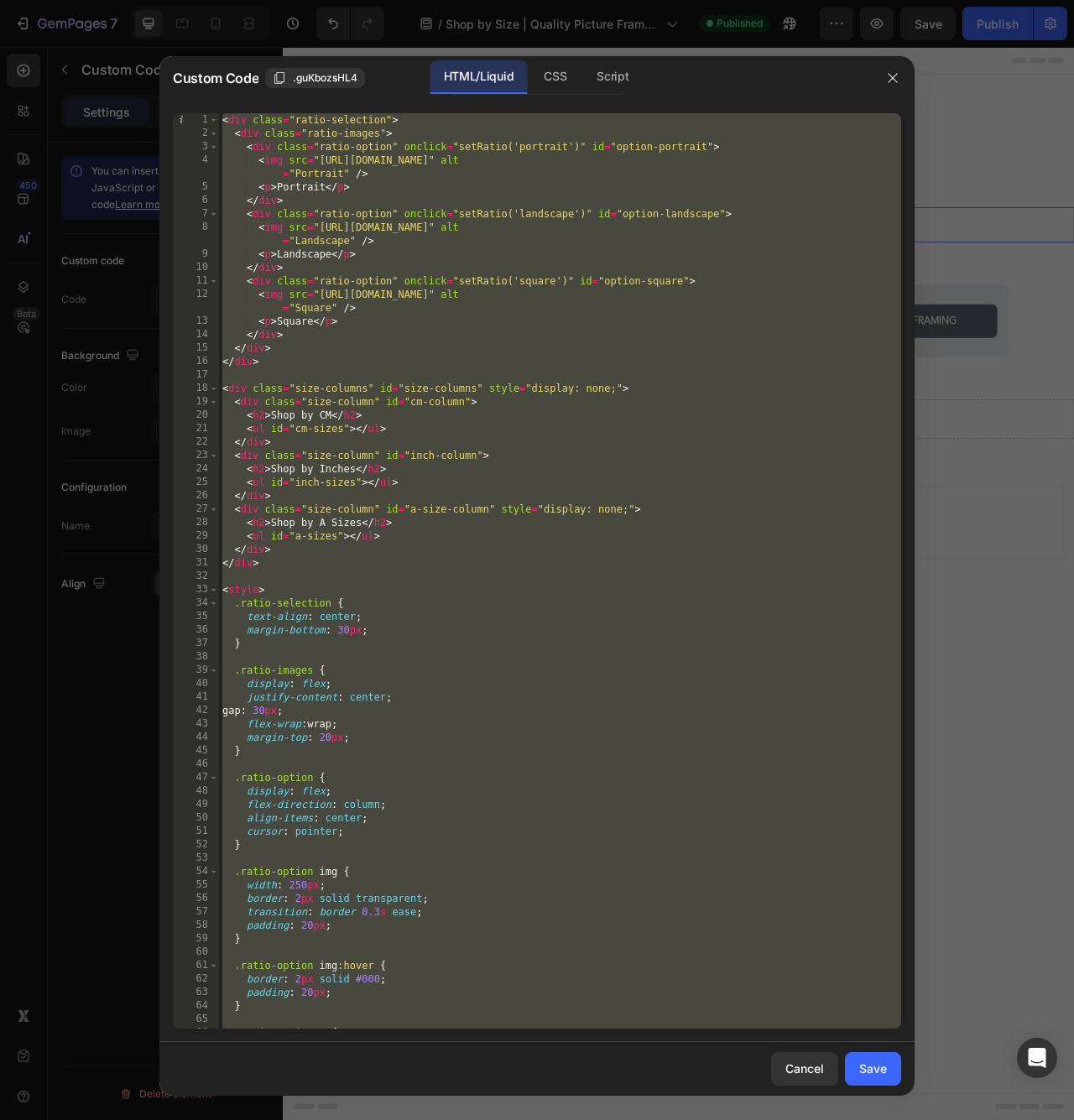
paste textarea
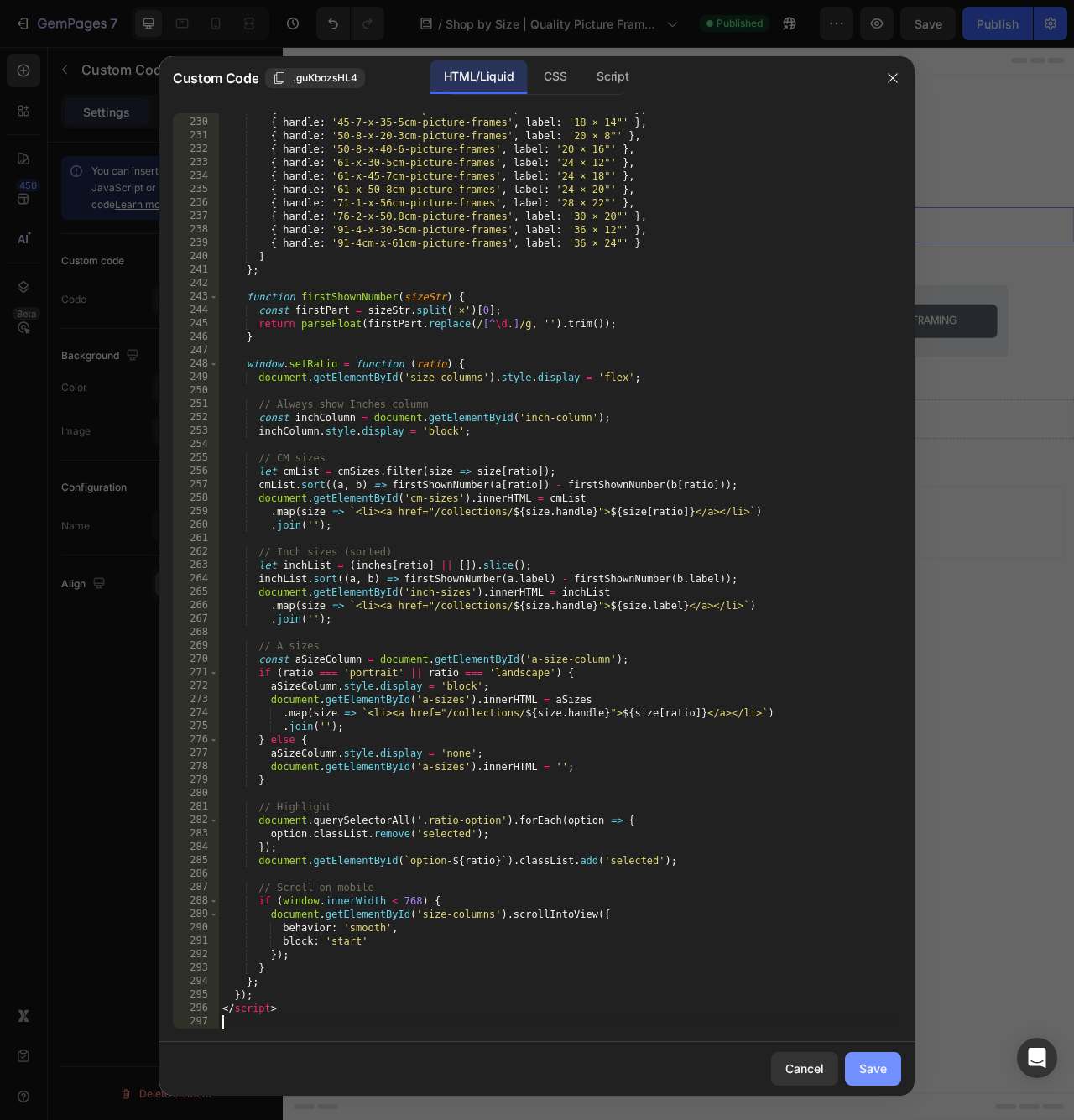
click at [877, 1068] on div "Save" at bounding box center [873, 1068] width 28 height 18
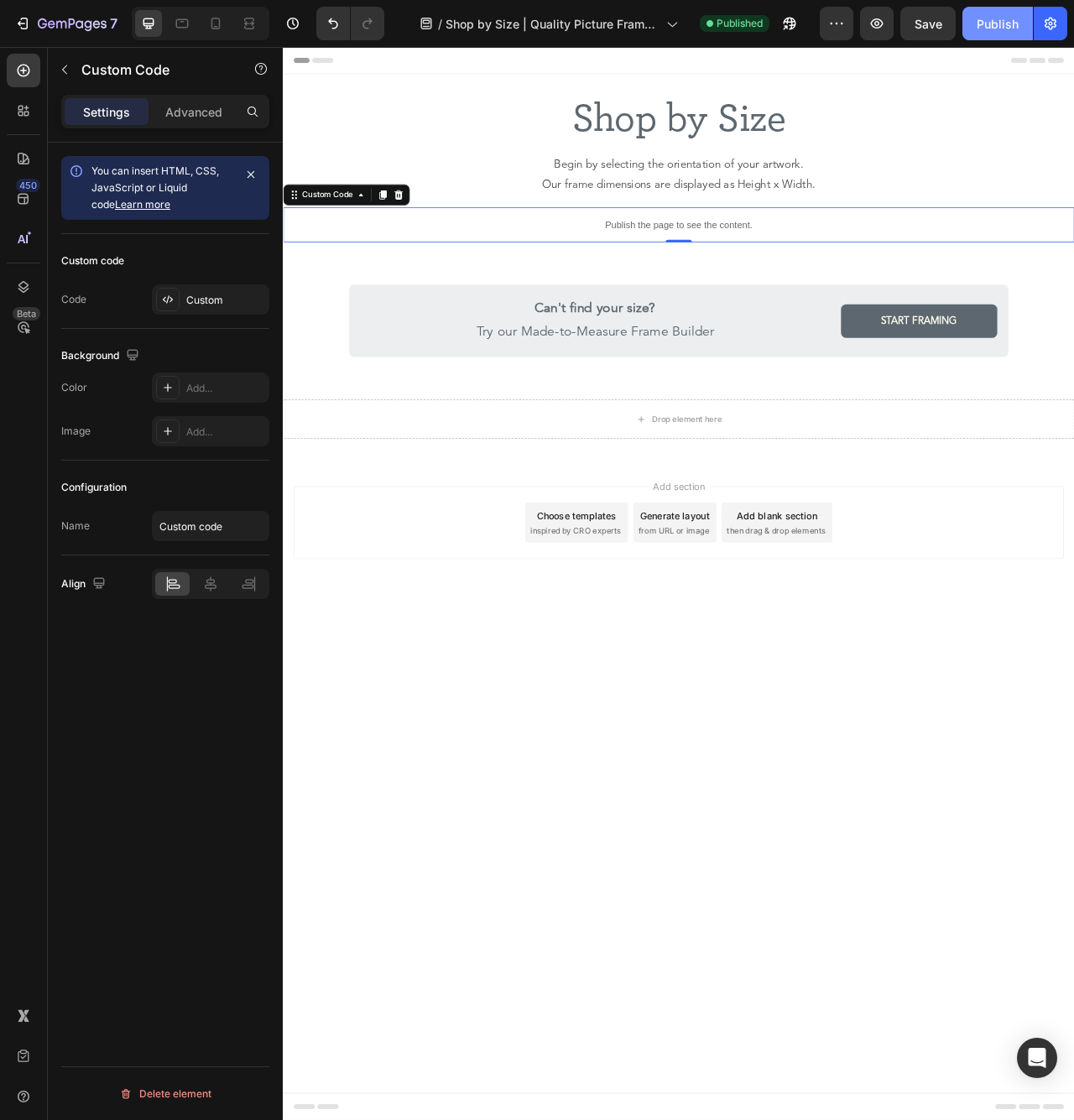
click at [1013, 27] on div "Publish" at bounding box center [997, 24] width 42 height 18
